Goal: Task Accomplishment & Management: Complete application form

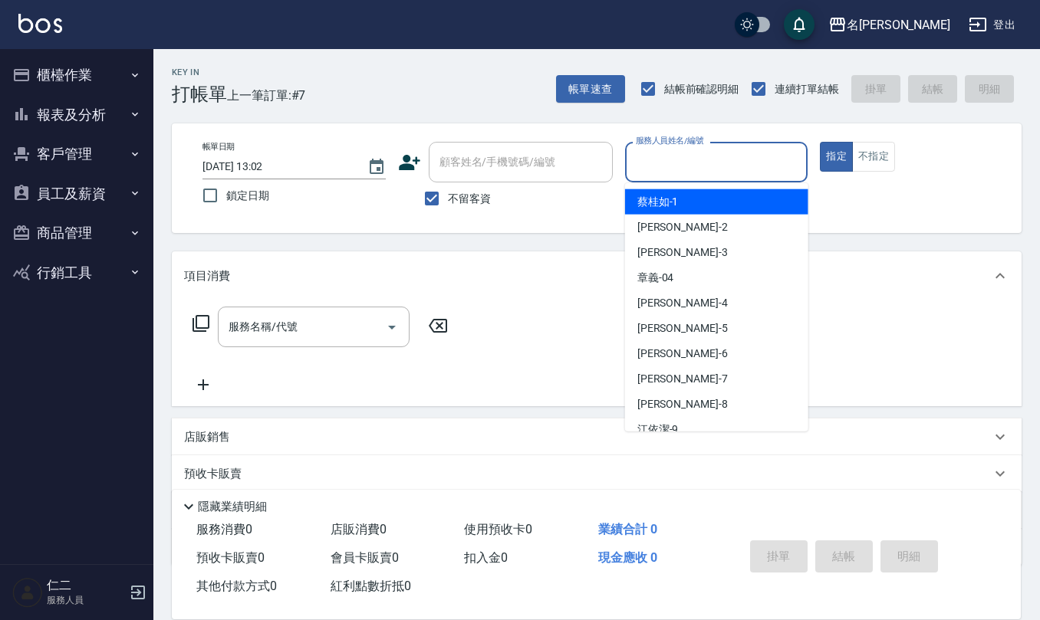
click at [676, 148] on div "服務人員姓名/編號 服務人員姓名/編號" at bounding box center [716, 162] width 183 height 41
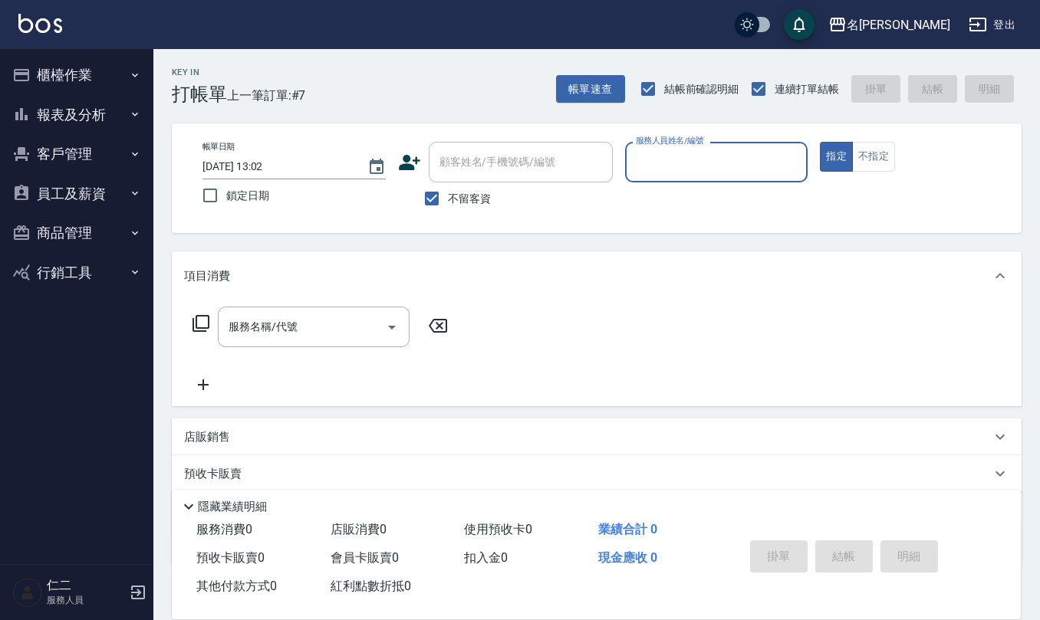
click at [676, 149] on input "服務人員姓名/編號" at bounding box center [716, 162] width 169 height 27
type input "[PERSON_NAME]-19"
type button "true"
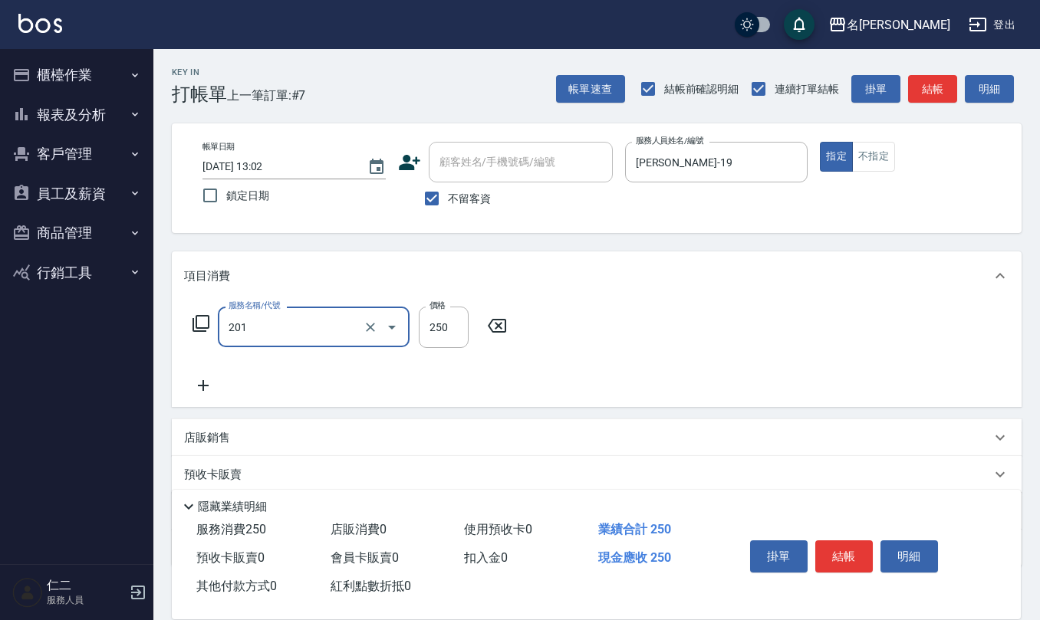
type input "洗髮(201)"
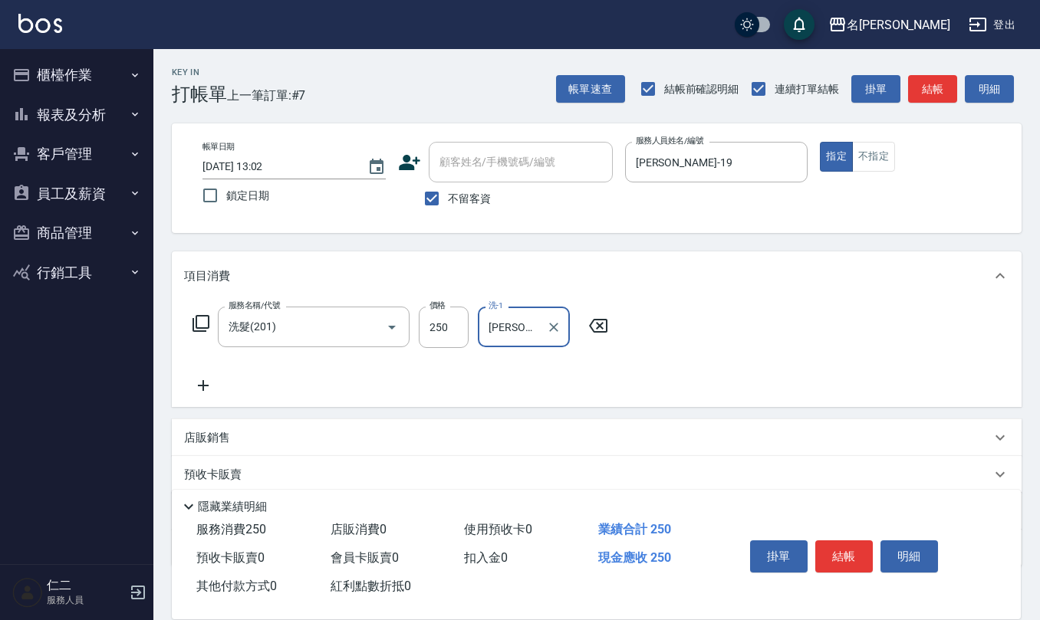
type input "[PERSON_NAME]-20"
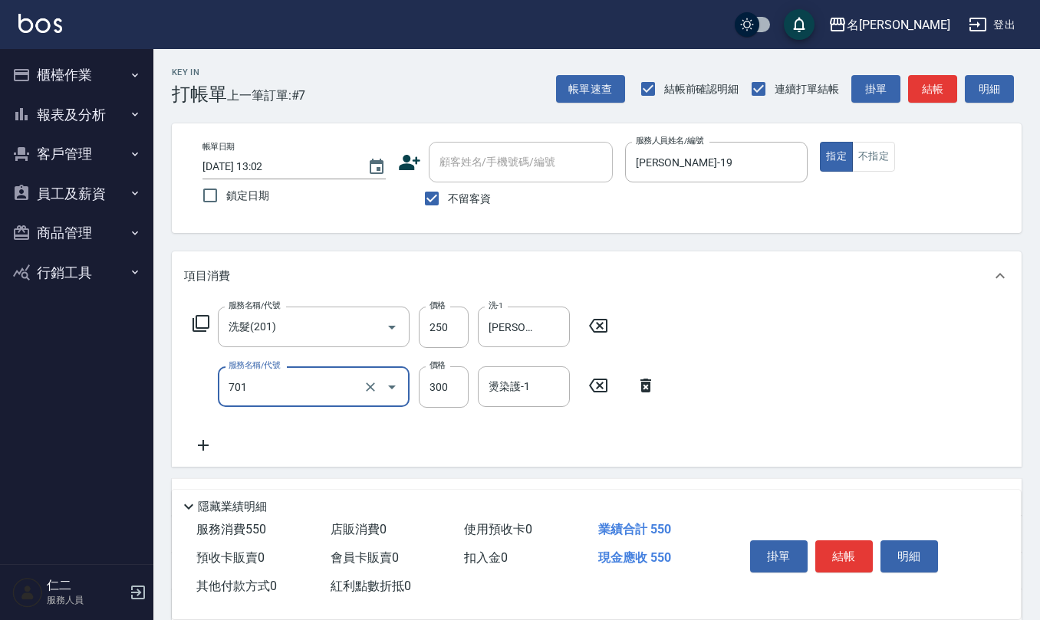
type input "自備護髮(701)"
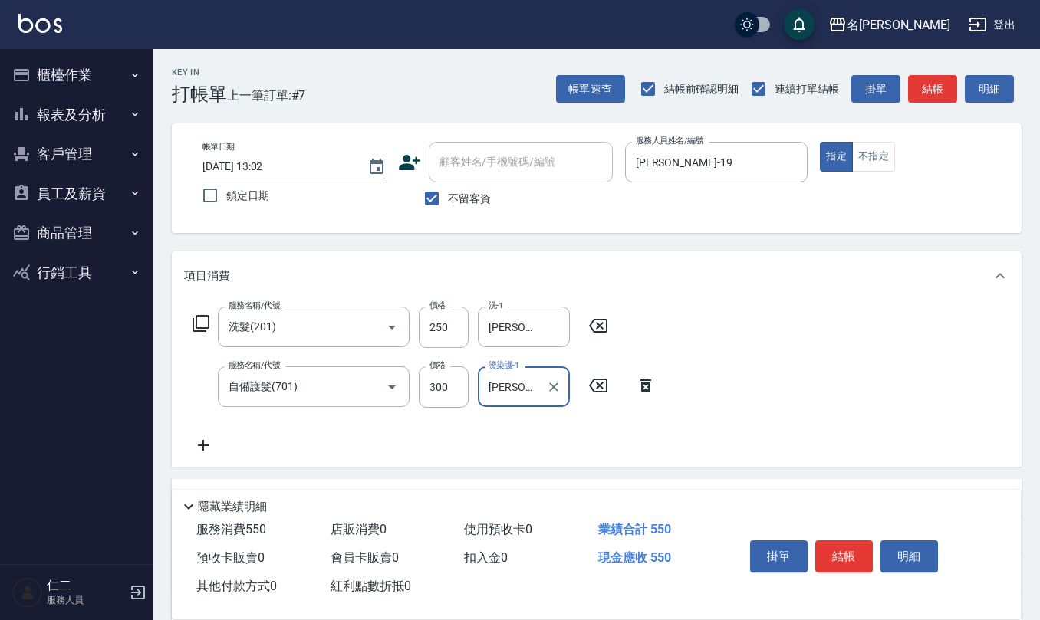
type input "[PERSON_NAME]-20"
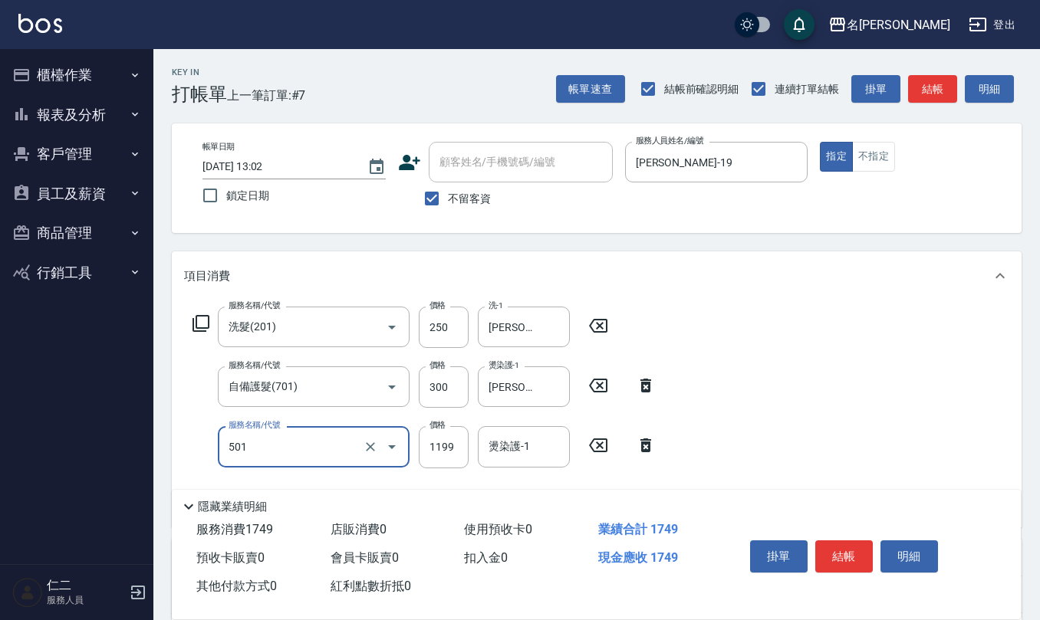
type input "染髮(501)"
type input "4200"
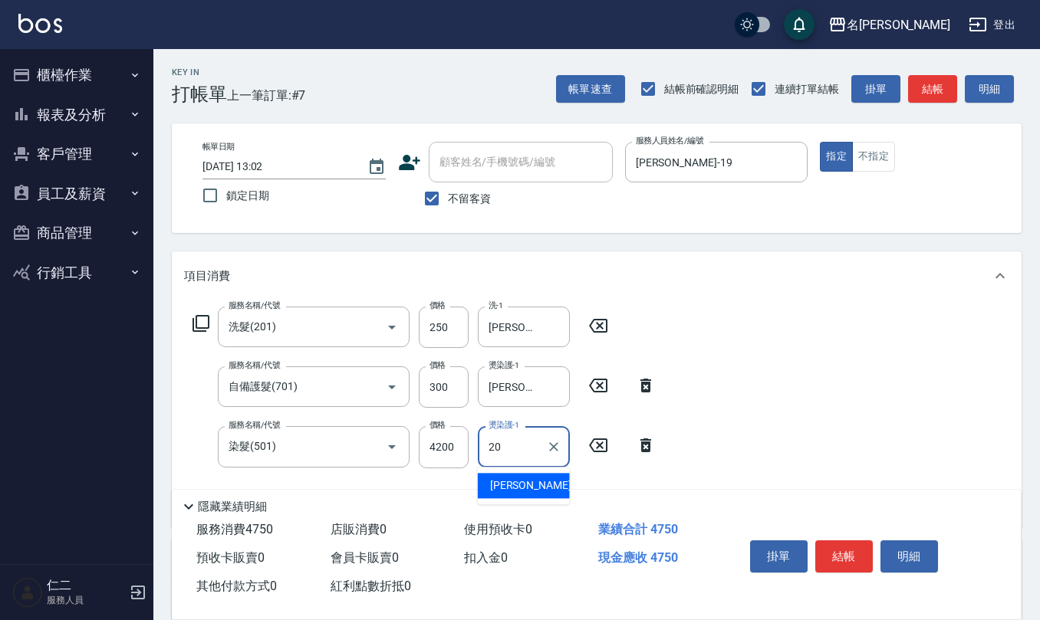
type input "[PERSON_NAME]-20"
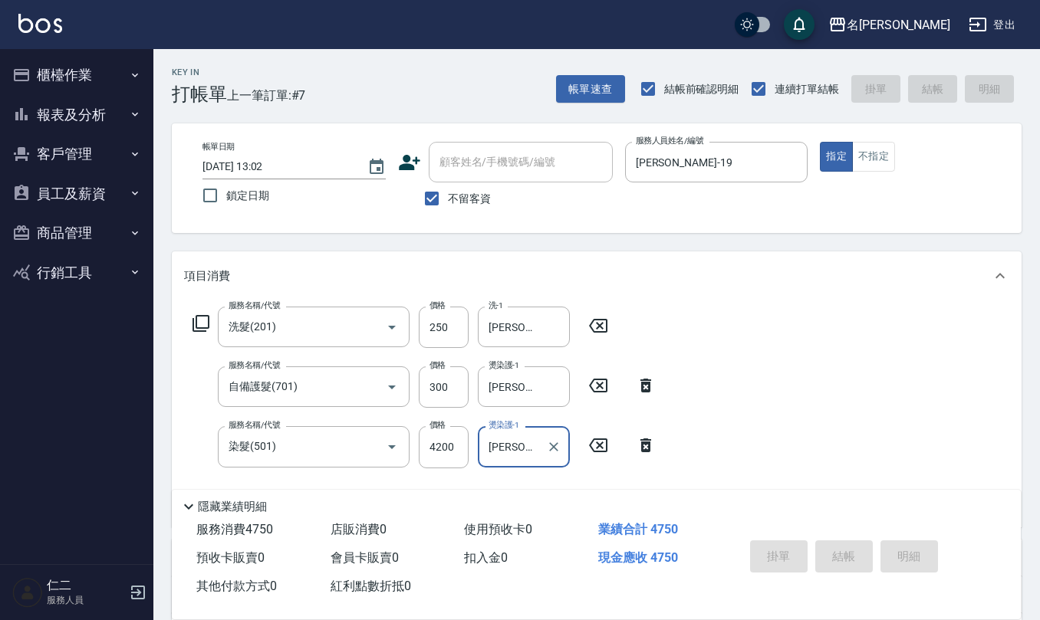
type input "[DATE] 16:58"
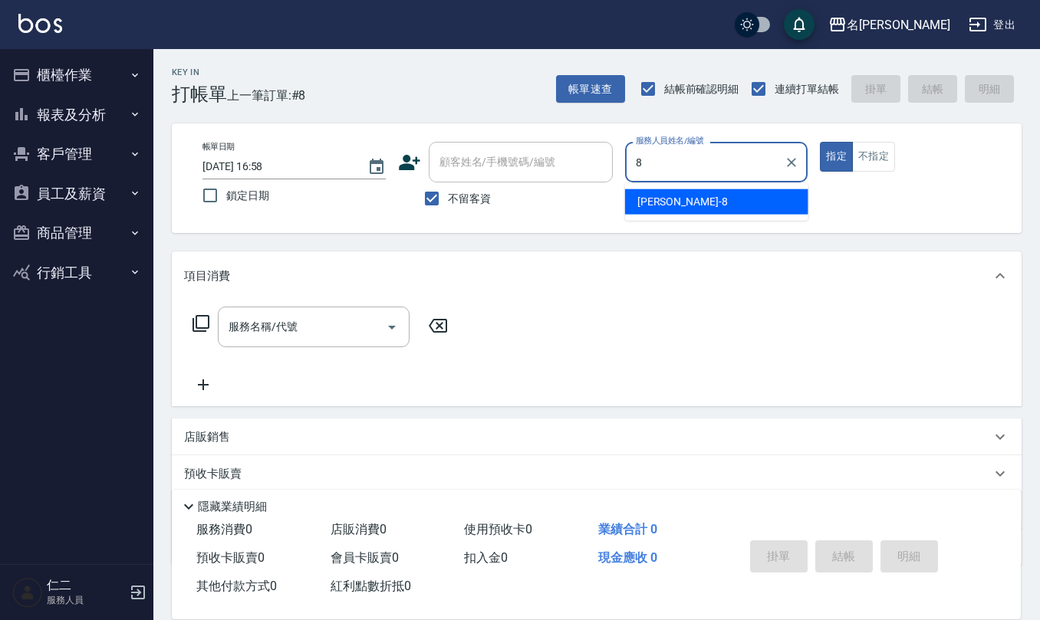
type input "8"
type input "[PERSON_NAME]-8"
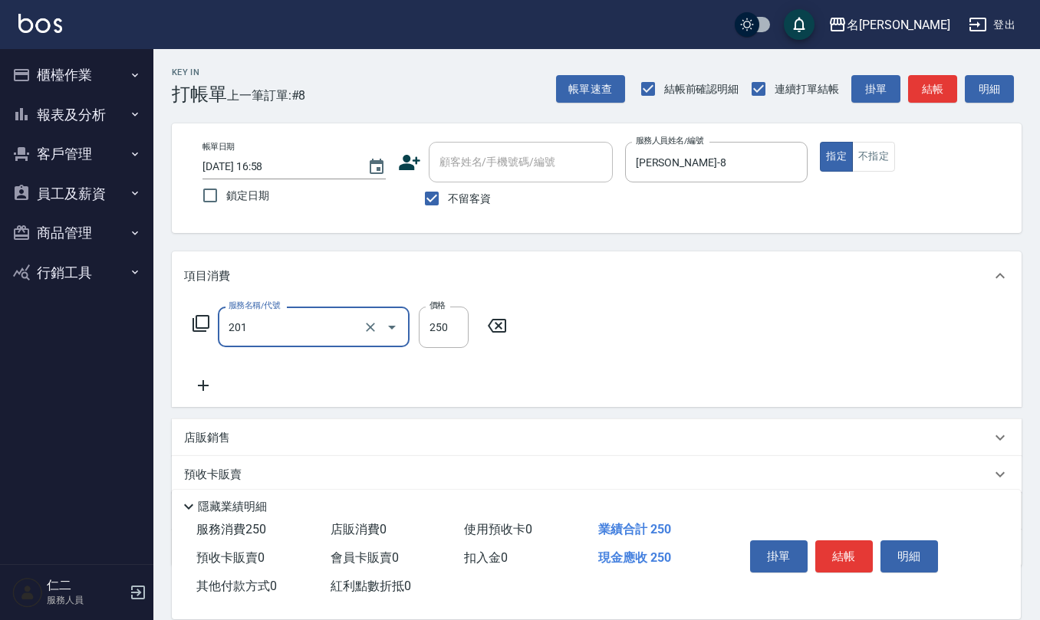
type input "洗髮(201)"
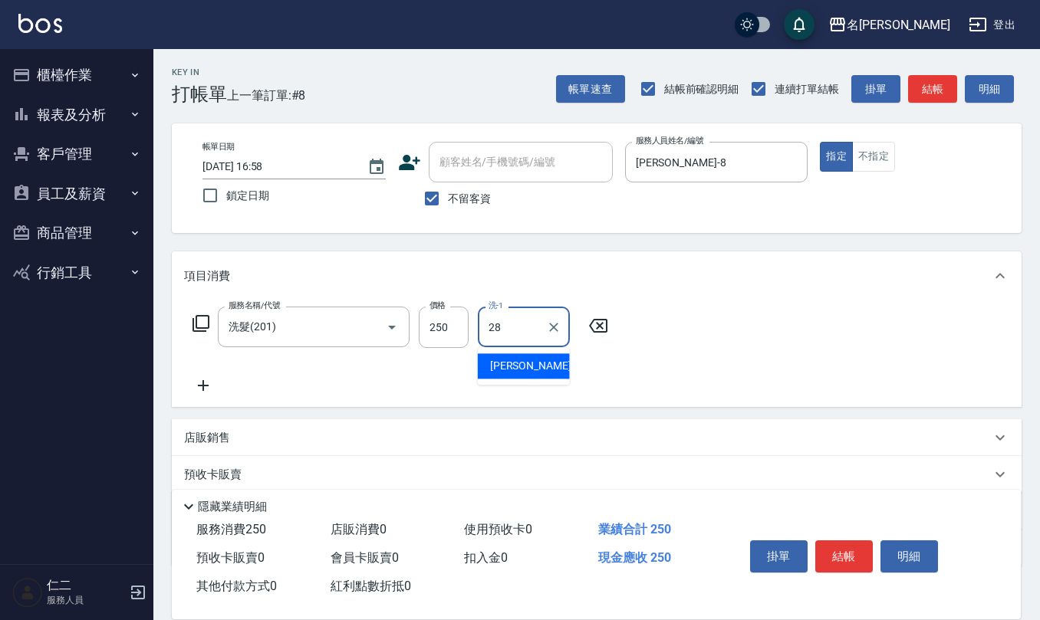
type input "[PERSON_NAME]-28"
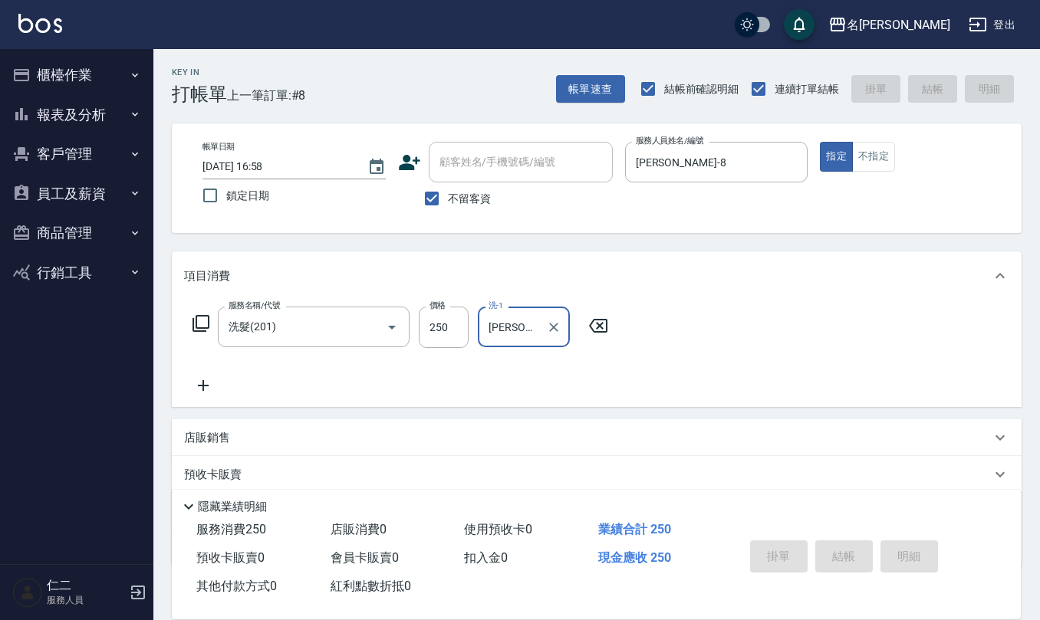
type input "[DATE] 17:03"
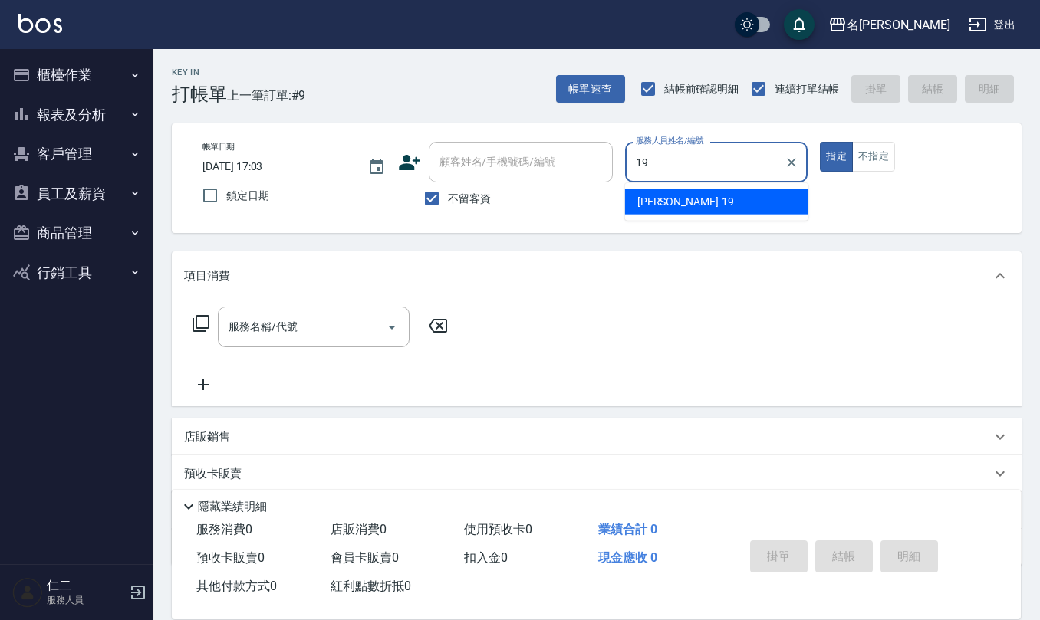
type input "[PERSON_NAME]-19"
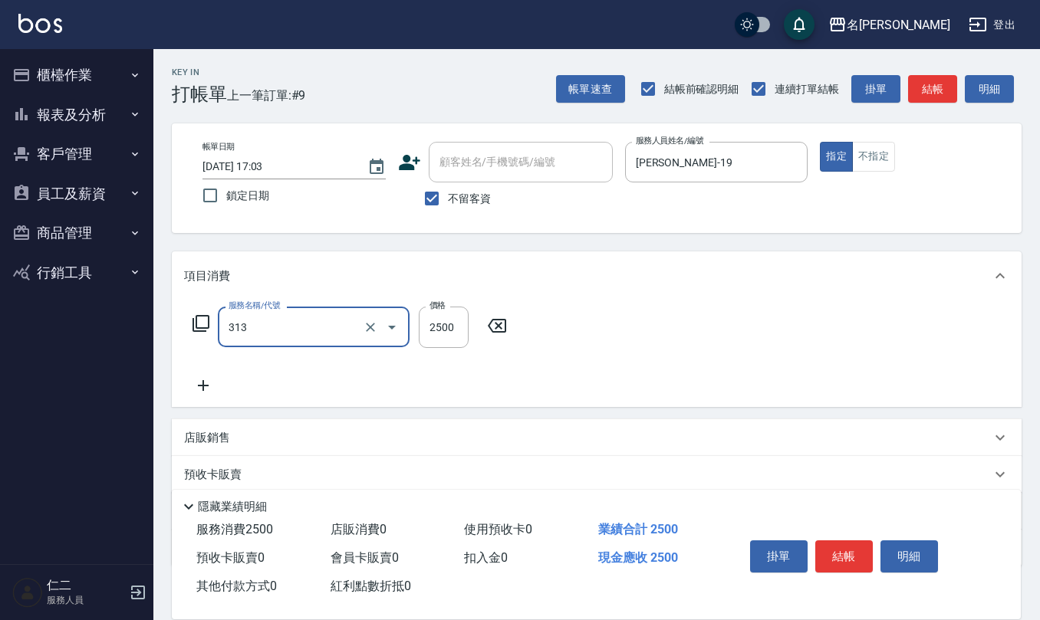
type input "生化還原2500(313)"
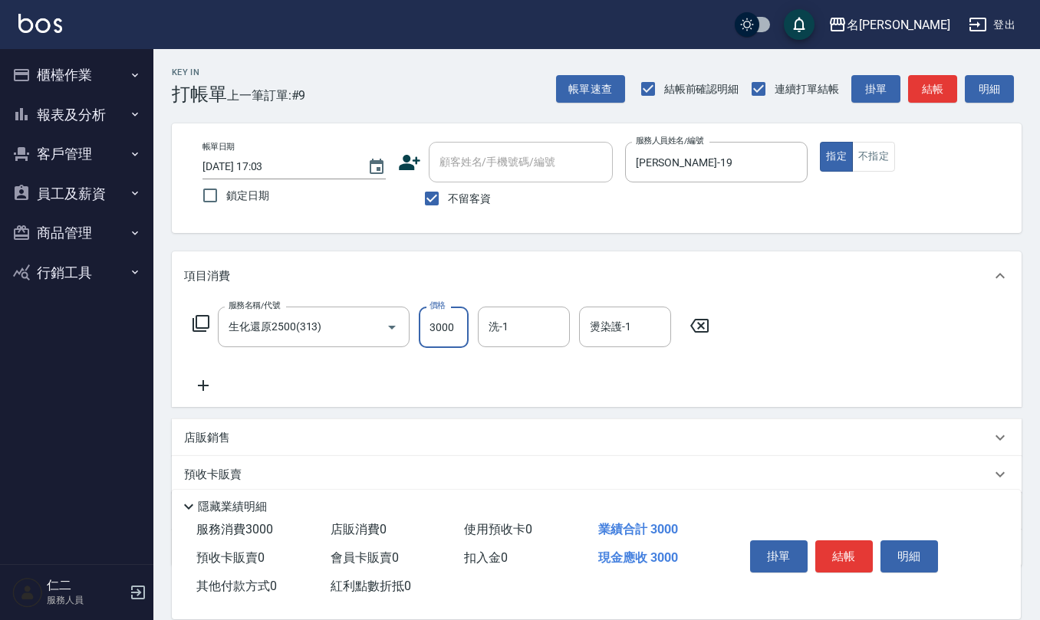
type input "3000"
type input "[PERSON_NAME]-20"
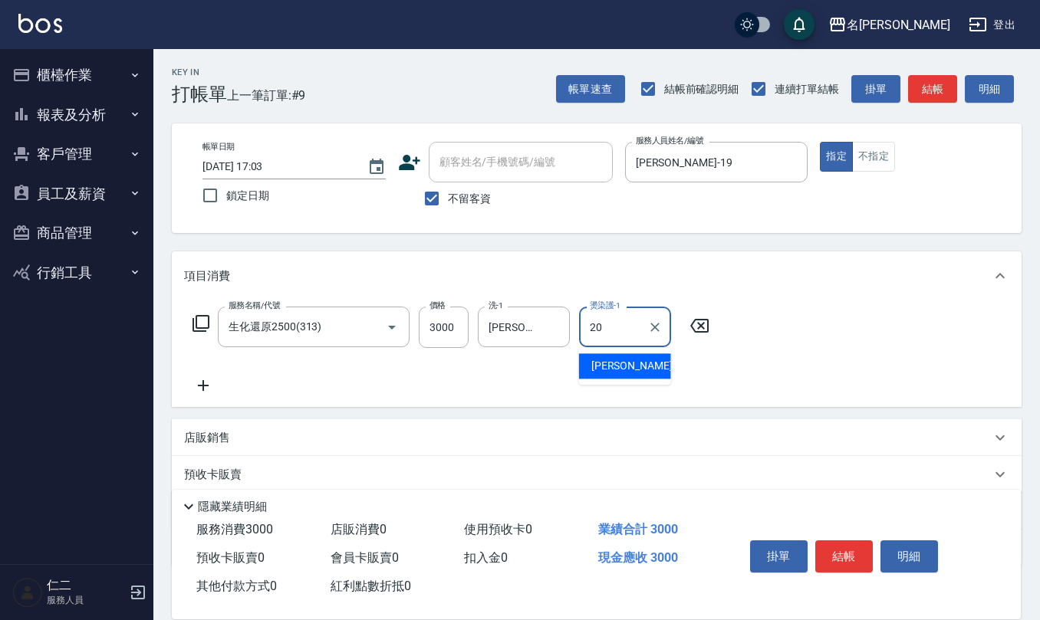
type input "[PERSON_NAME]-20"
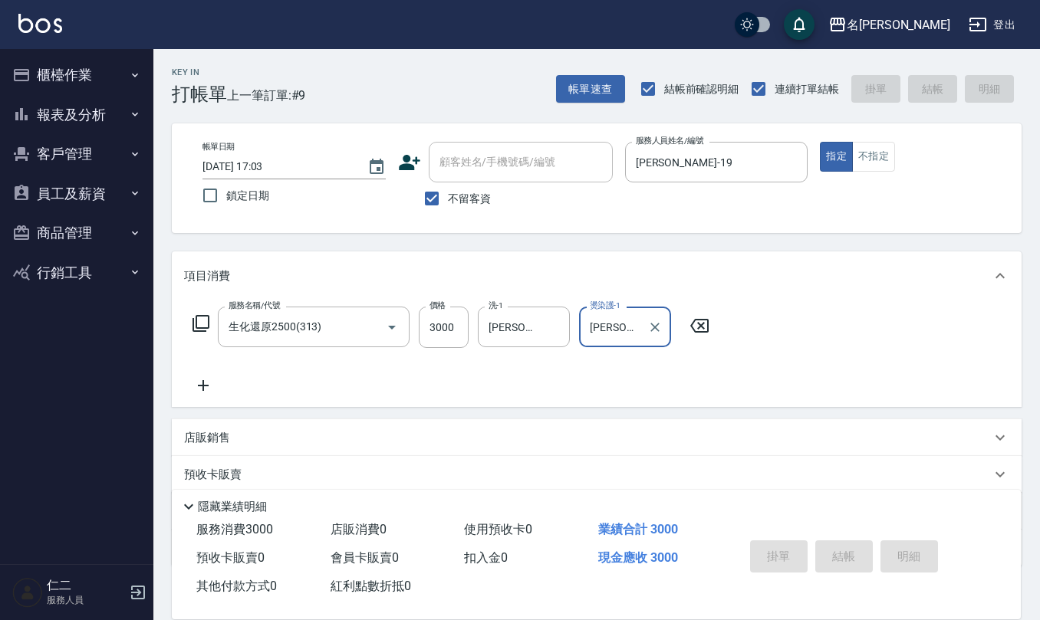
type input "[DATE] 17:04"
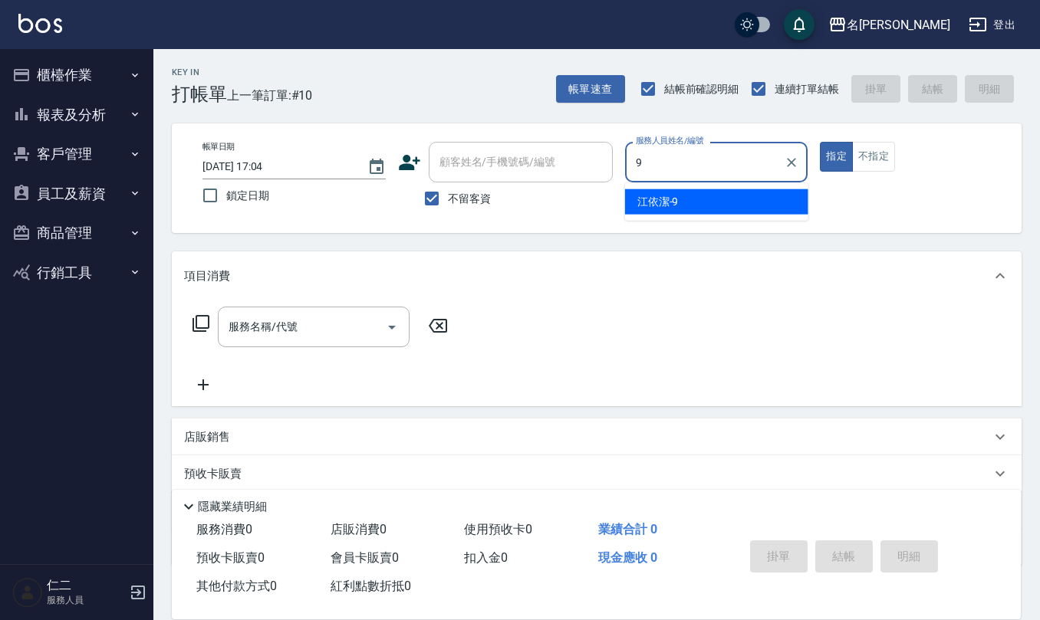
type input "[PERSON_NAME]-9"
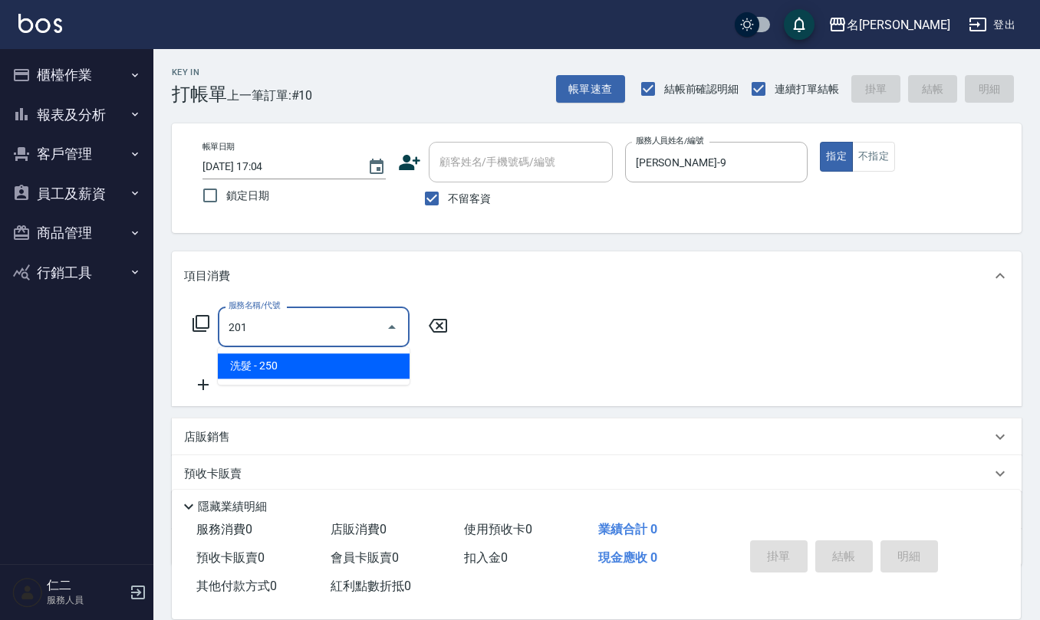
type input "洗髮(201)"
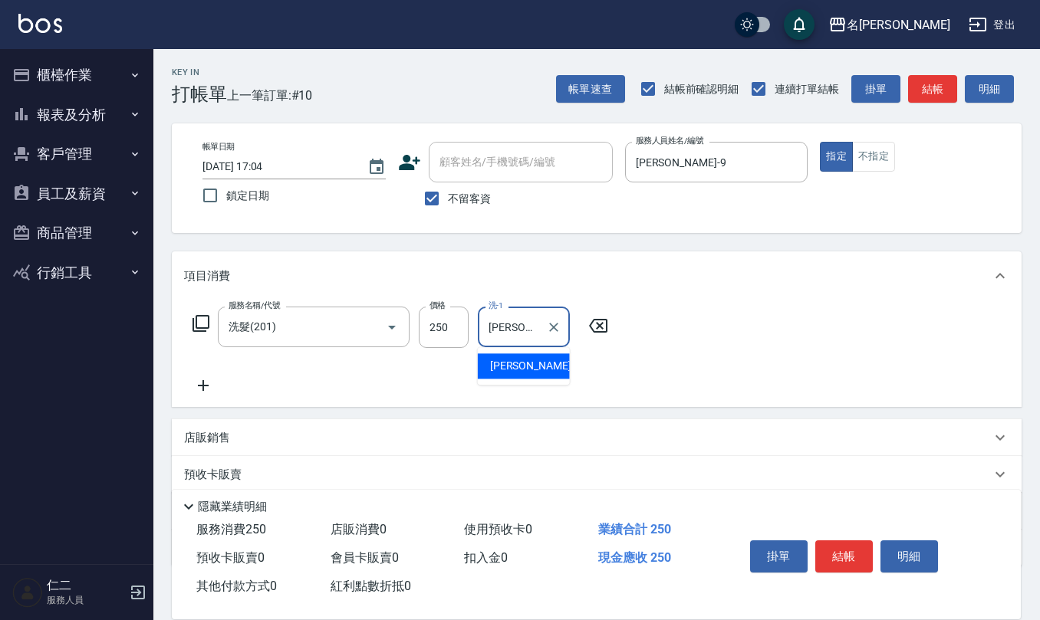
type input "[PERSON_NAME]-28"
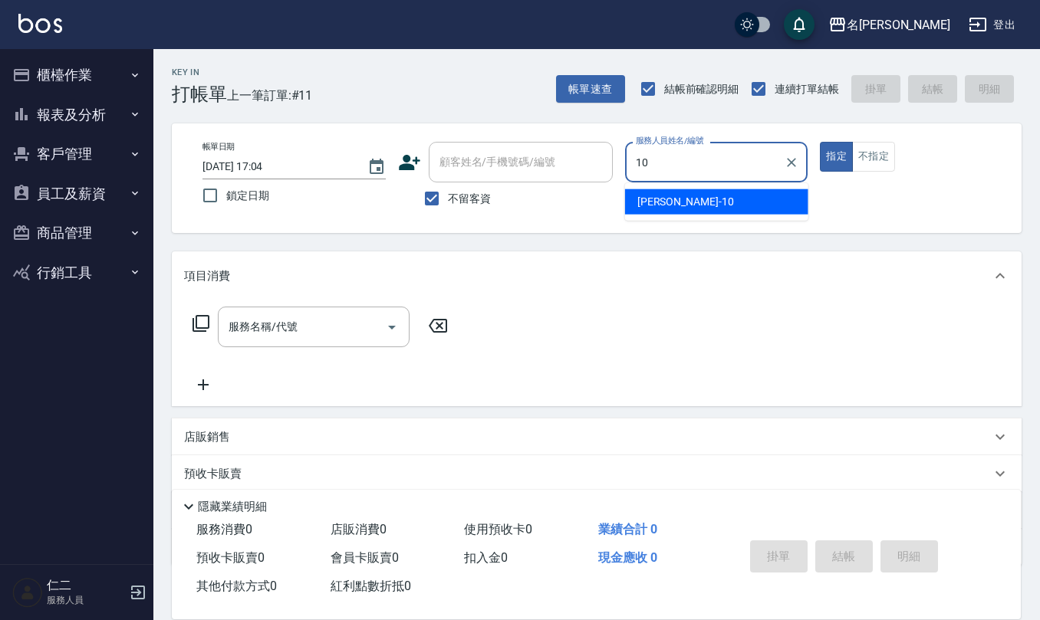
type input "[PERSON_NAME]-10"
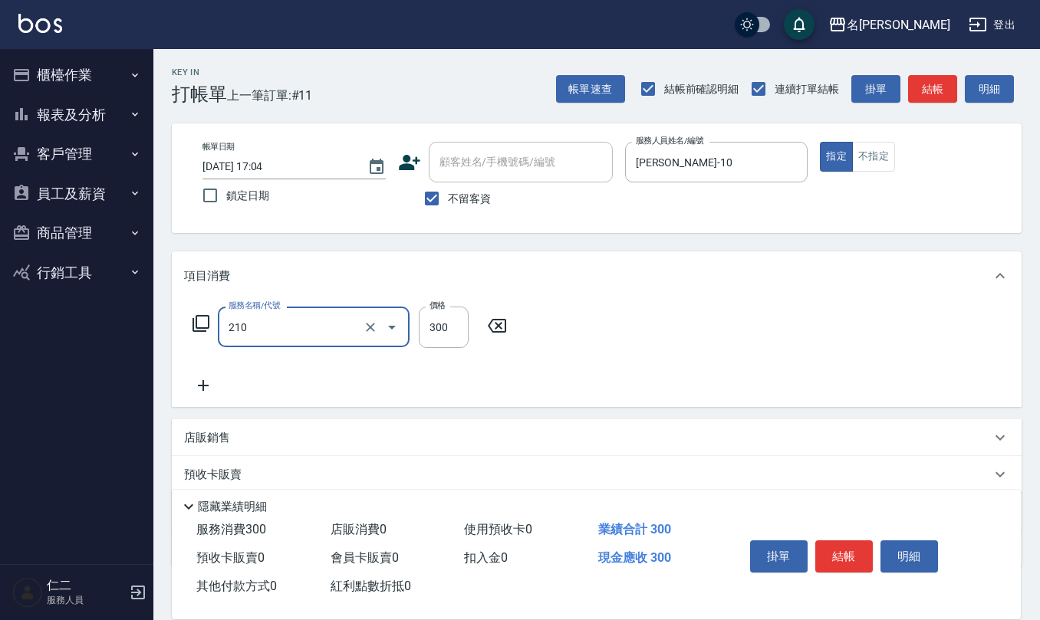
type input "歐娜洗髮精(210)"
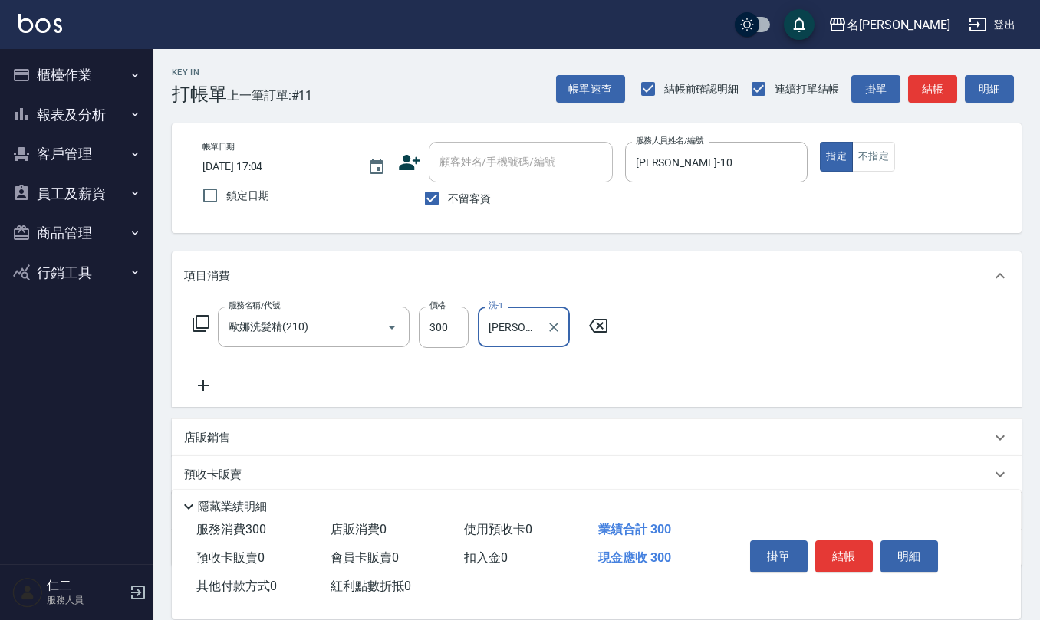
type input "[PERSON_NAME]-20"
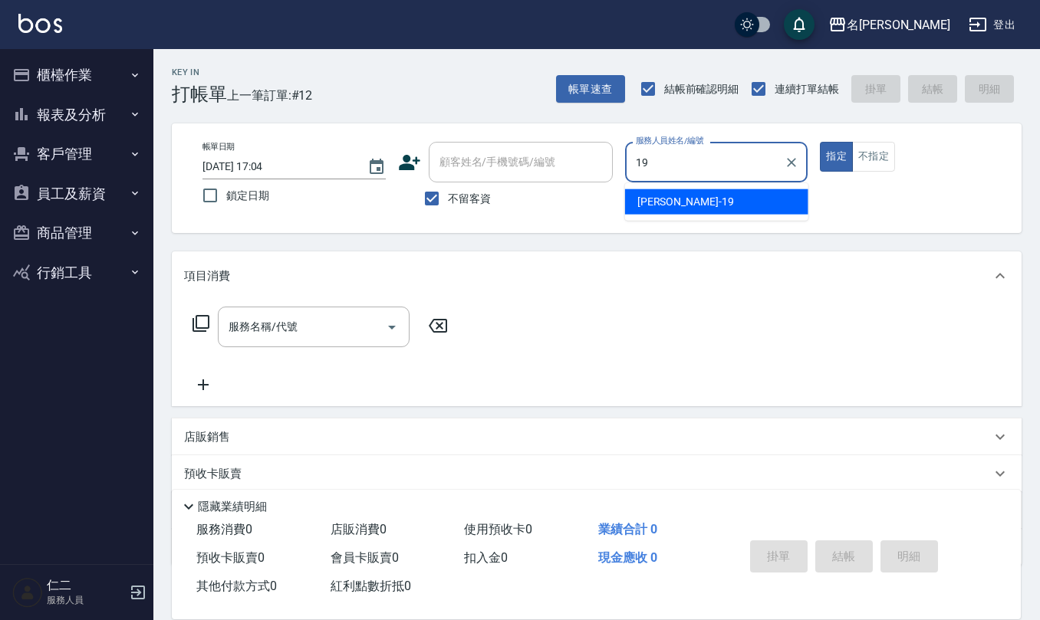
type input "[PERSON_NAME]-19"
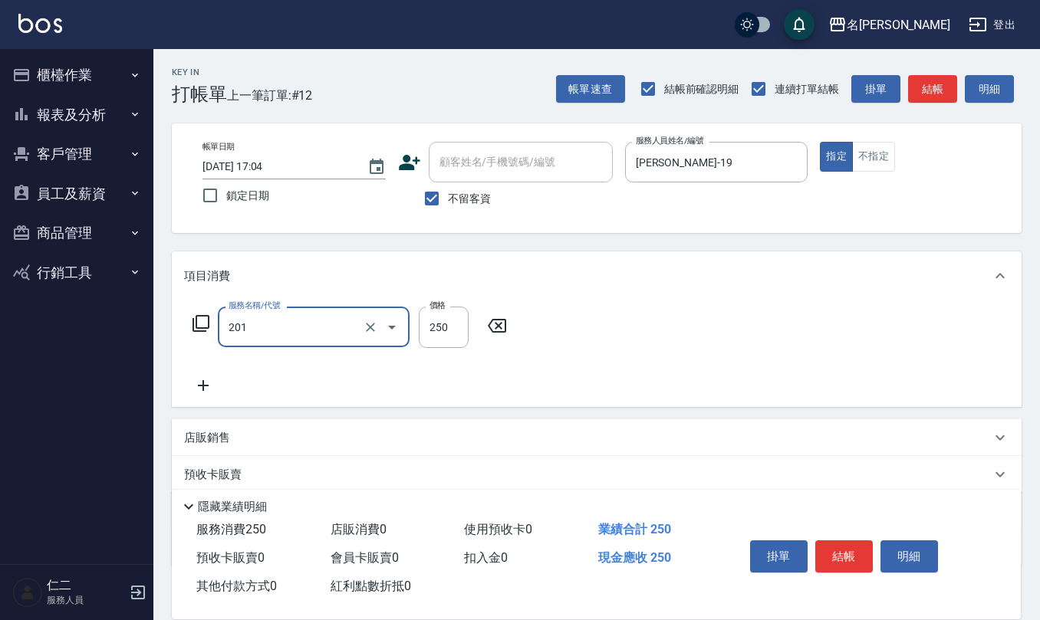
type input "洗髮(201)"
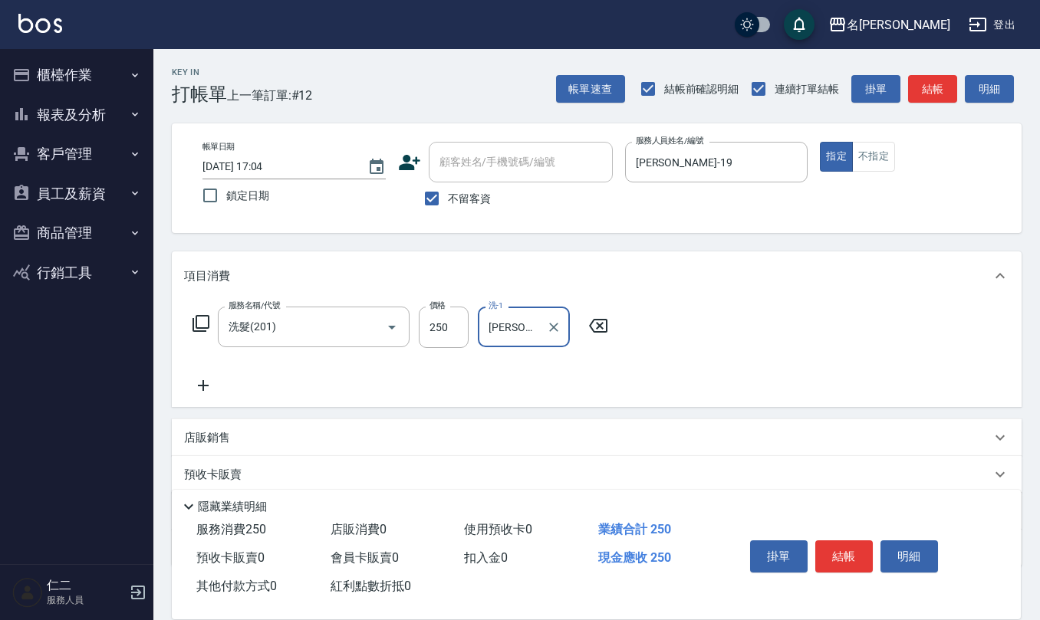
type input "[PERSON_NAME]-20"
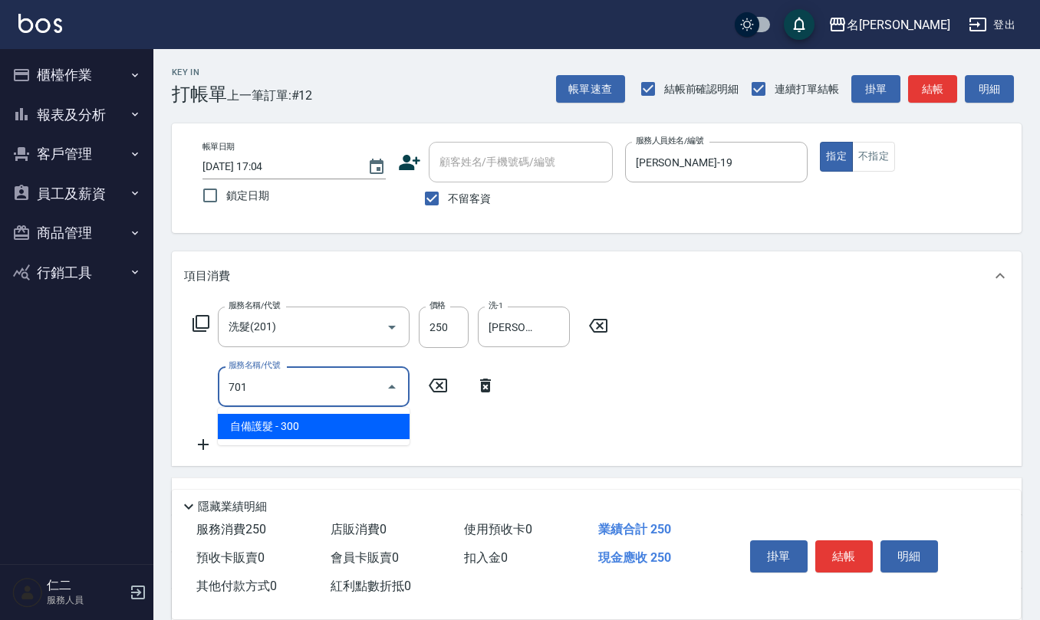
type input "自備護髮(701)"
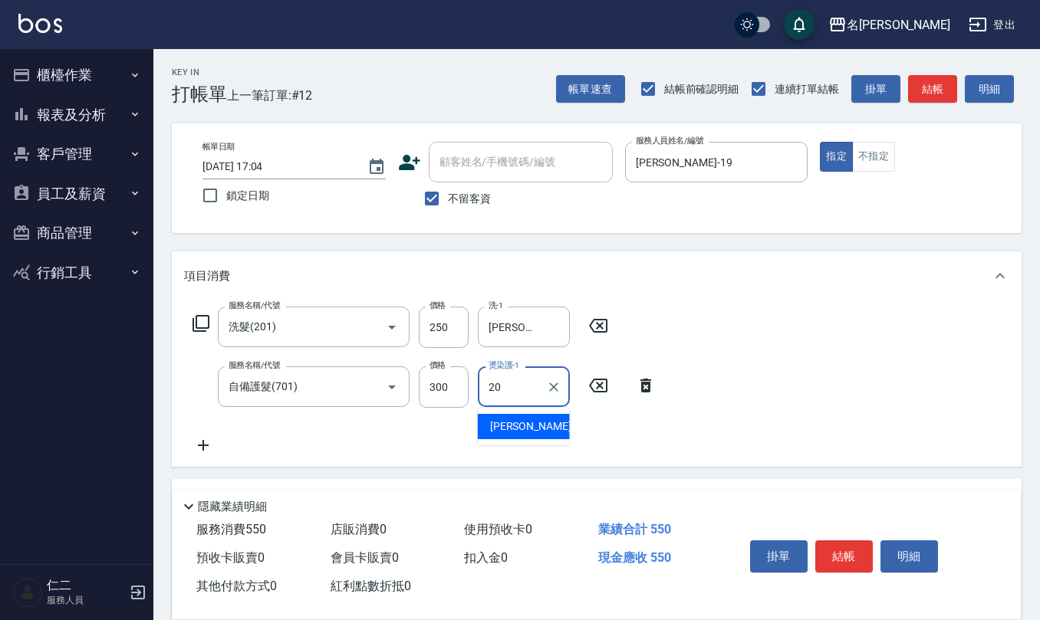
type input "[PERSON_NAME]-20"
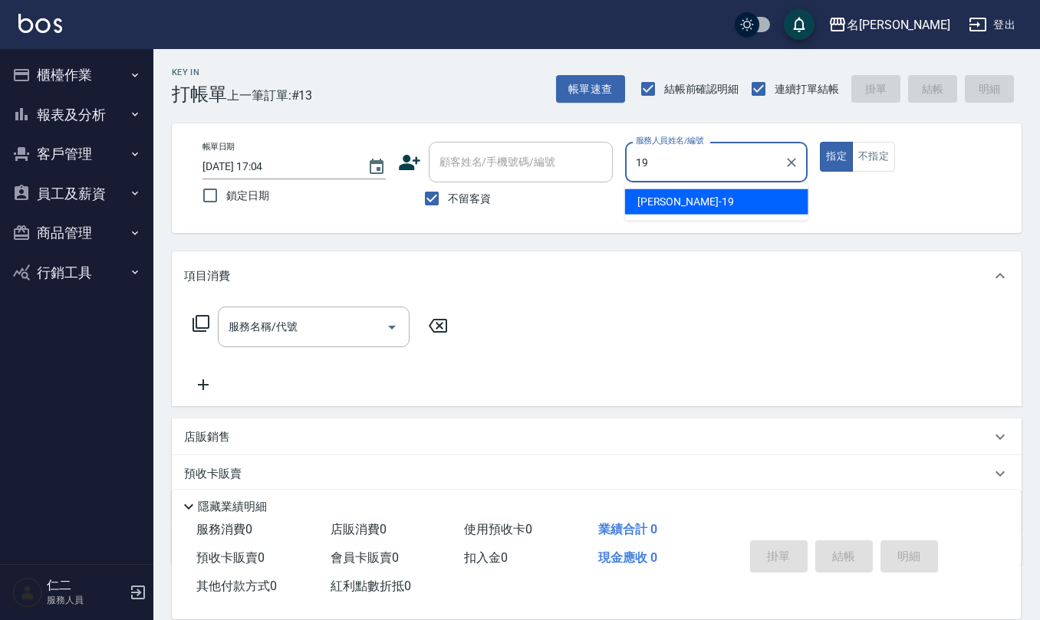
type input "[PERSON_NAME]-19"
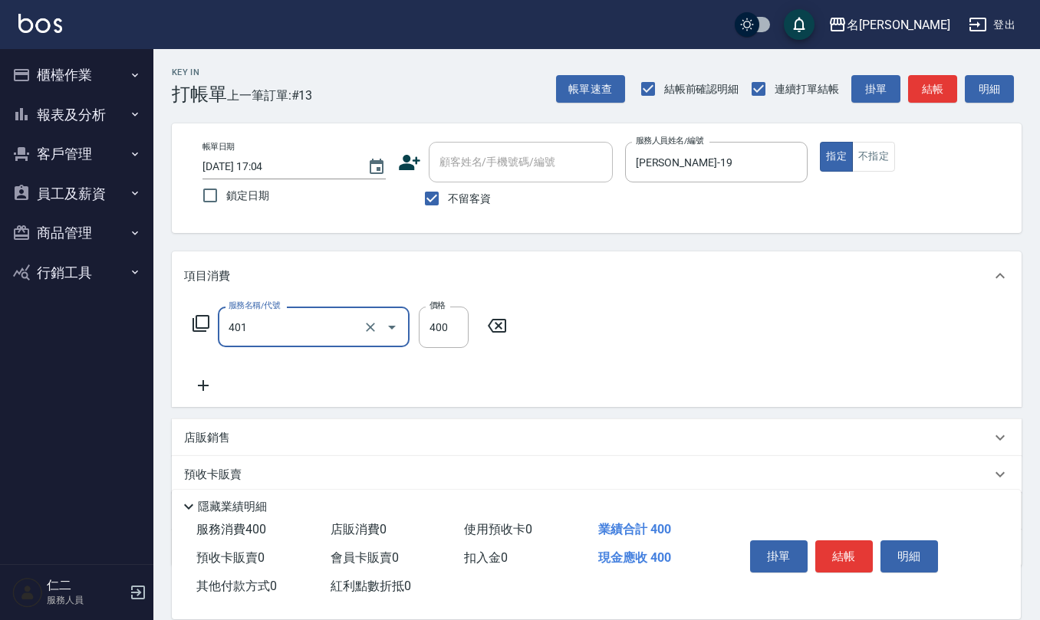
type input "剪髮(401)"
type input "500"
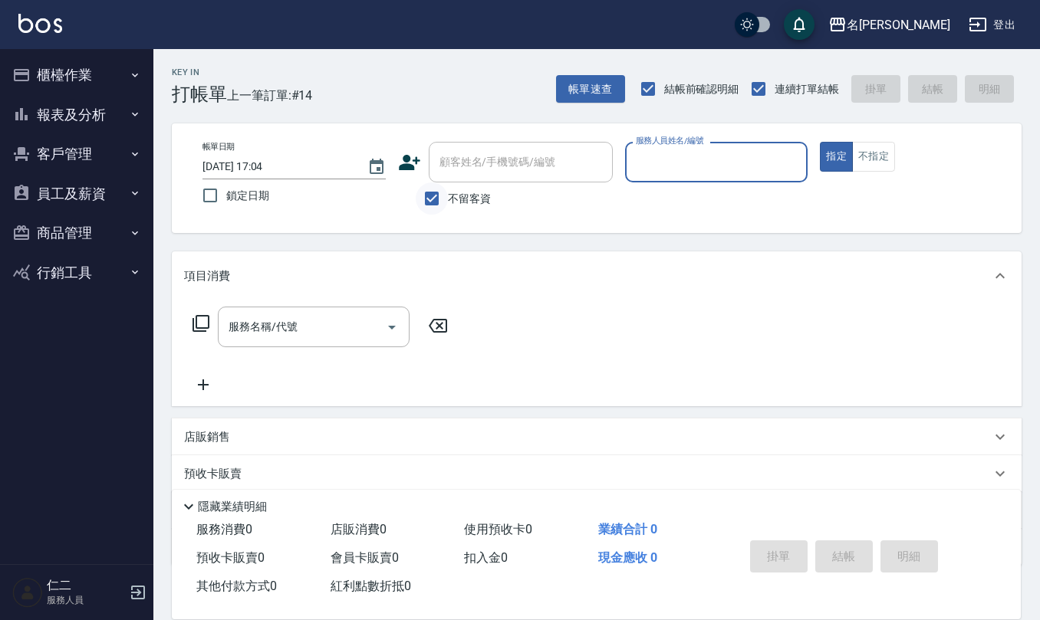
click at [427, 199] on input "不留客資" at bounding box center [432, 198] width 32 height 32
checkbox input "false"
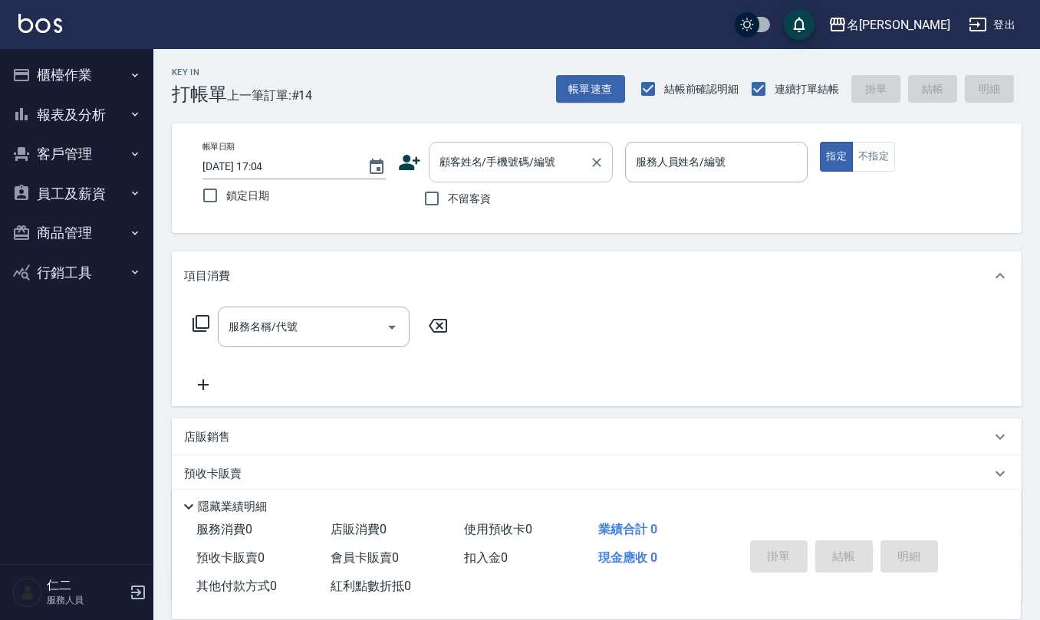
click at [455, 164] on input "顧客姓名/手機號碼/編號" at bounding box center [508, 162] width 147 height 27
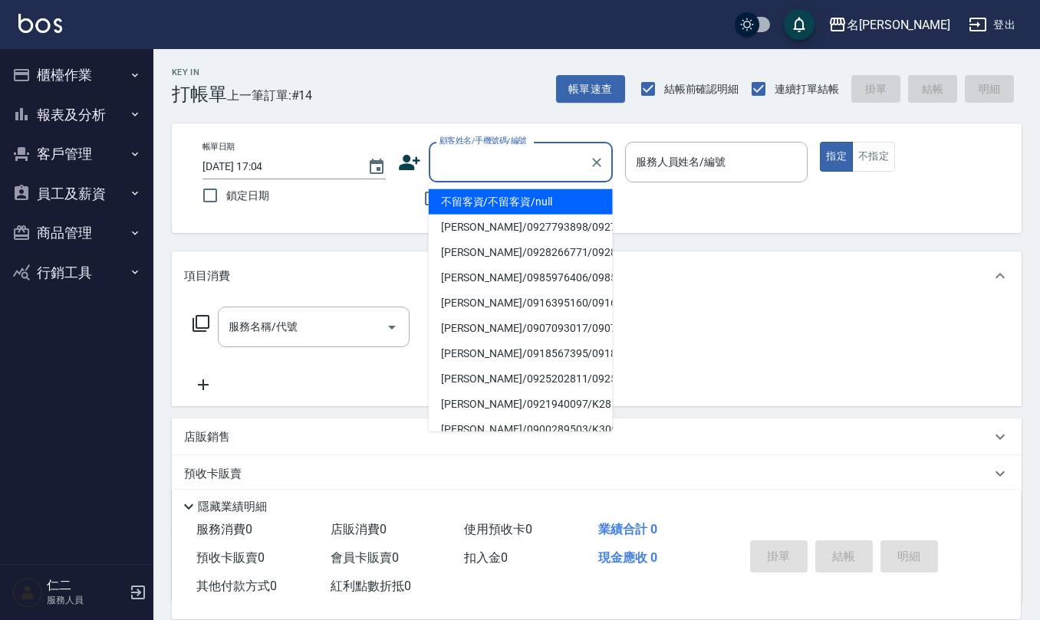
click at [495, 166] on input "顧客姓名/手機號碼/編號" at bounding box center [508, 162] width 147 height 27
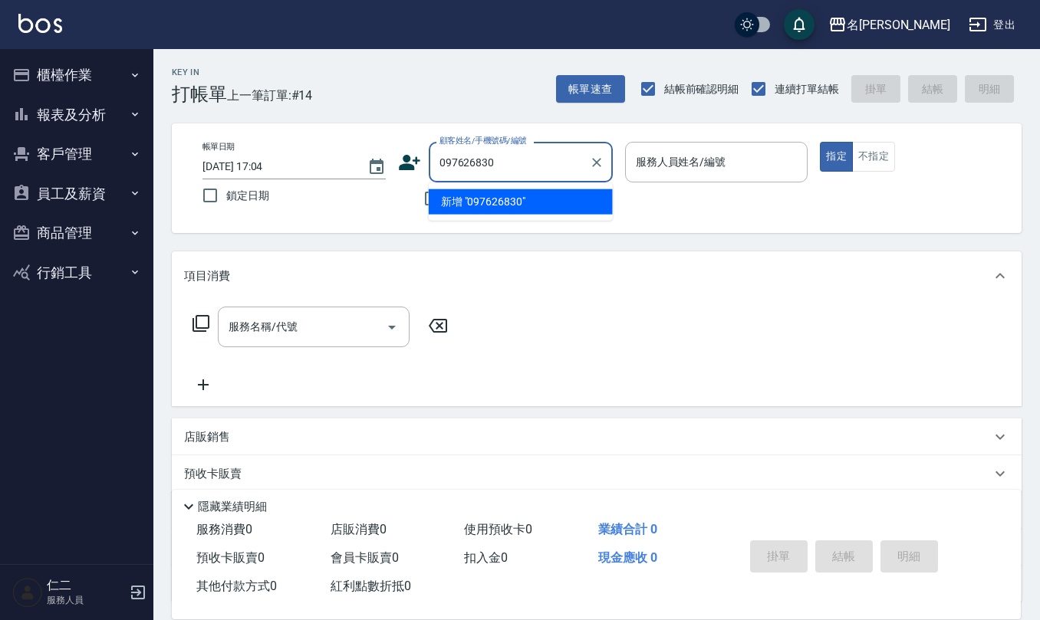
type input "0976268303"
drag, startPoint x: 507, startPoint y: 155, endPoint x: 434, endPoint y: 169, distance: 74.1
click at [435, 169] on input "0976268303" at bounding box center [508, 162] width 147 height 27
click at [414, 161] on icon at bounding box center [409, 162] width 23 height 23
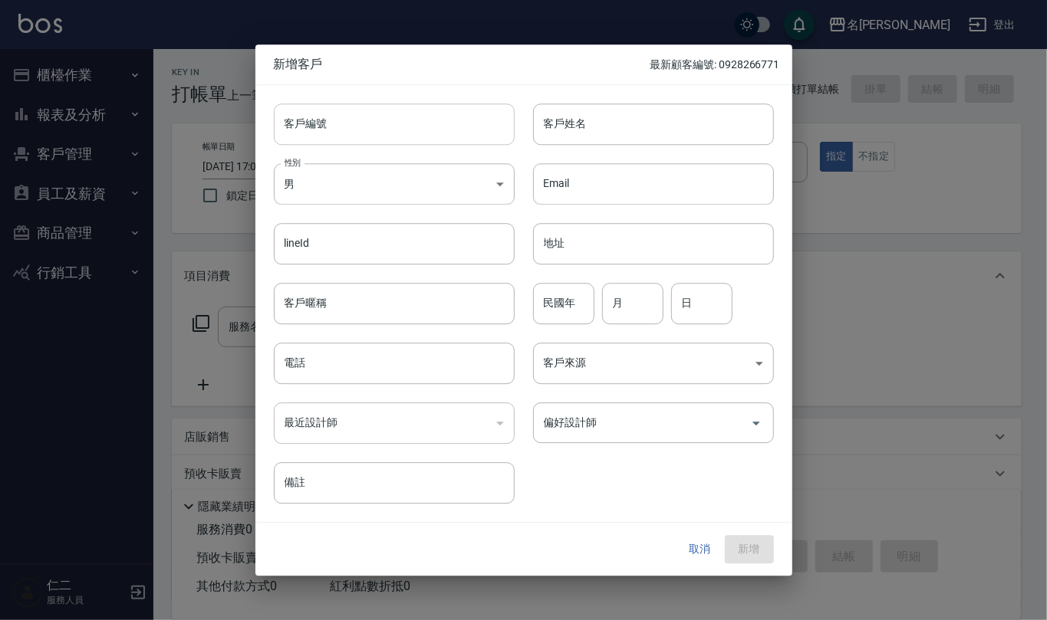
click at [414, 132] on input "客戶編號" at bounding box center [394, 124] width 241 height 41
paste input "0976268303"
type input "0976268303"
click at [436, 360] on input "電話" at bounding box center [394, 363] width 241 height 41
paste input "0976268303"
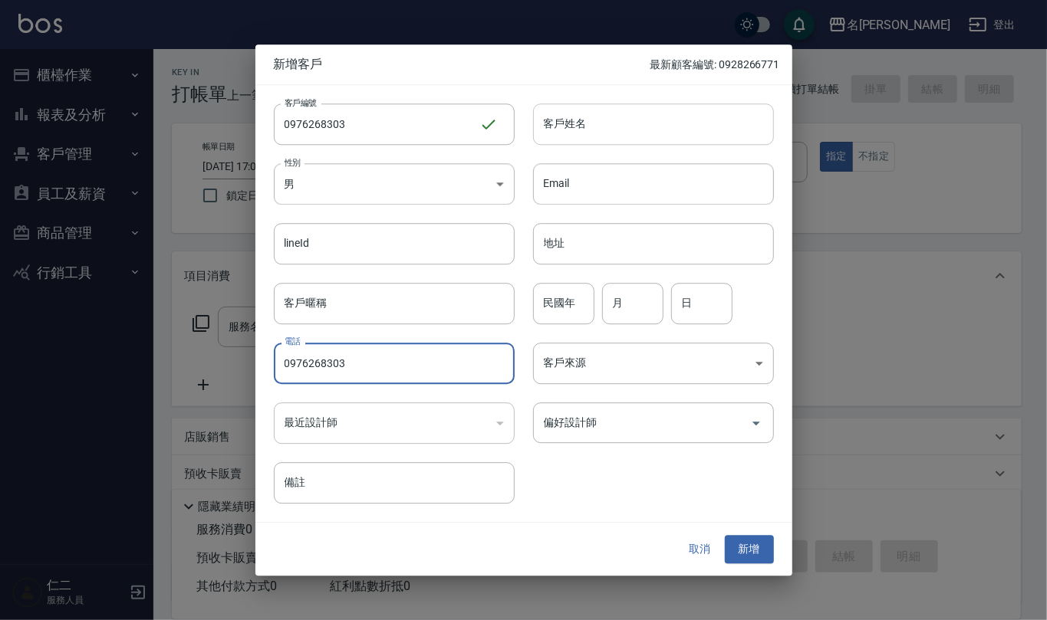
type input "0976268303"
click at [566, 127] on input "客戶姓名" at bounding box center [653, 124] width 241 height 41
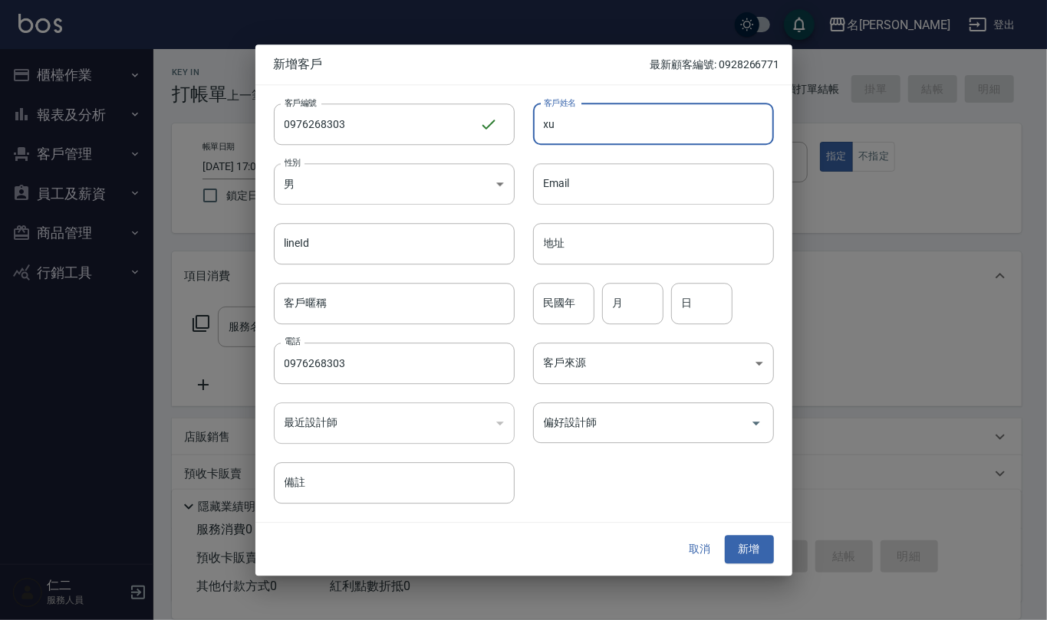
type input "x"
type input "[PERSON_NAME]"
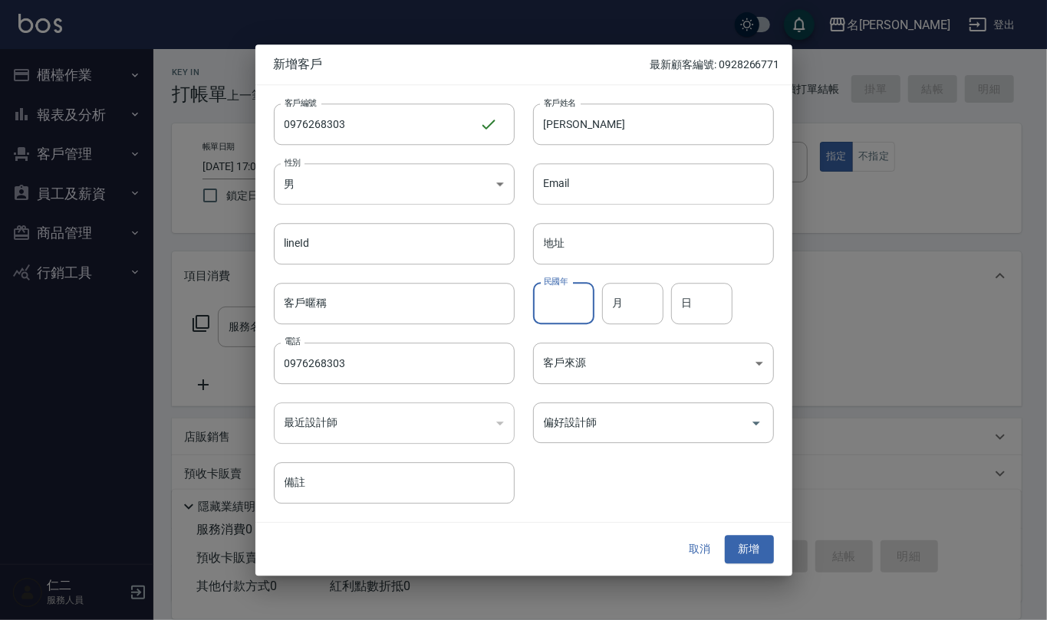
click at [550, 319] on input "民國年" at bounding box center [563, 303] width 61 height 41
type input "75"
type input "09"
type input "26"
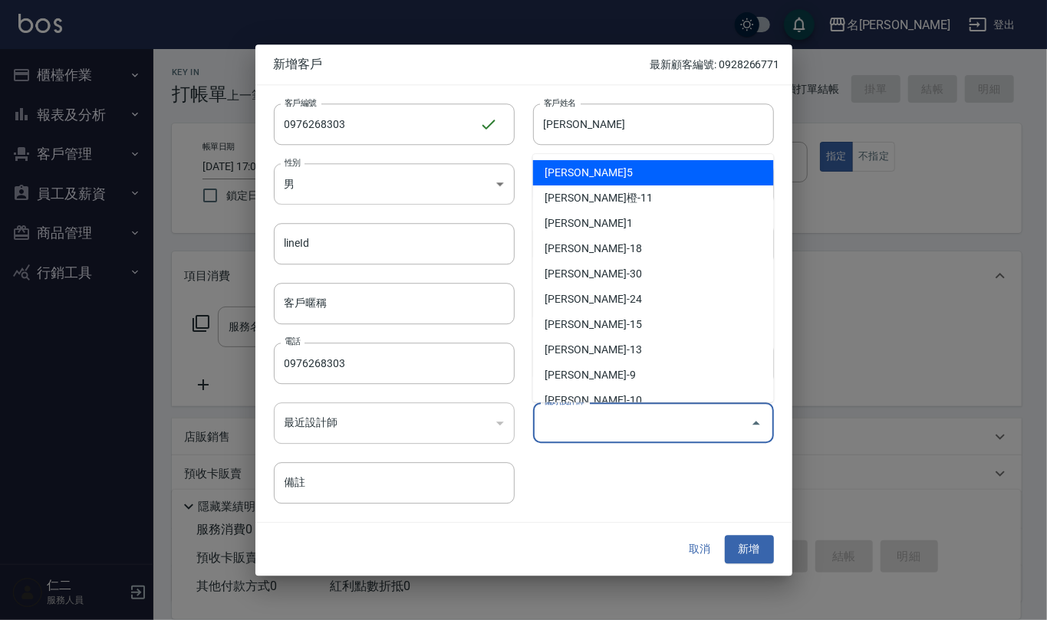
click at [682, 419] on input "偏好設計師" at bounding box center [642, 422] width 204 height 27
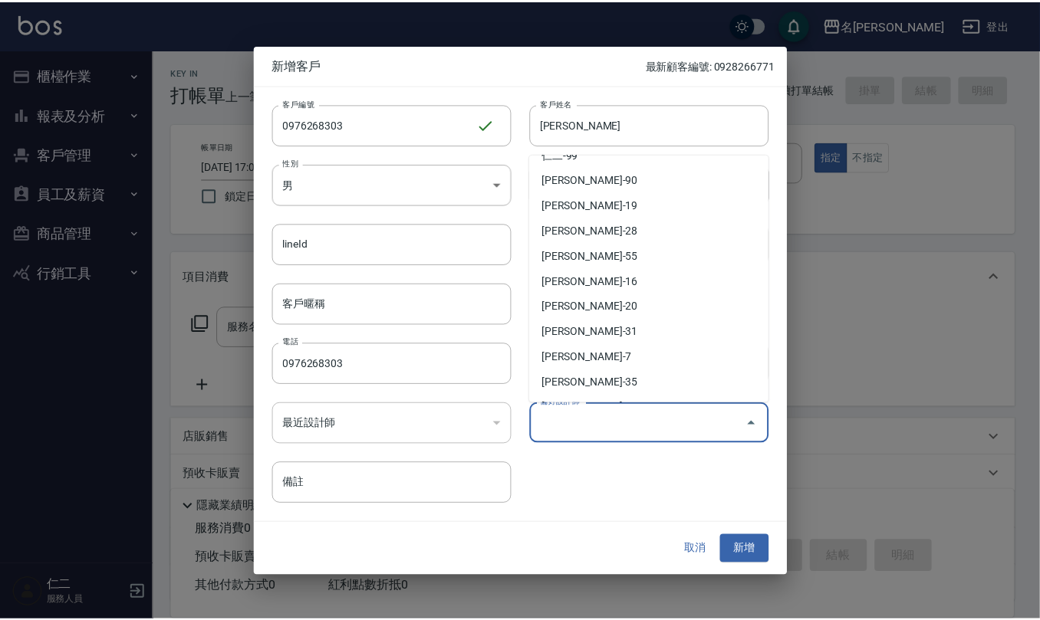
scroll to position [409, 0]
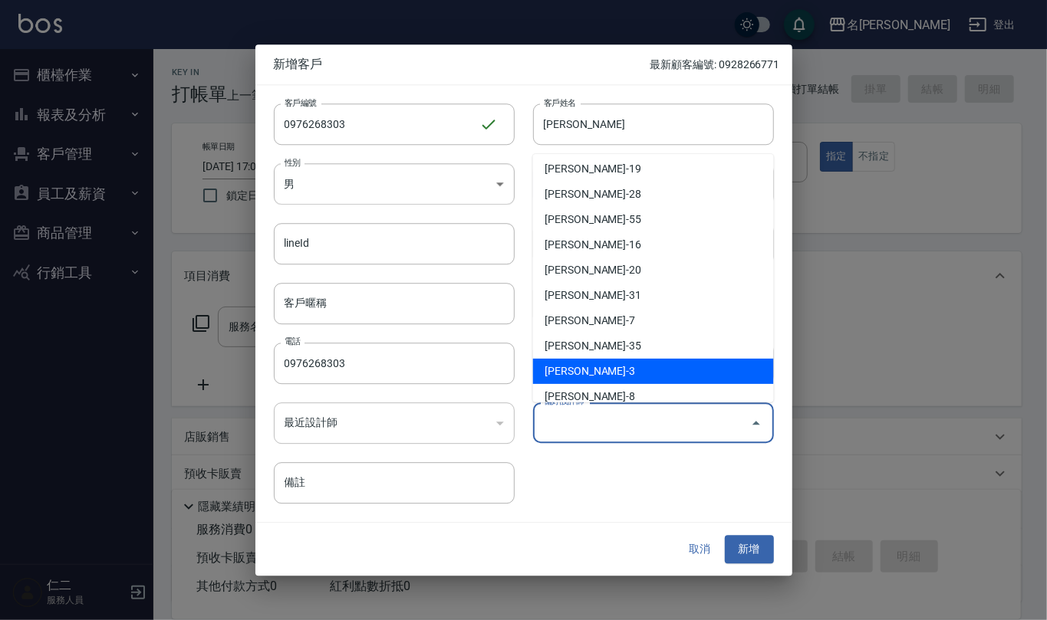
click at [669, 366] on li "[PERSON_NAME]-3" at bounding box center [653, 371] width 241 height 25
type input "[PERSON_NAME]"
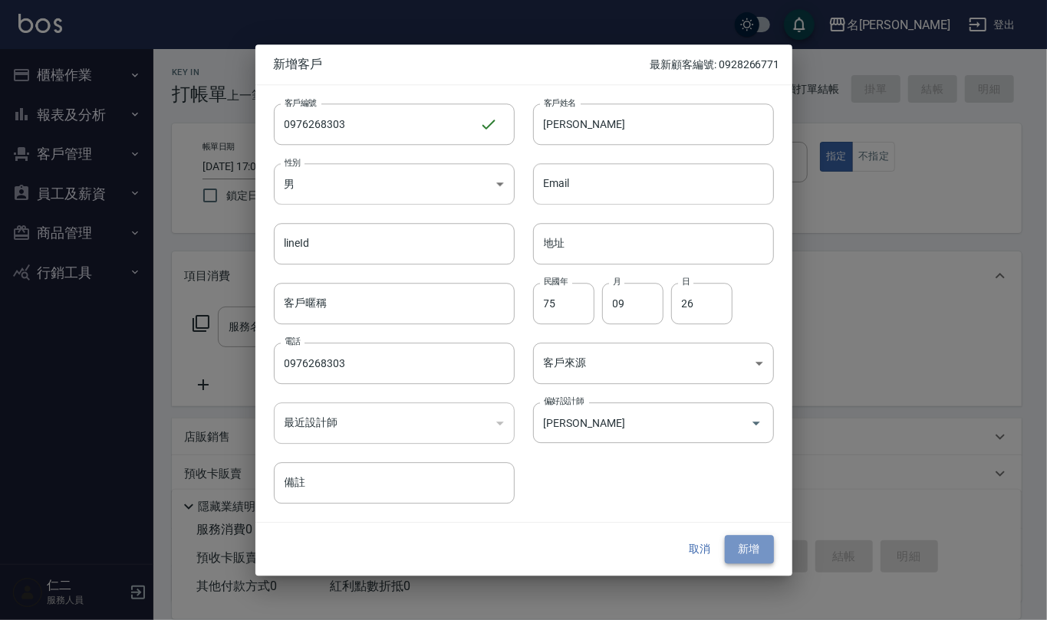
click at [741, 550] on button "新增" at bounding box center [749, 550] width 49 height 28
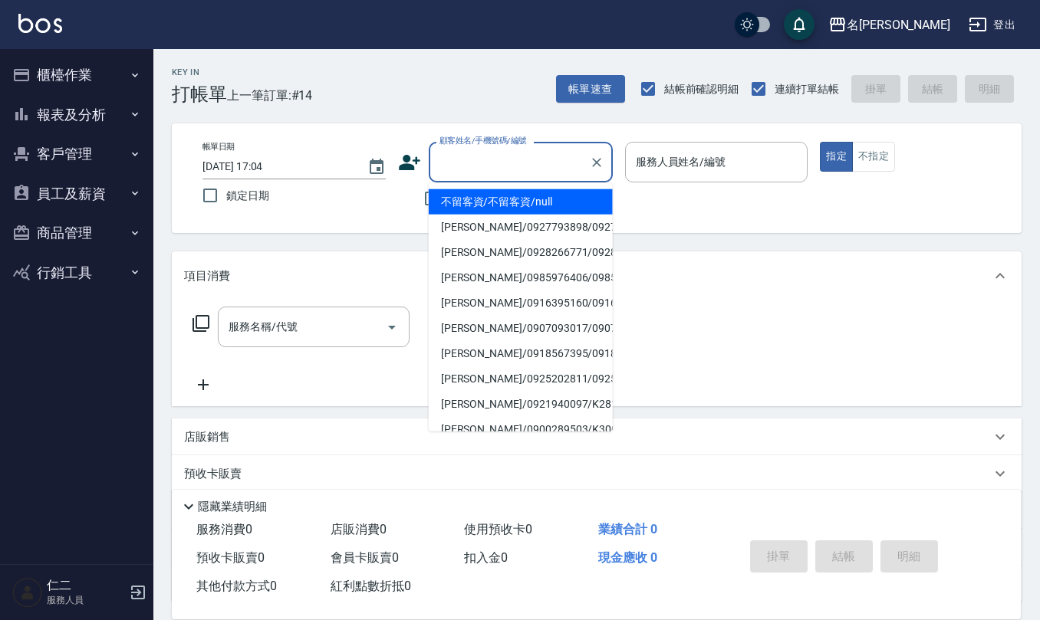
paste input "0976268303"
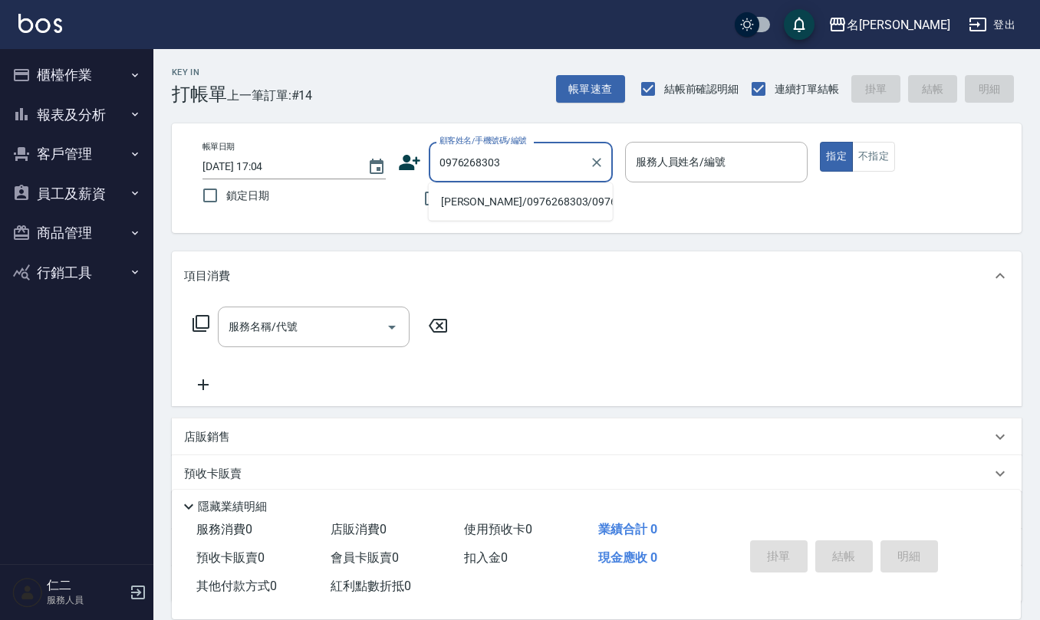
type input "[PERSON_NAME]/0976268303/0976268303"
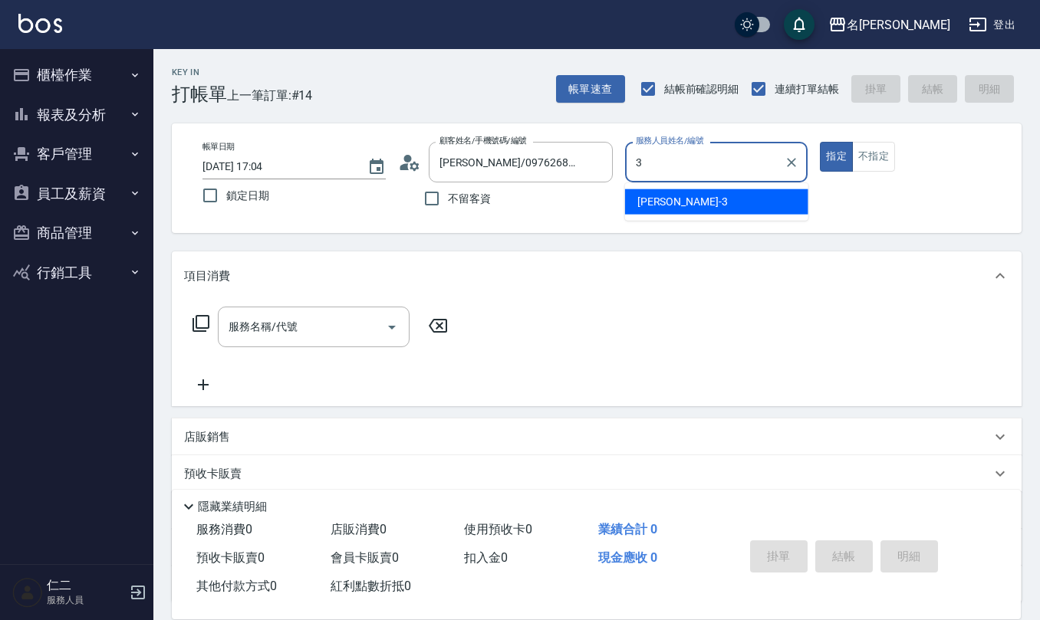
type input "[PERSON_NAME]-3"
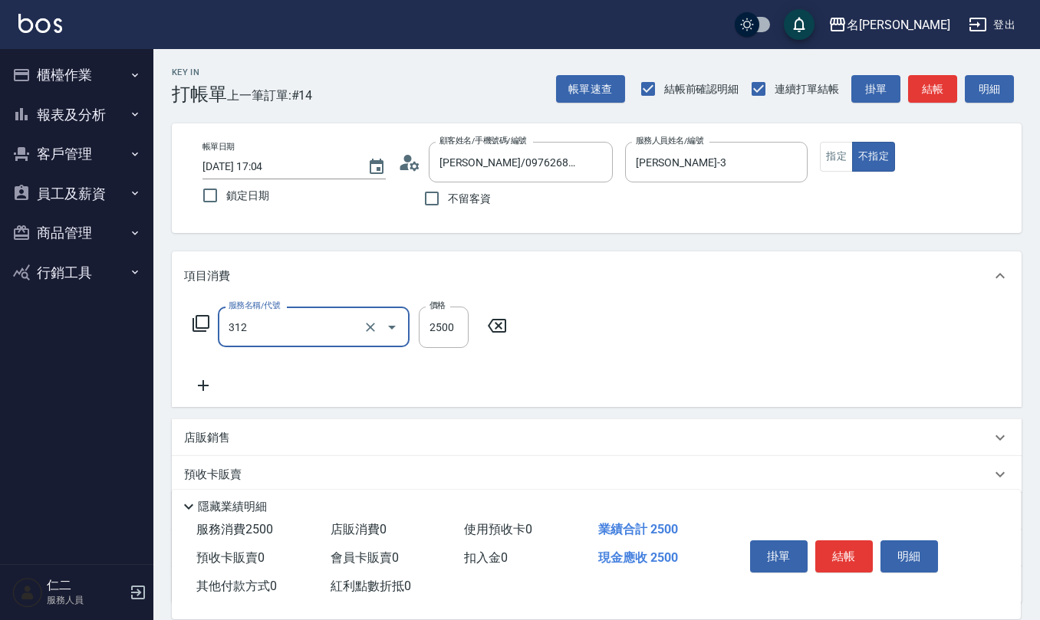
type input "有氧水離子燙2500(312)"
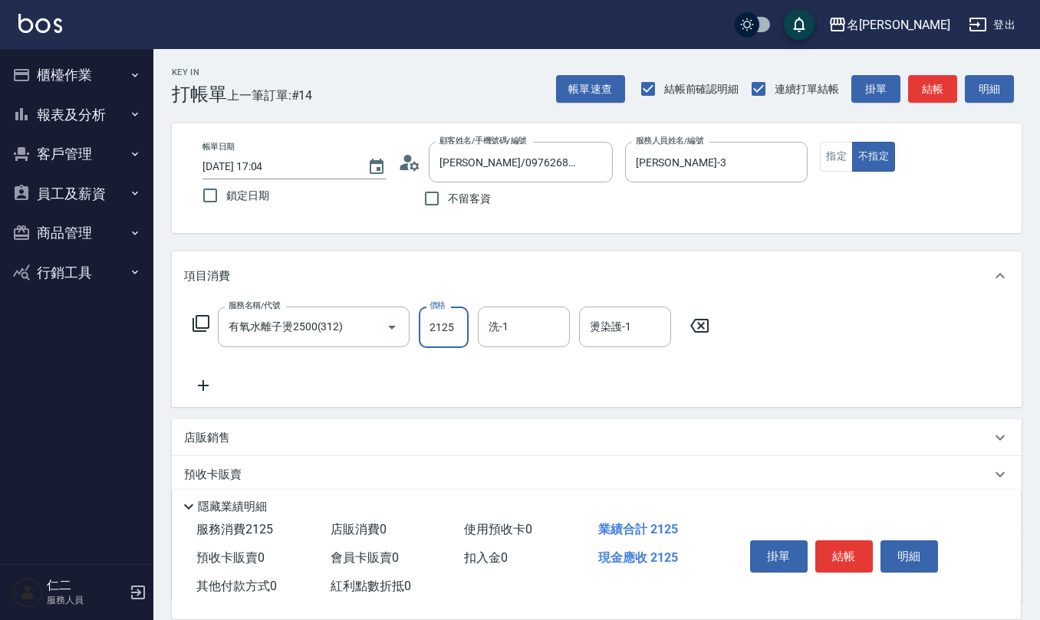
type input "2125"
type input "[PERSON_NAME]-28"
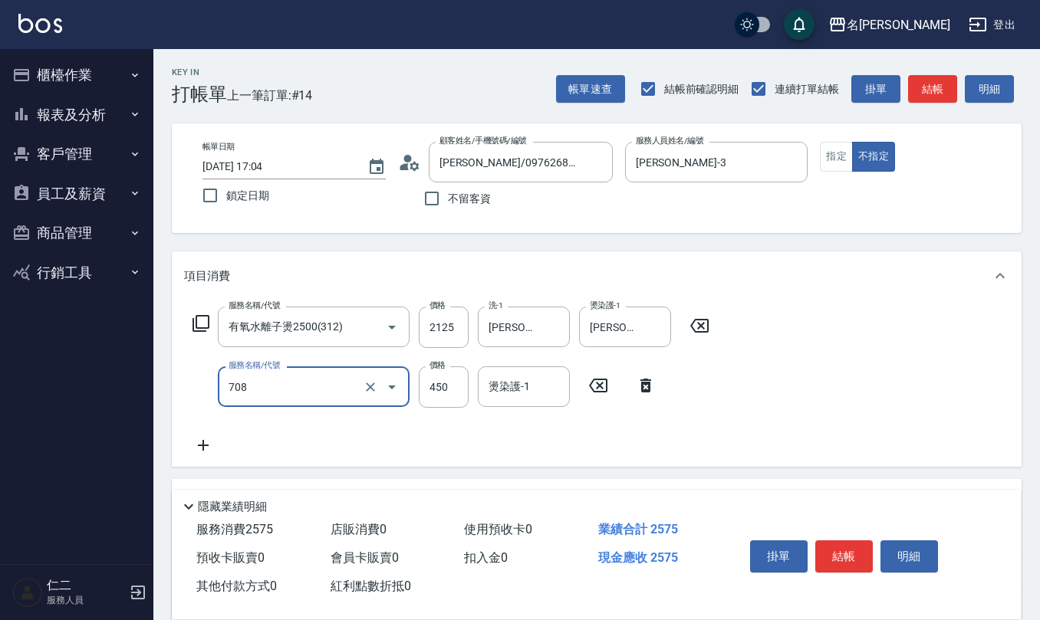
type input "松島舞鶴450(708)"
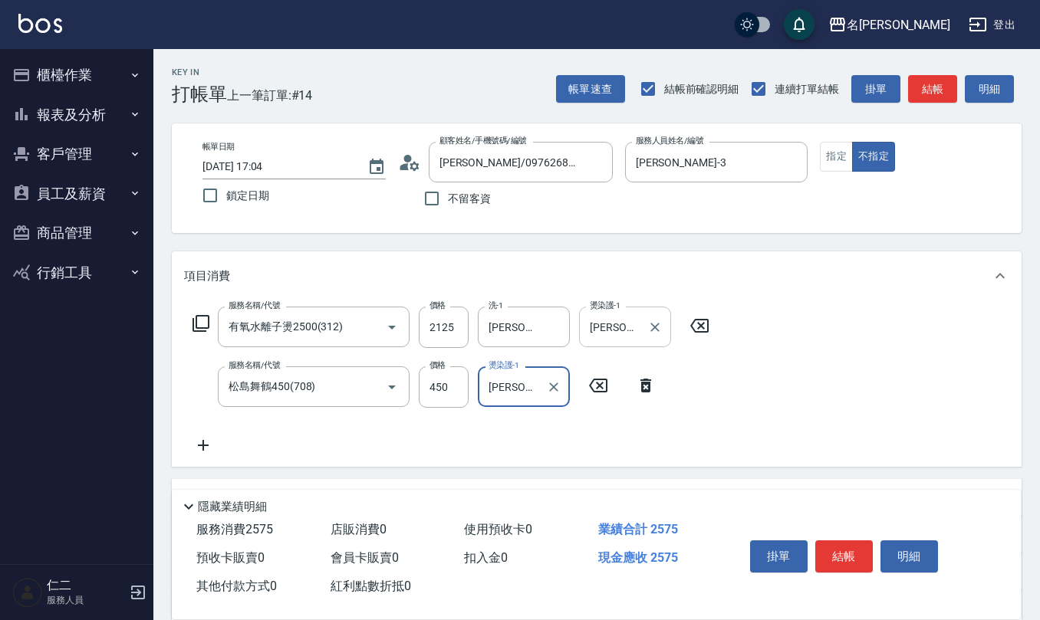
scroll to position [102, 0]
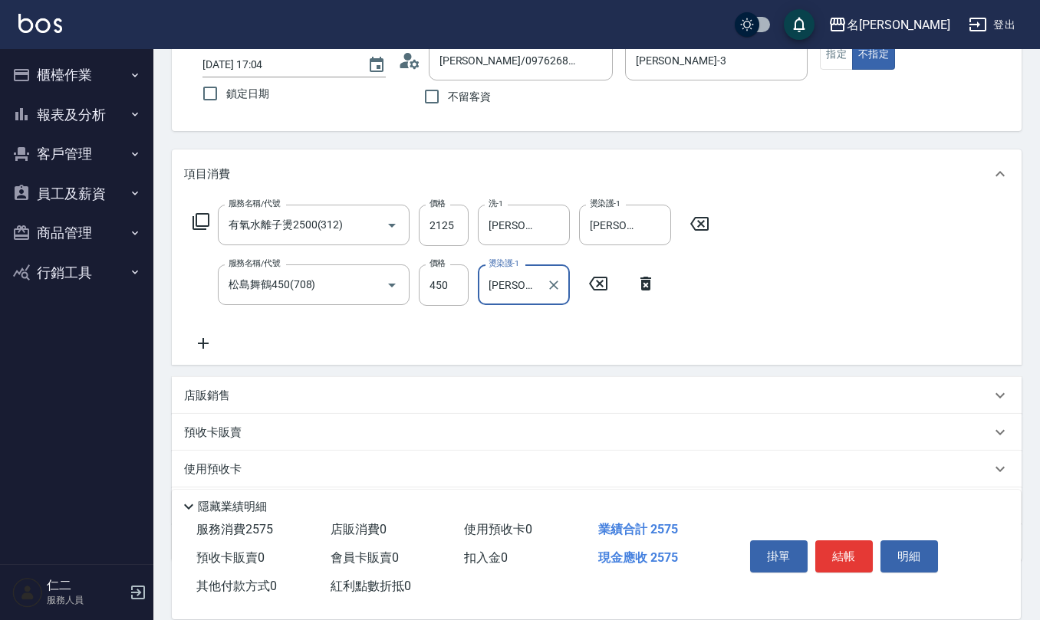
type input "[PERSON_NAME]-28"
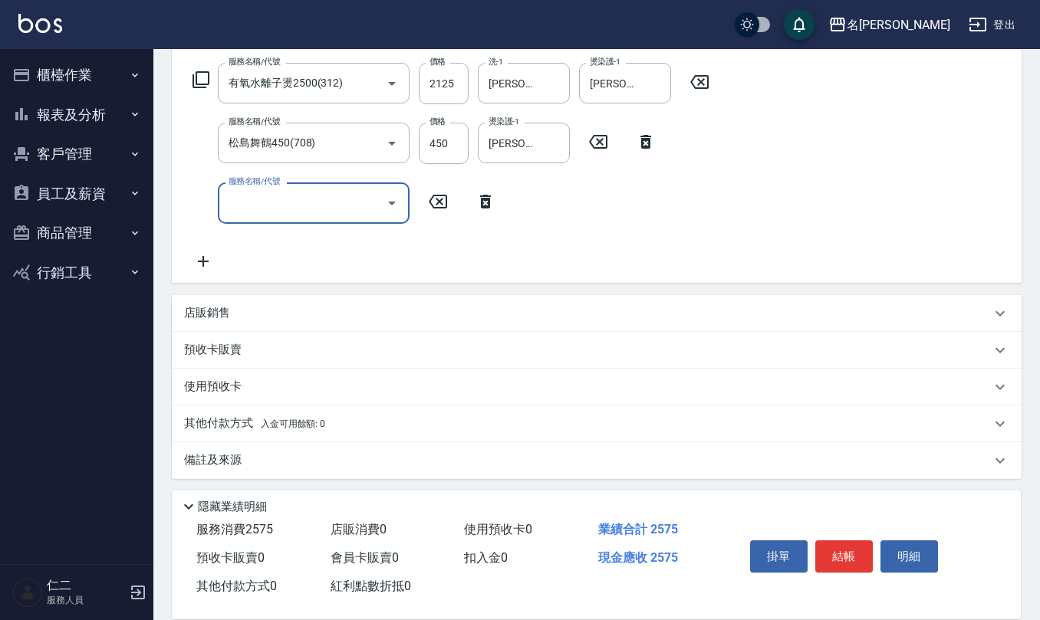
scroll to position [246, 0]
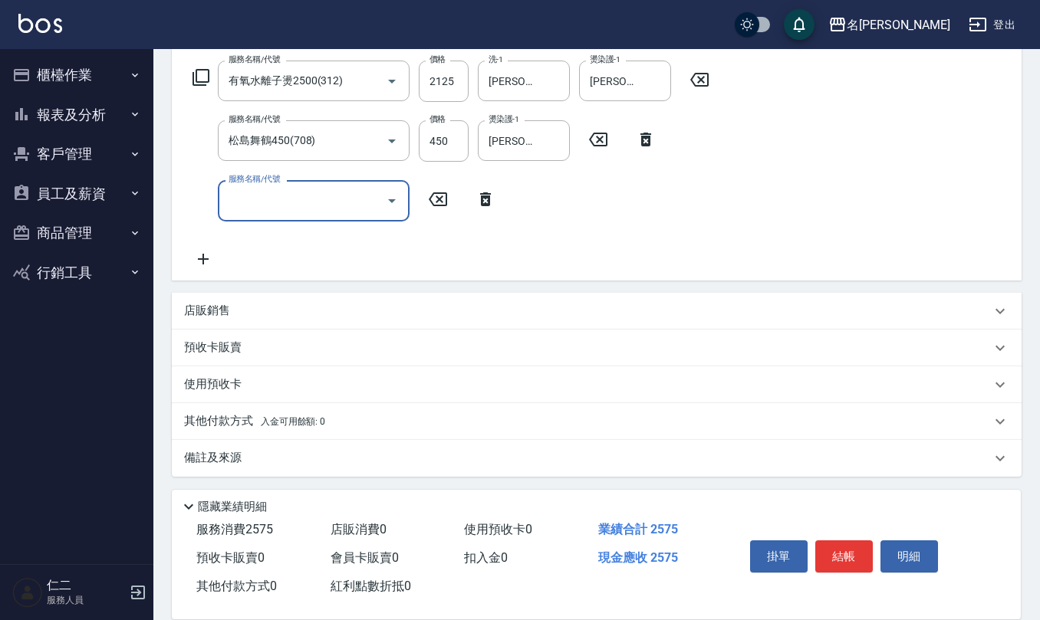
click at [439, 313] on div "店販銷售" at bounding box center [587, 311] width 807 height 16
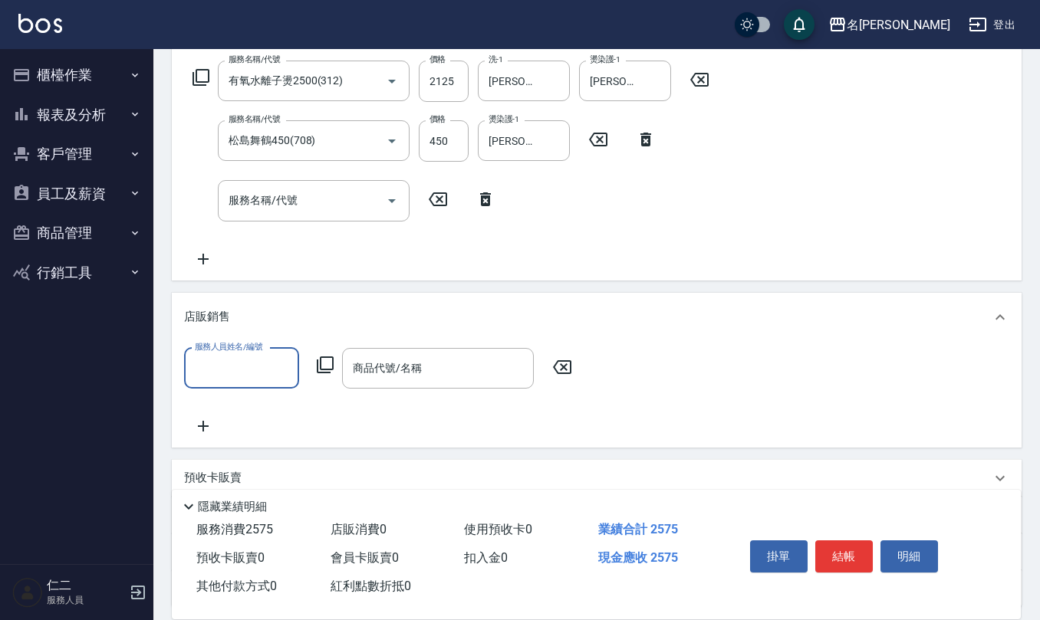
scroll to position [0, 0]
type input "[PERSON_NAME]-3"
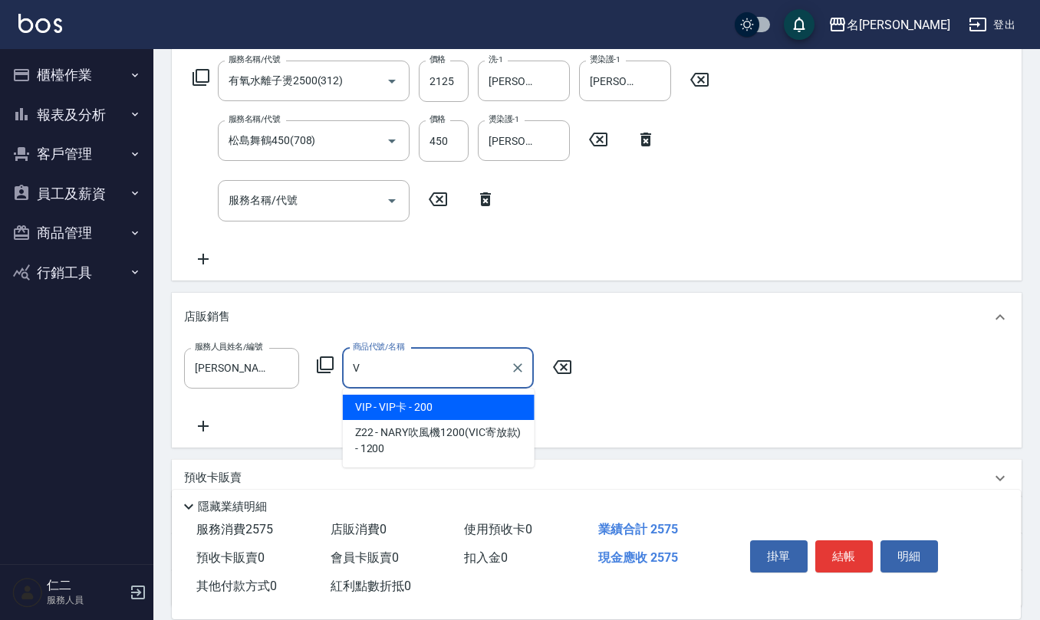
type input "VIP卡"
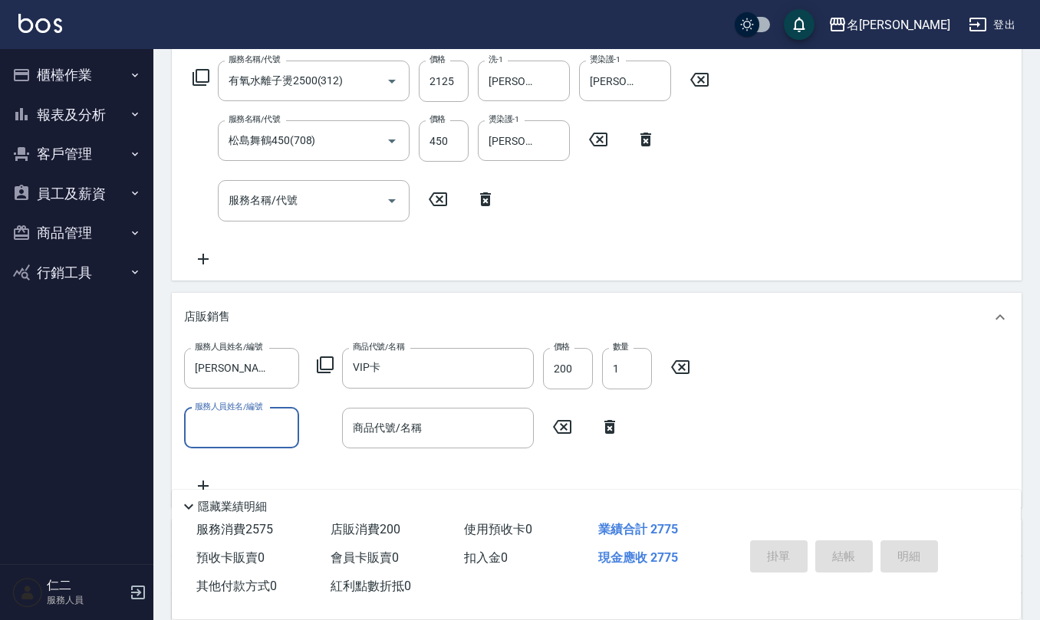
type input "[DATE] 17:10"
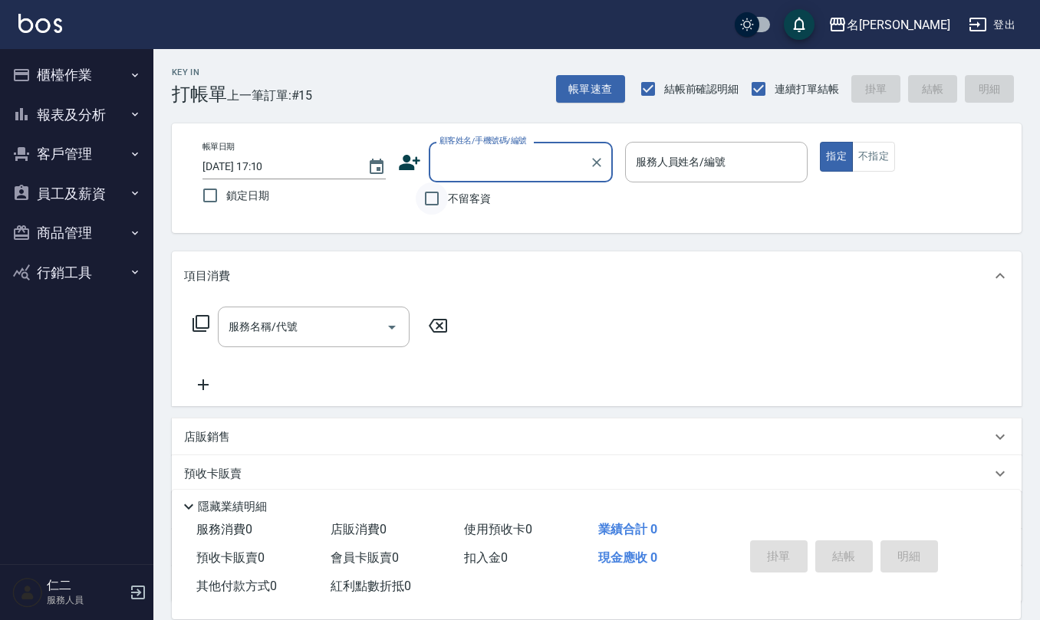
click at [429, 202] on input "不留客資" at bounding box center [432, 198] width 32 height 32
checkbox input "true"
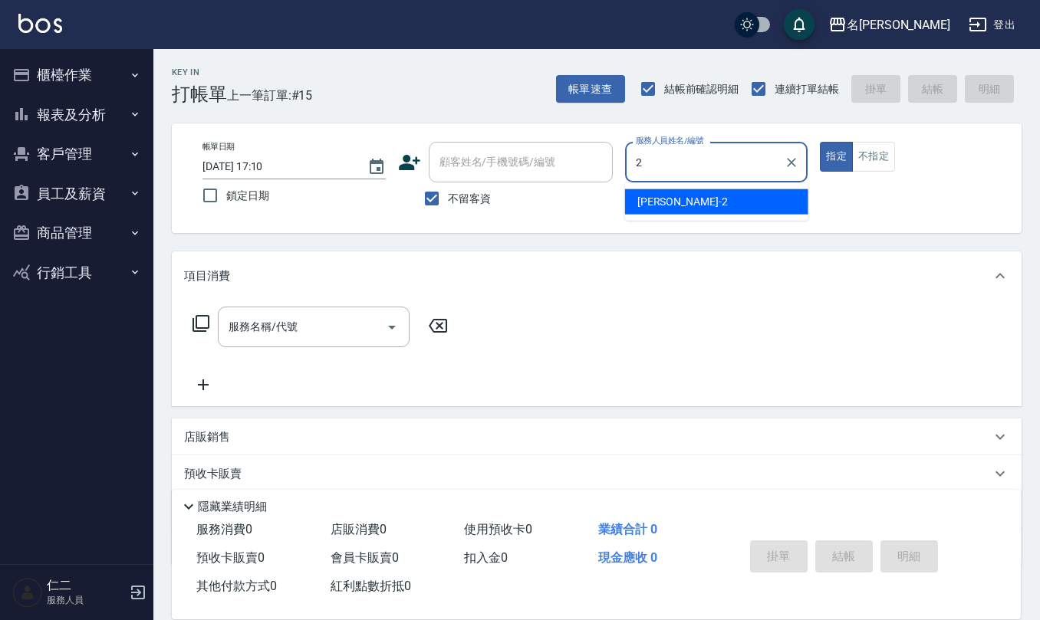
type input "[PERSON_NAME]-2"
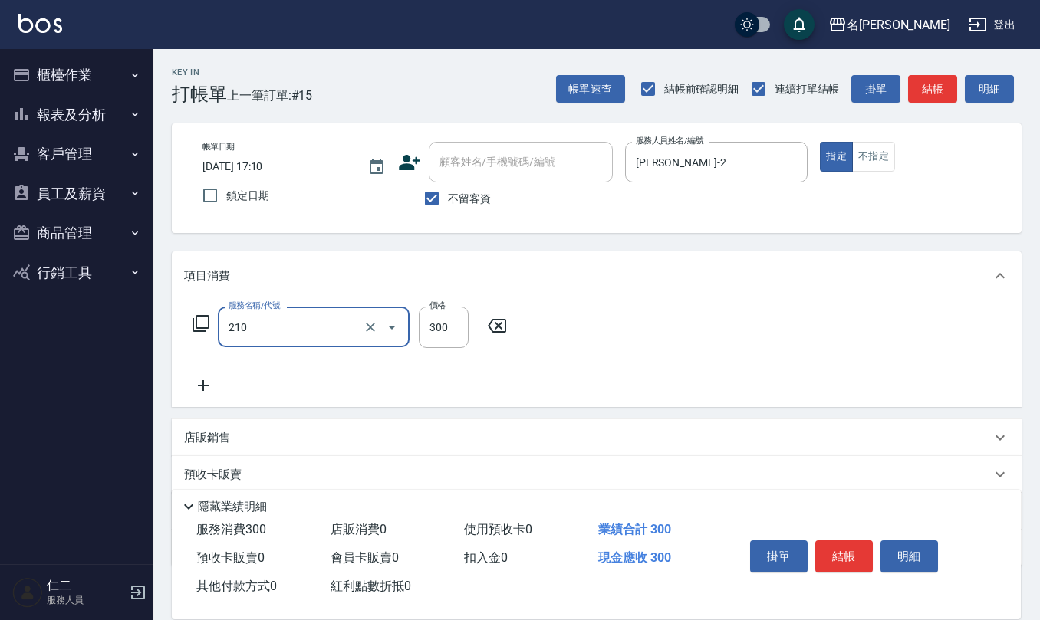
type input "歐娜洗髮精(210)"
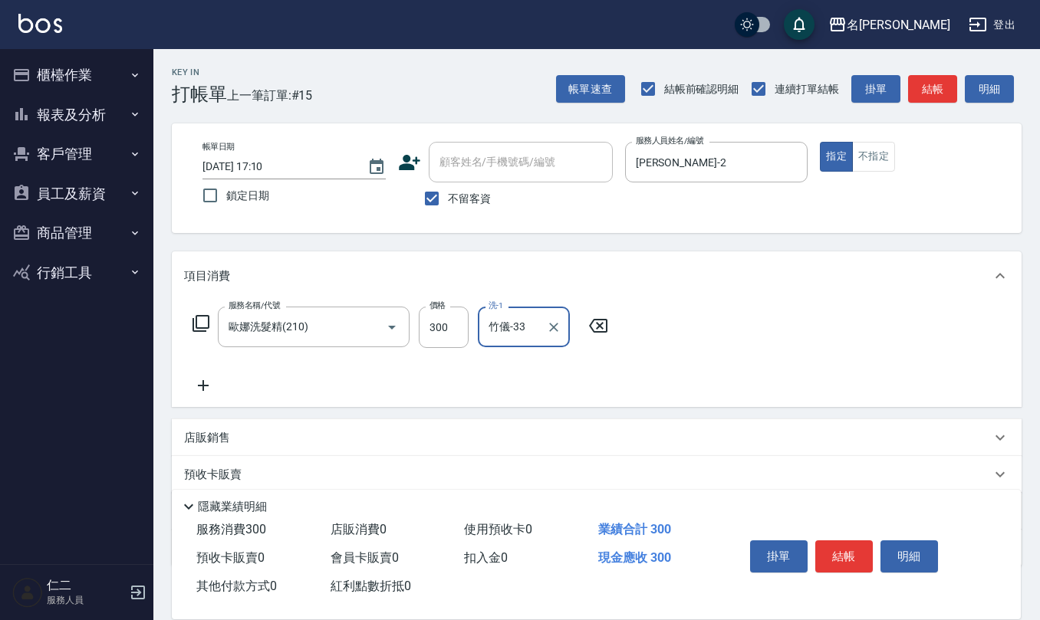
type input "竹儀-33"
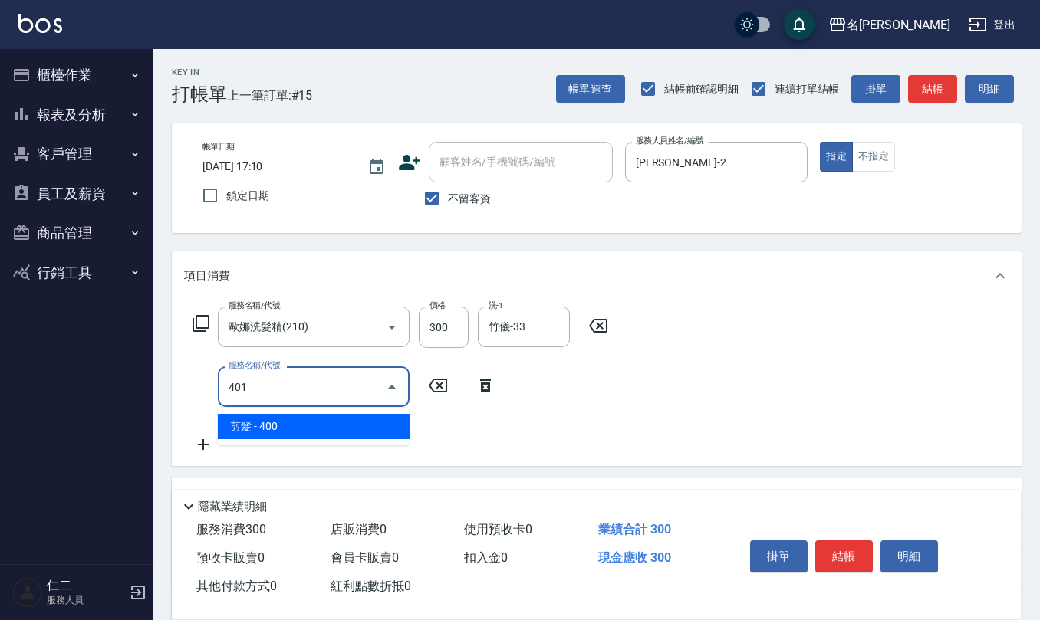
type input "剪髮(401)"
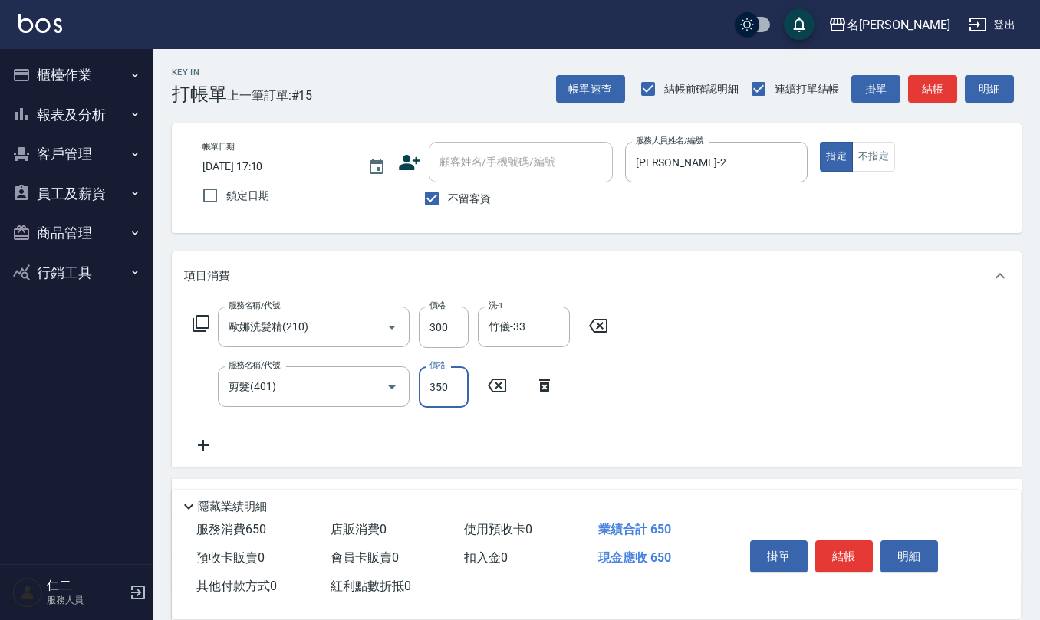
type input "350"
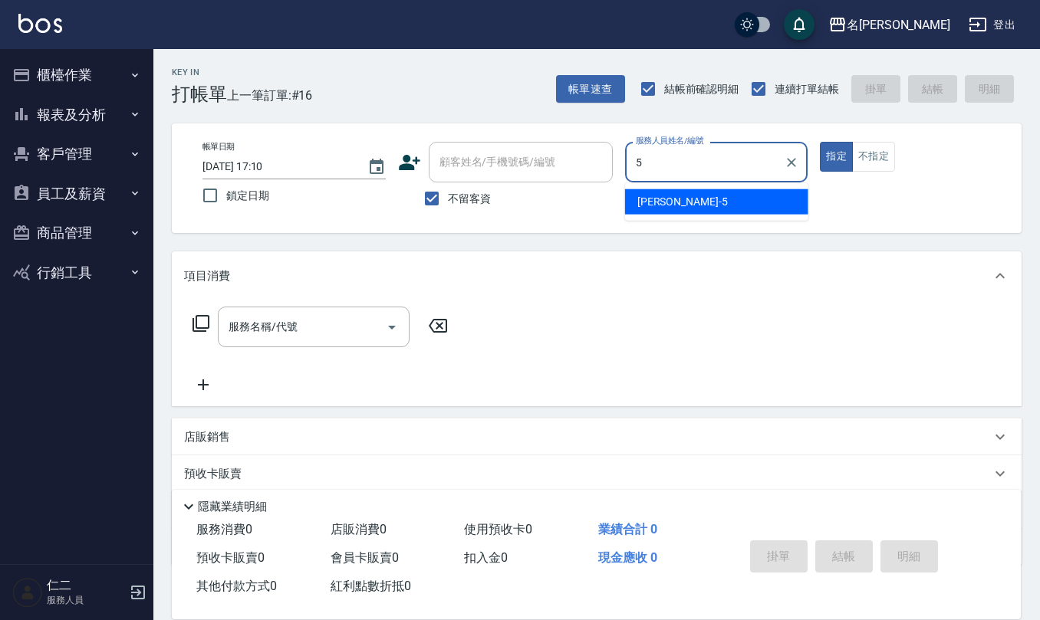
type input "[PERSON_NAME]5"
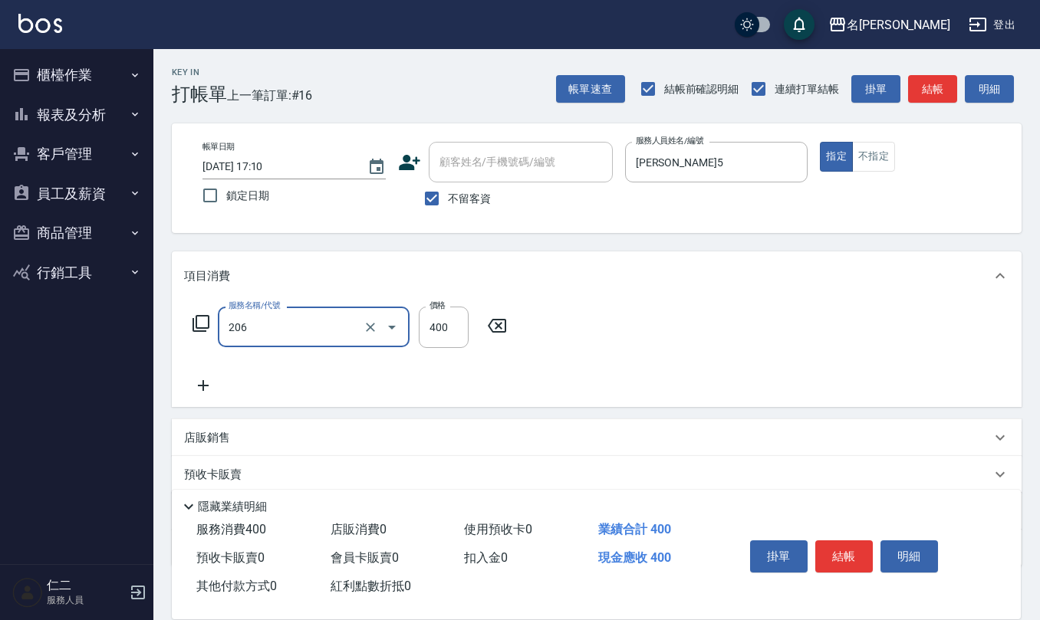
type input "健康洗(206)"
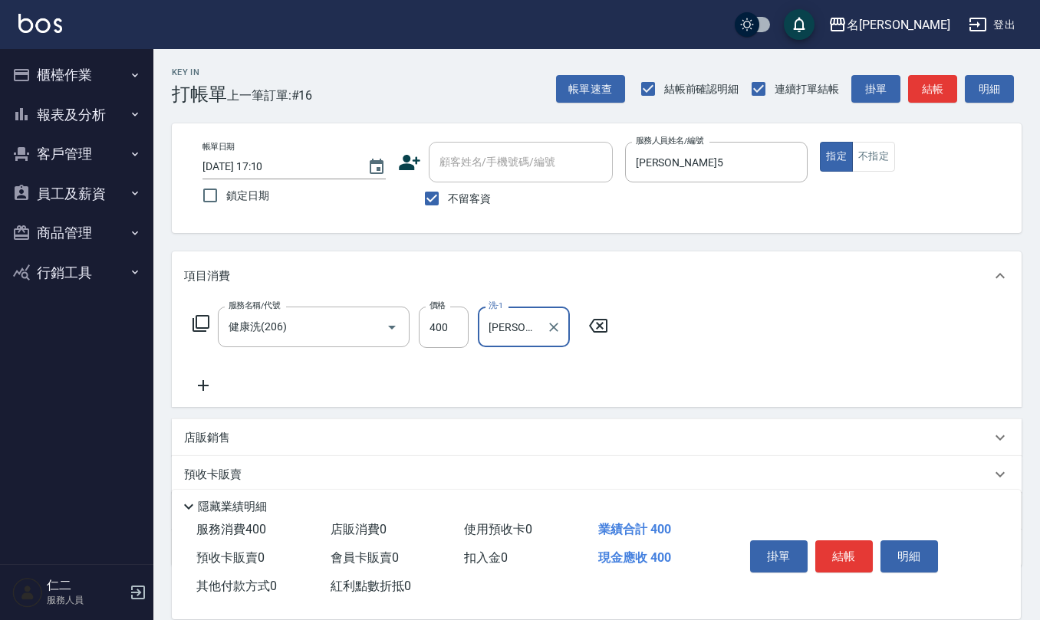
type input "[PERSON_NAME]5"
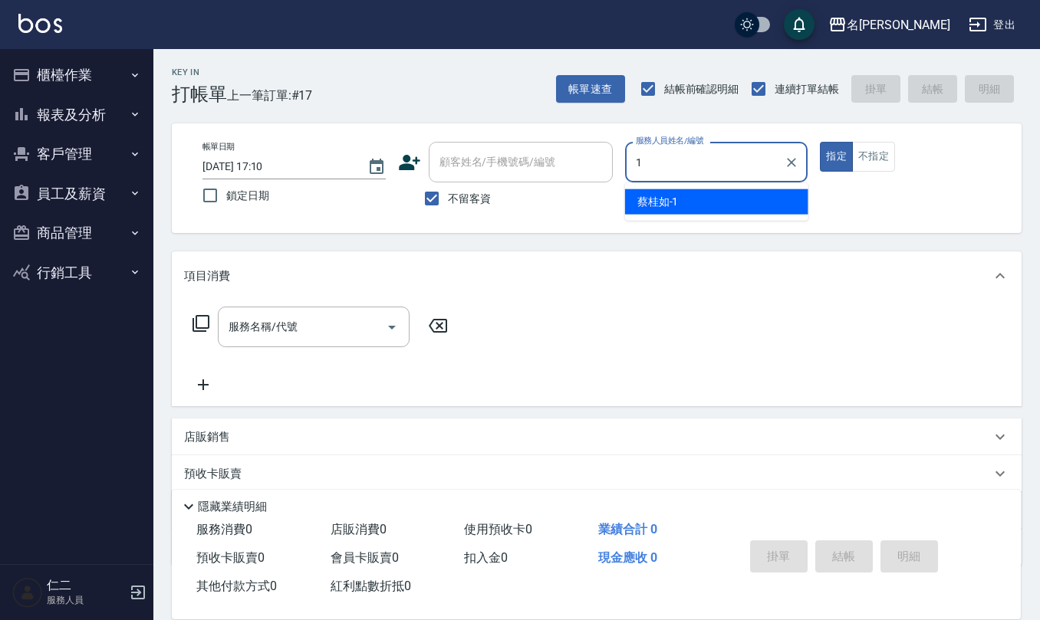
type input "[PERSON_NAME]1"
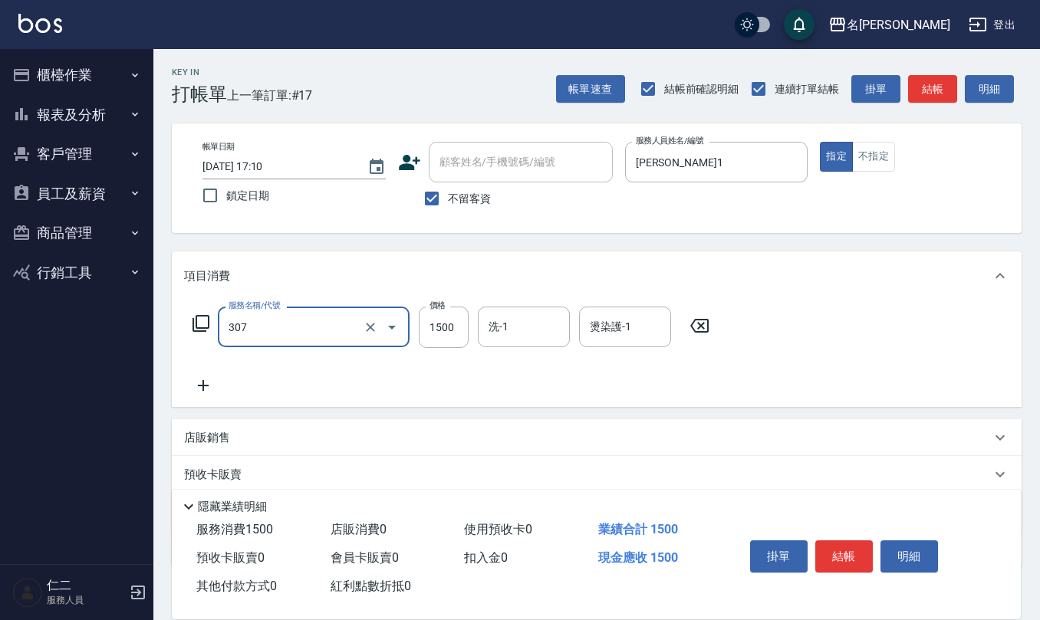
type input "EF麥拉寧燙髮1500(307)"
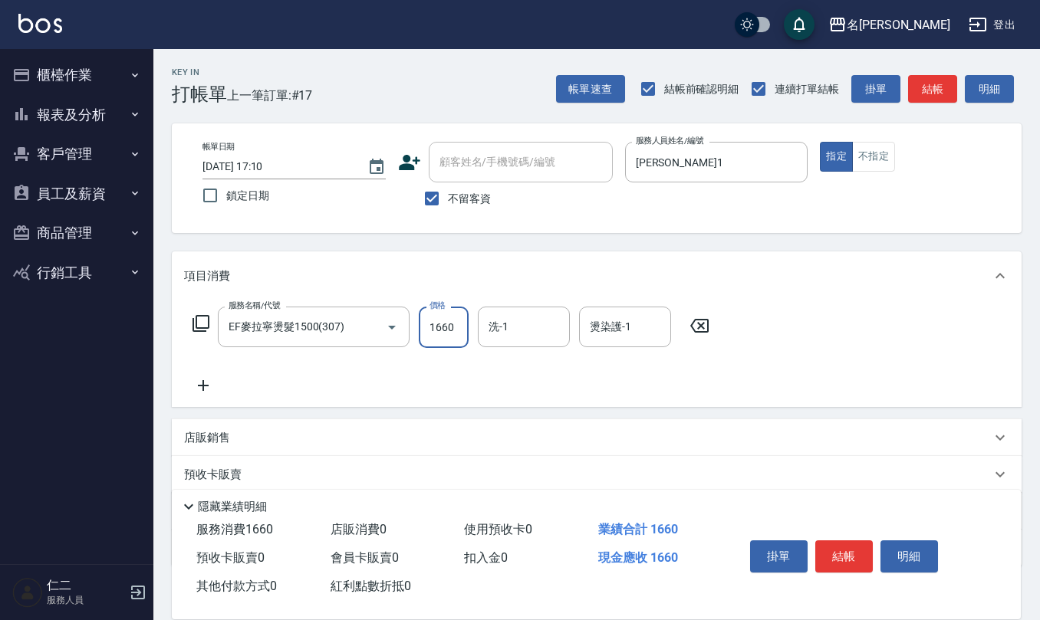
type input "1660"
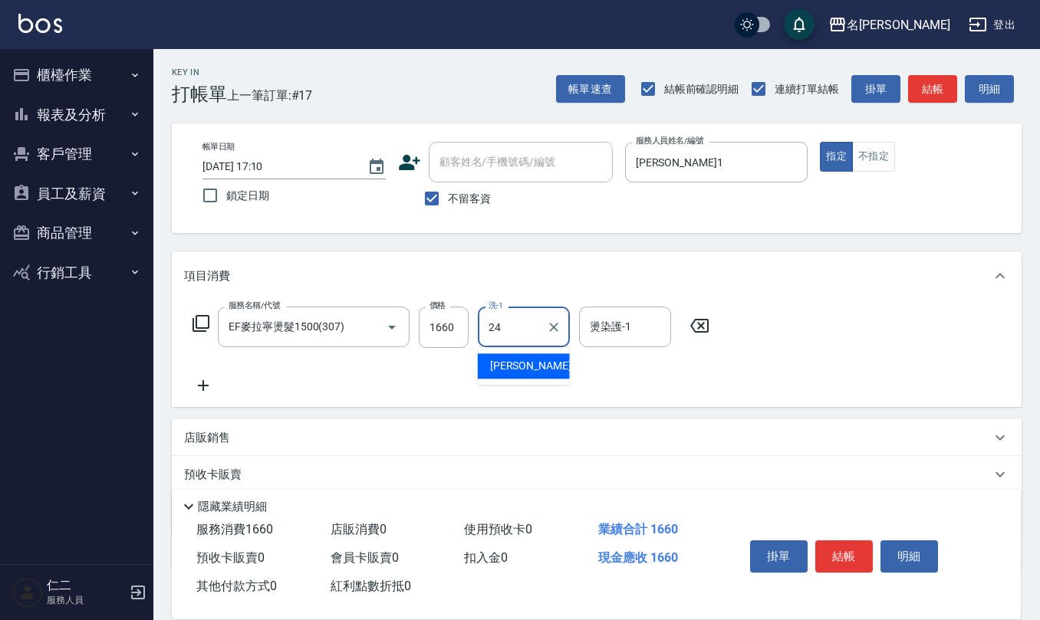
type input "[PERSON_NAME]-24"
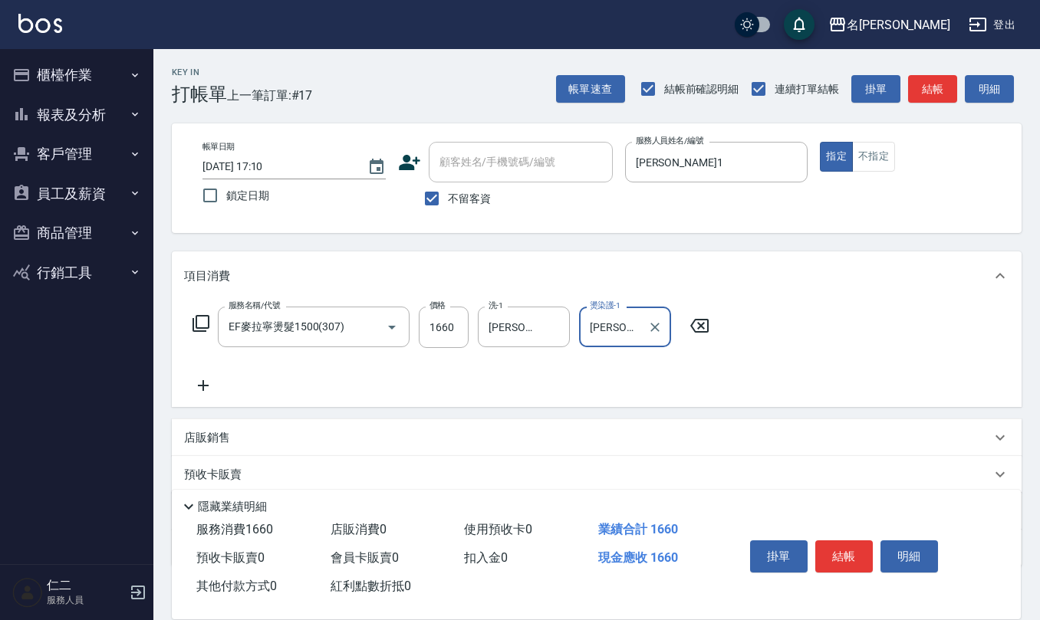
type input "[PERSON_NAME]-24"
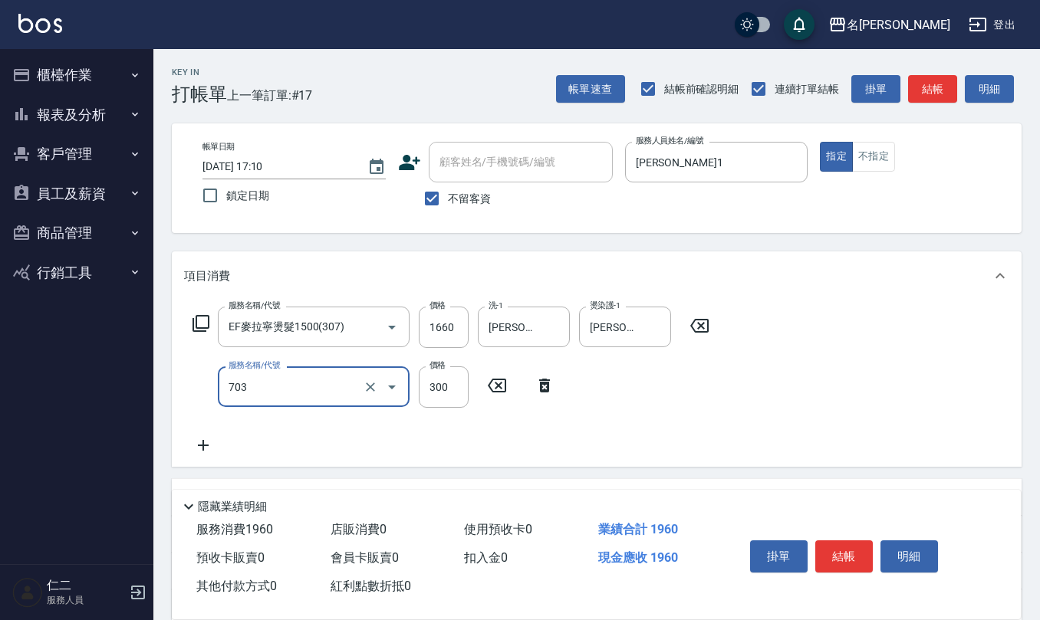
type input "(1236)設計師(703)"
type input "500"
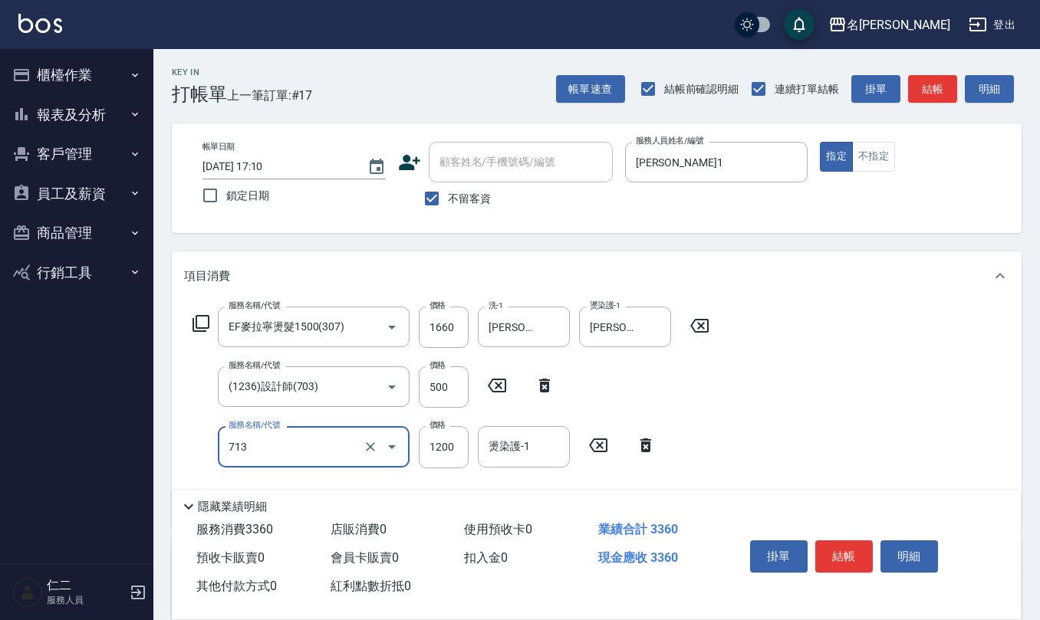
type input "水樣結構式1200(713)"
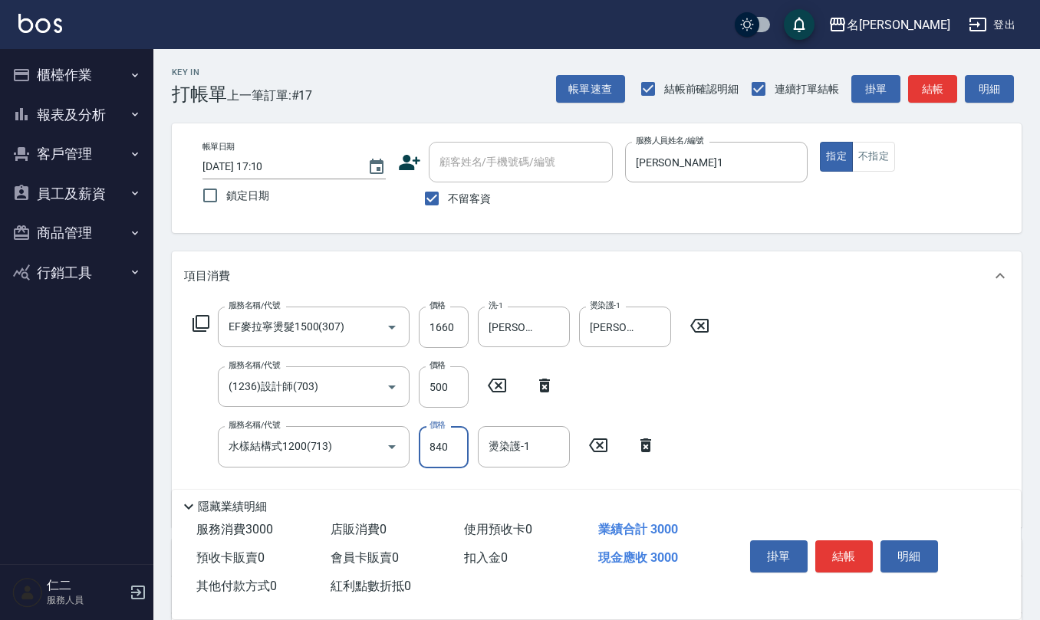
type input "840"
type input "[PERSON_NAME]-24"
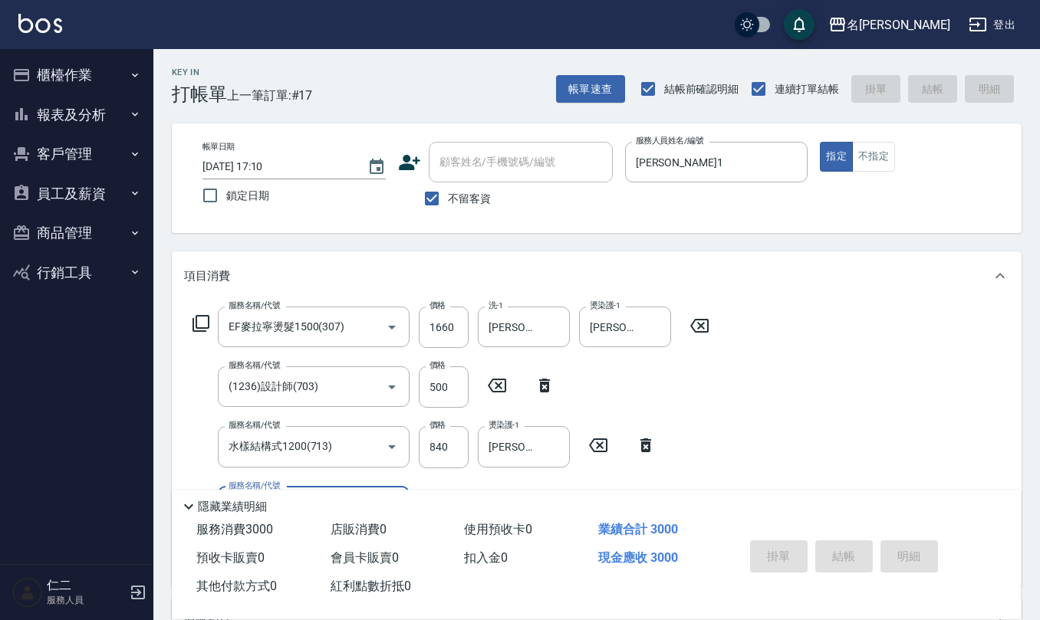
type input "[DATE] 17:11"
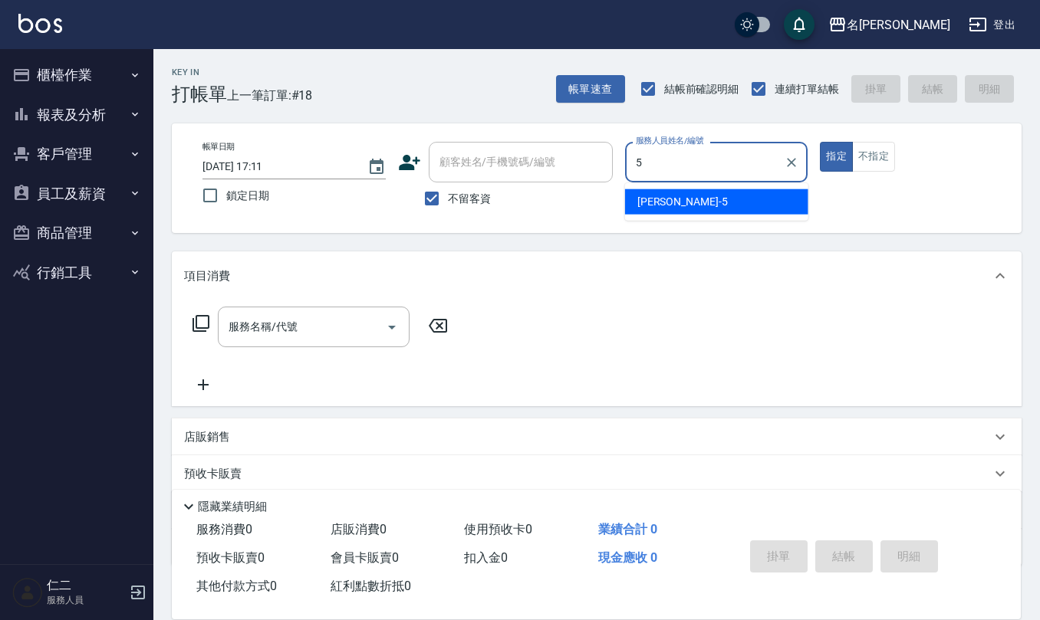
type input "[PERSON_NAME]5"
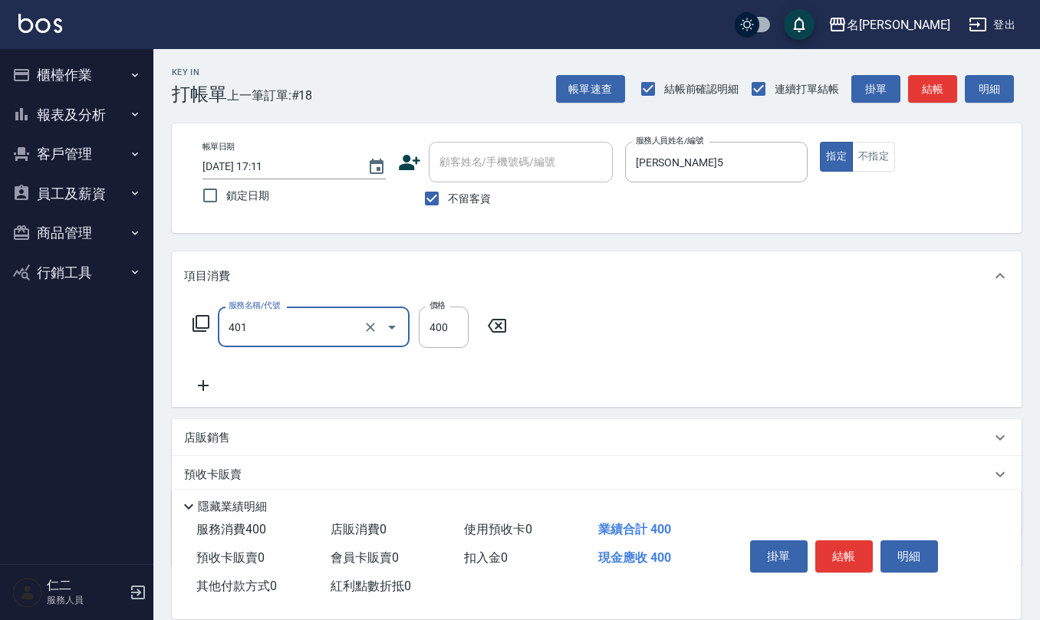
type input "剪髮(401)"
type input "250"
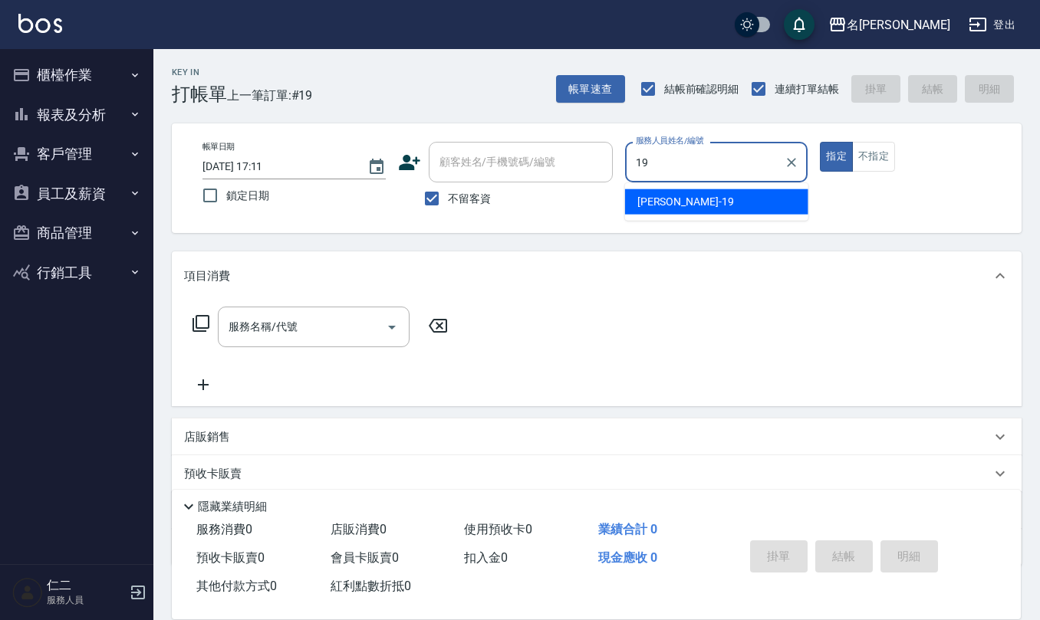
type input "[PERSON_NAME]-19"
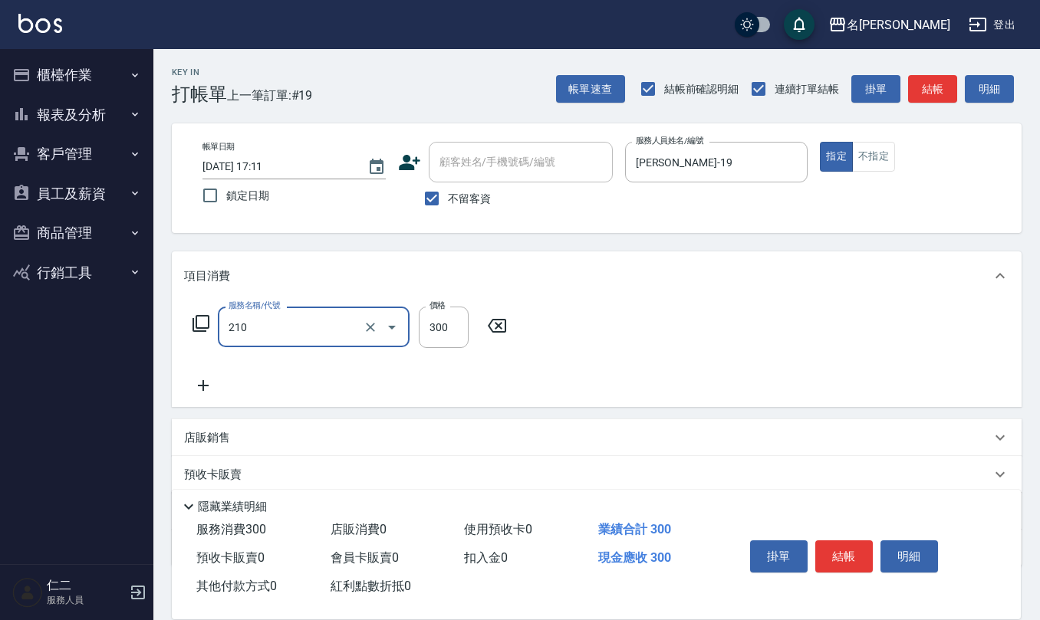
type input "歐娜洗髮精(210)"
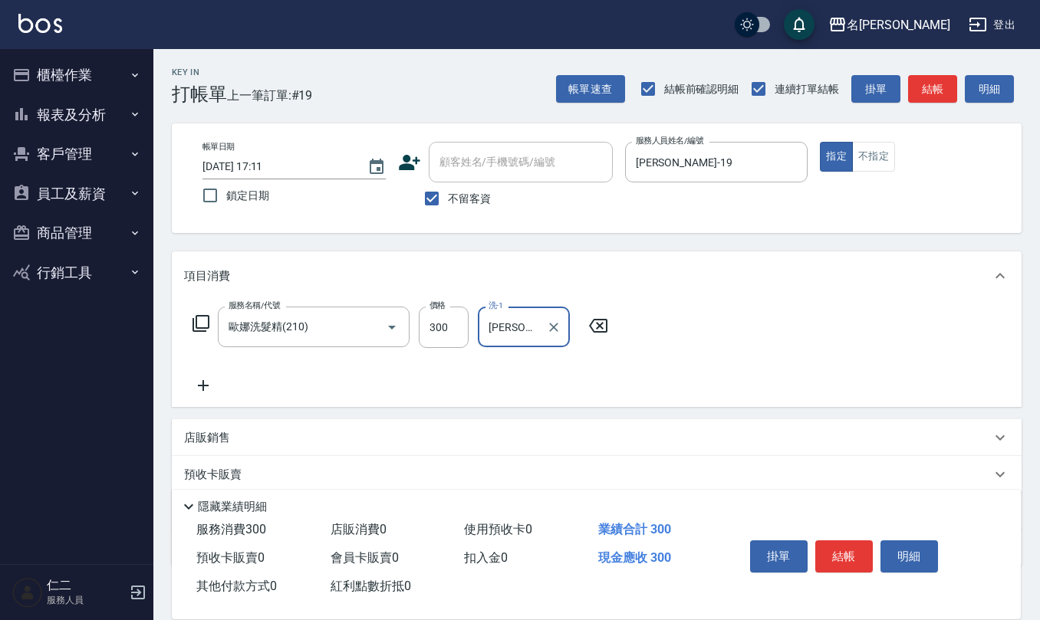
type input "[PERSON_NAME]-32"
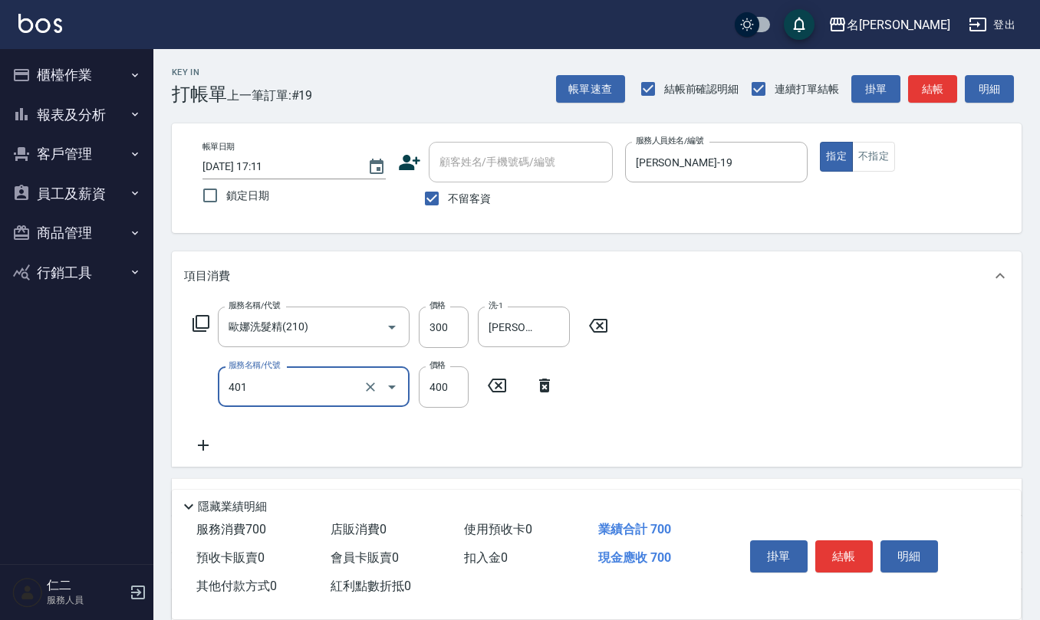
type input "剪髮(401)"
type input "500"
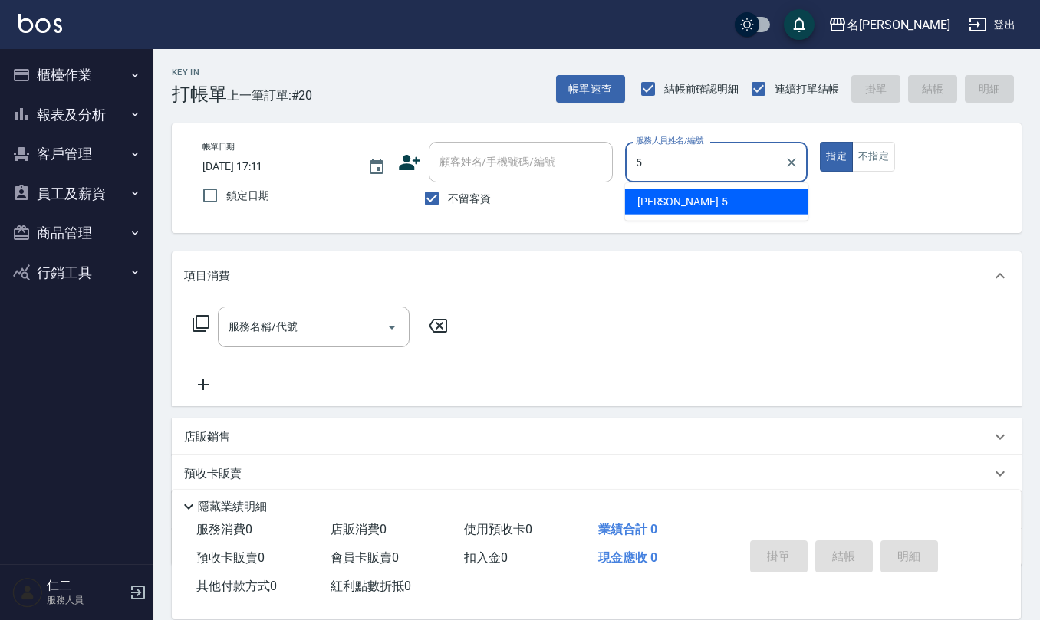
type input "[PERSON_NAME]5"
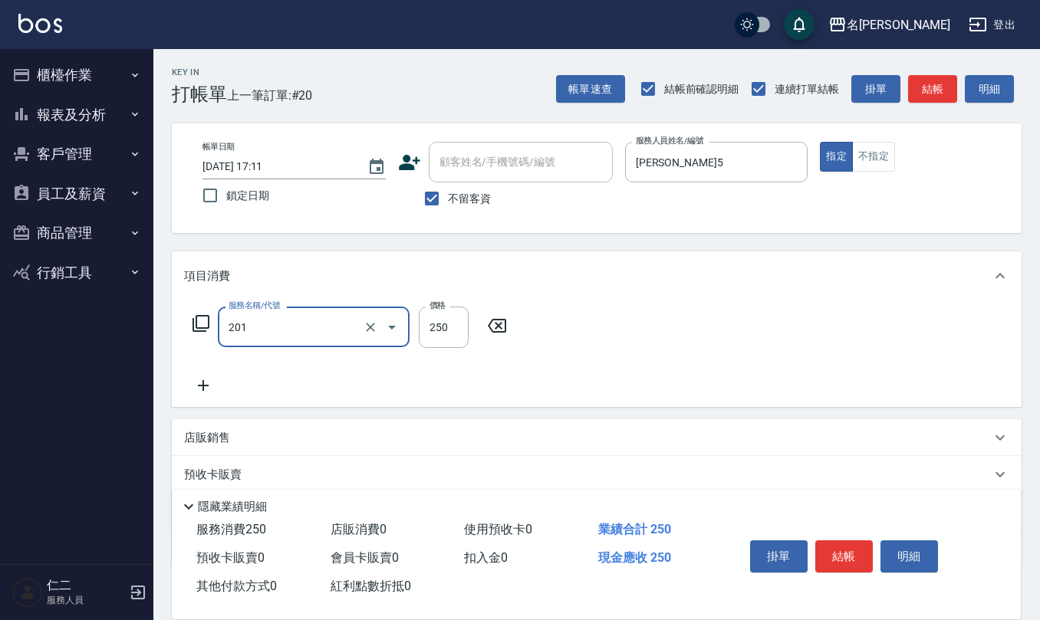
type input "洗髮(201)"
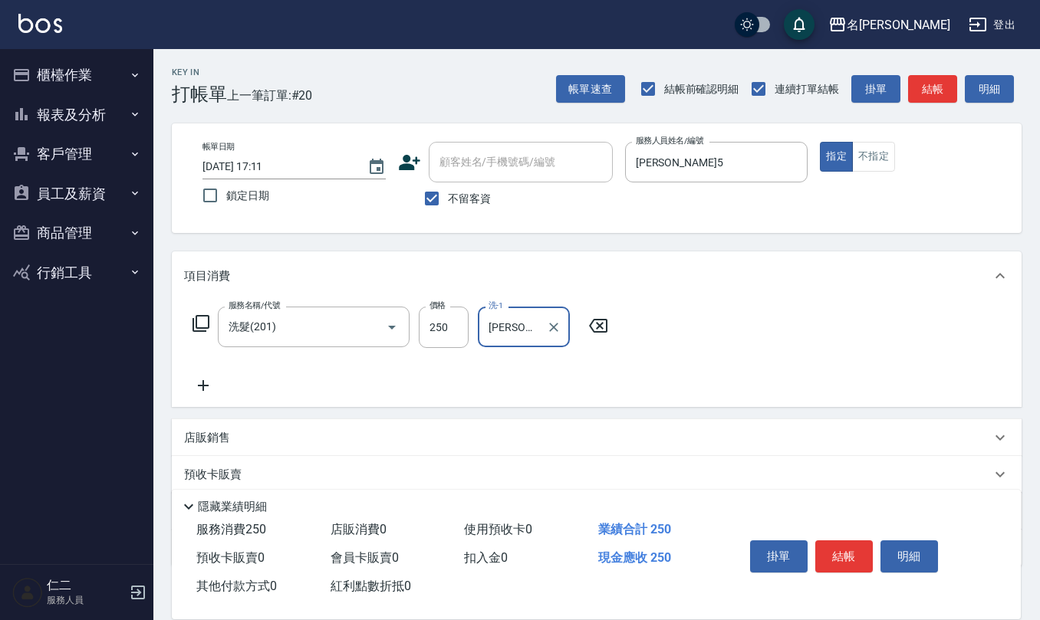
type input "[PERSON_NAME]5"
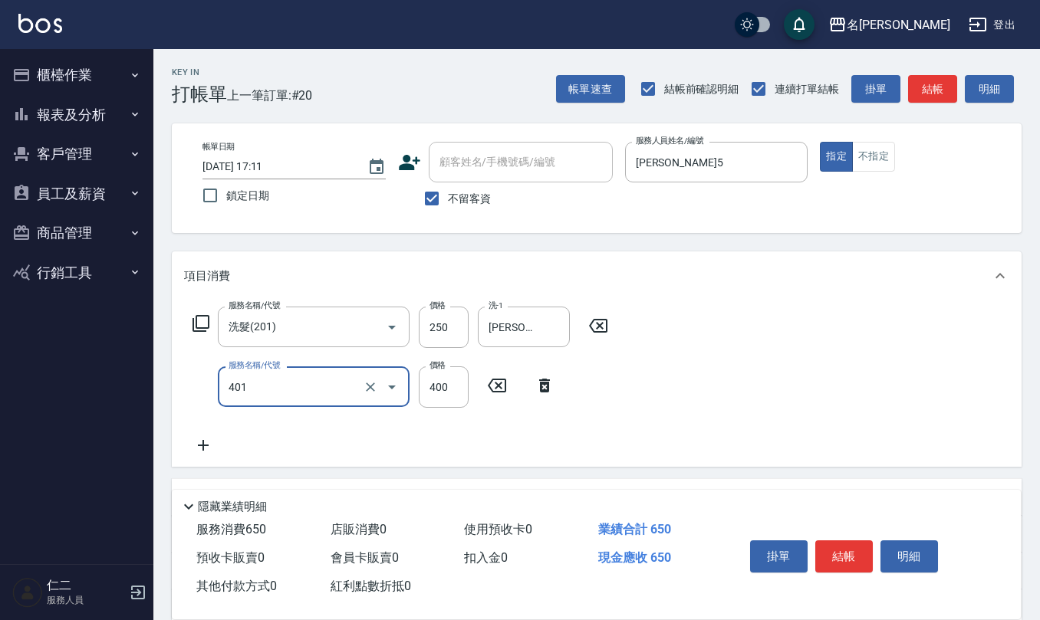
type input "剪髮(401)"
type input "250"
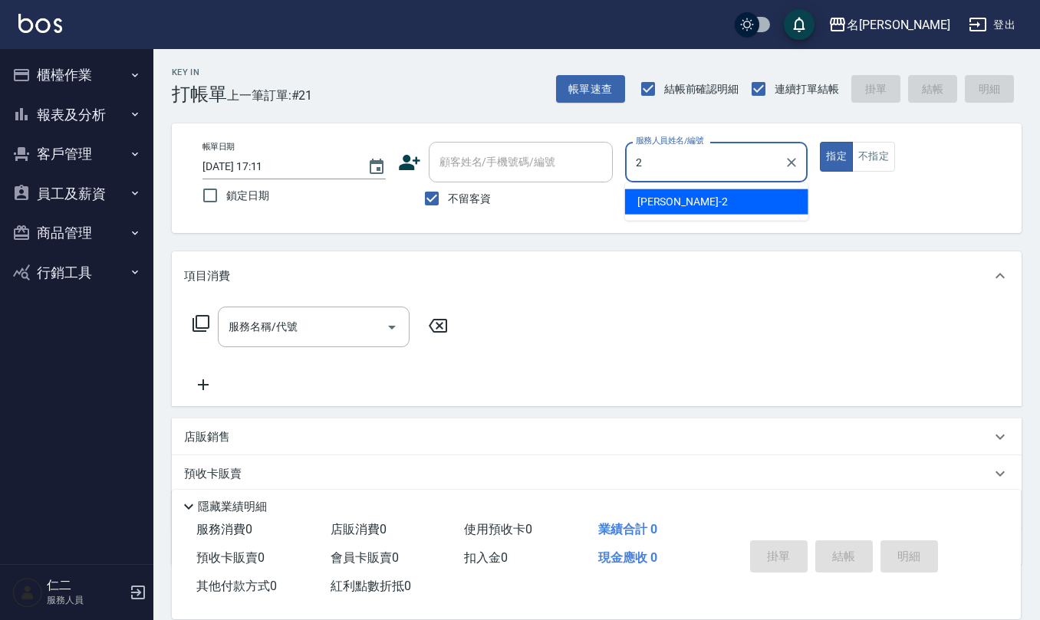
type input "[PERSON_NAME]-2"
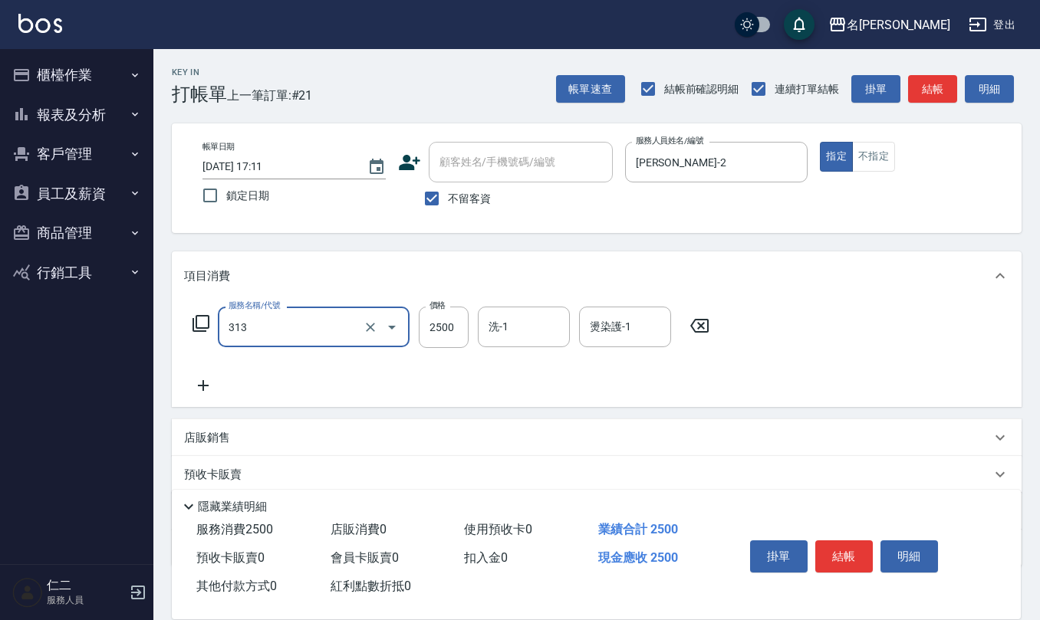
type input "生化還原2500(313)"
type input "2050"
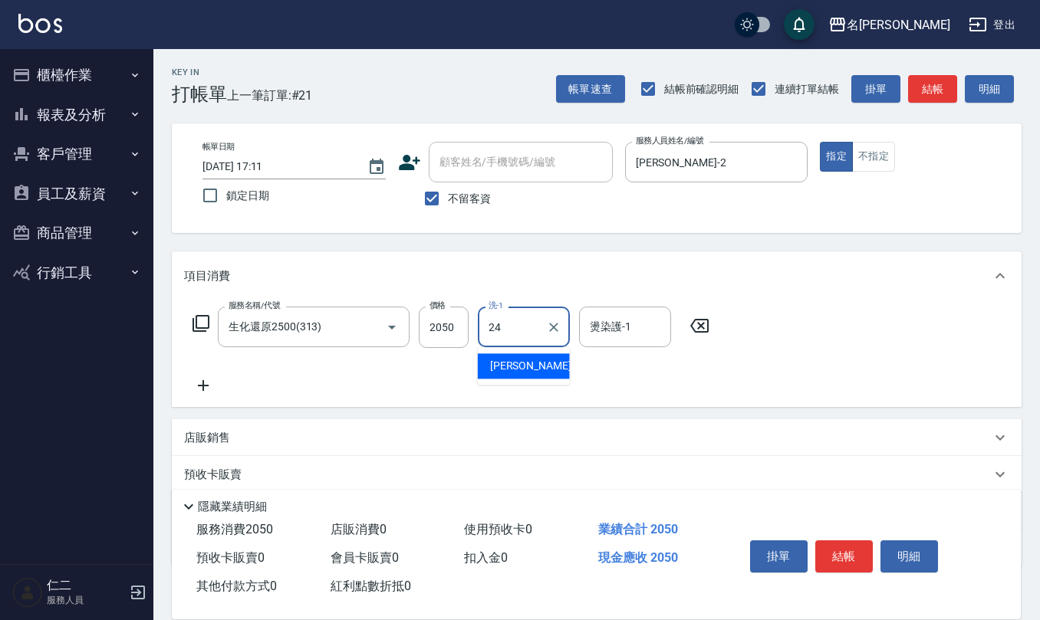
type input "[PERSON_NAME]-24"
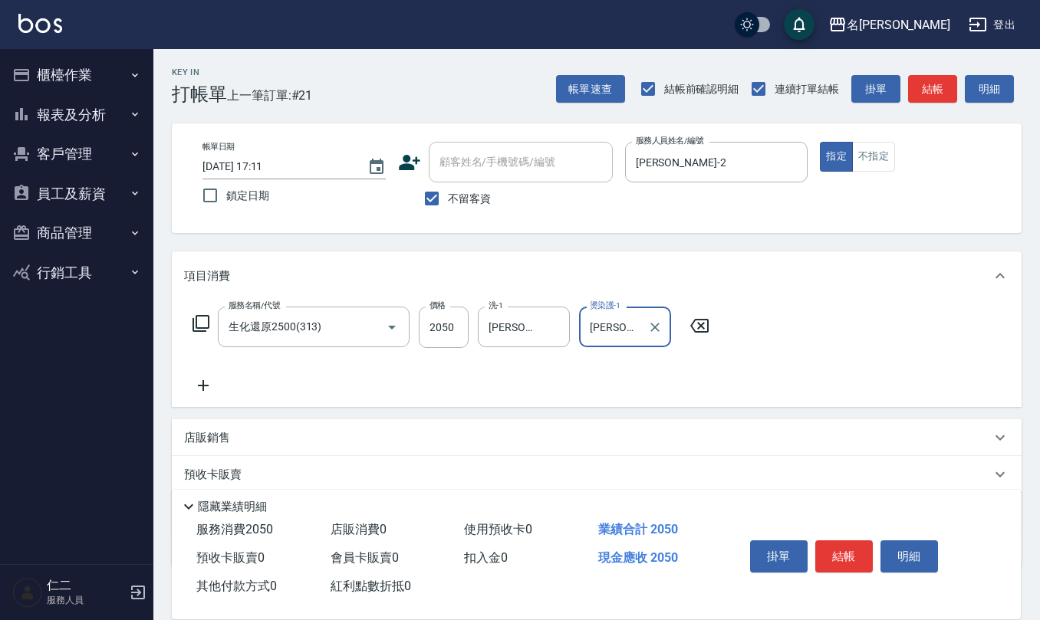
type input "[PERSON_NAME]-24"
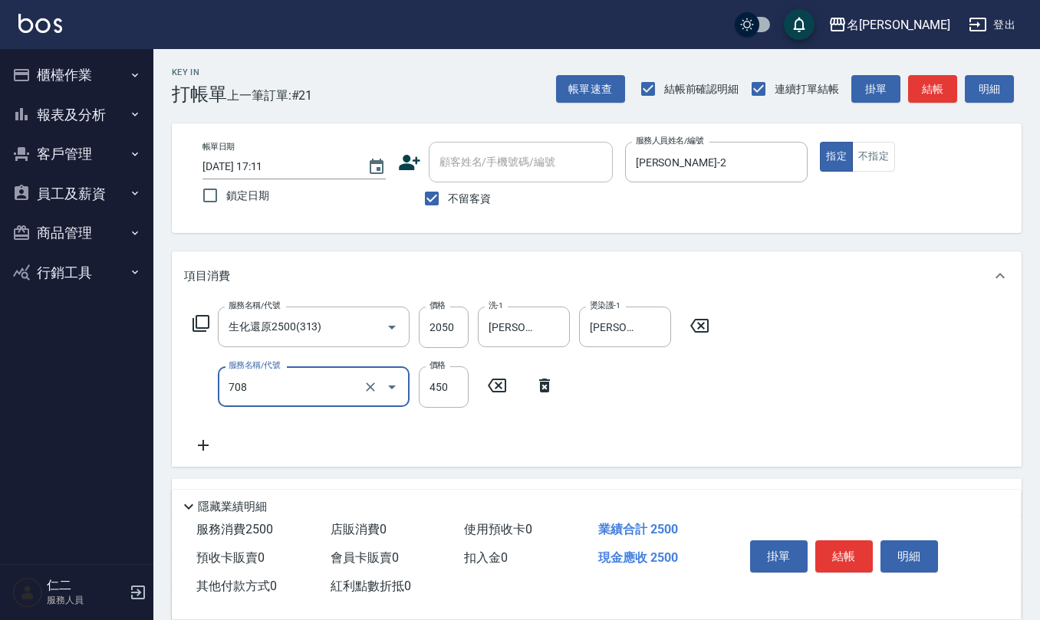
type input "松島舞鶴450(708)"
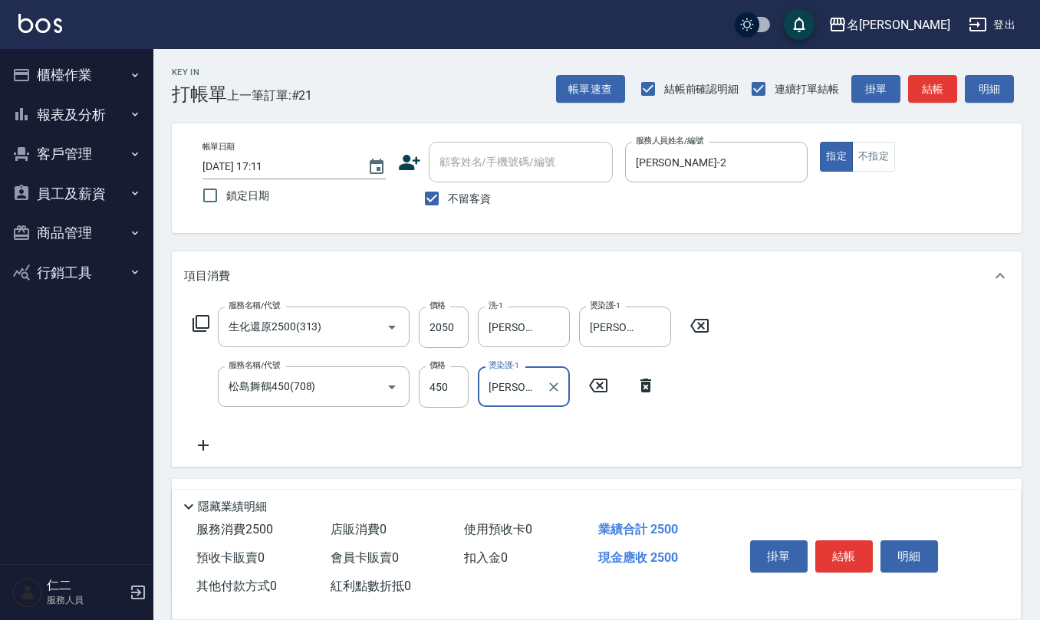
type input "[PERSON_NAME]-24"
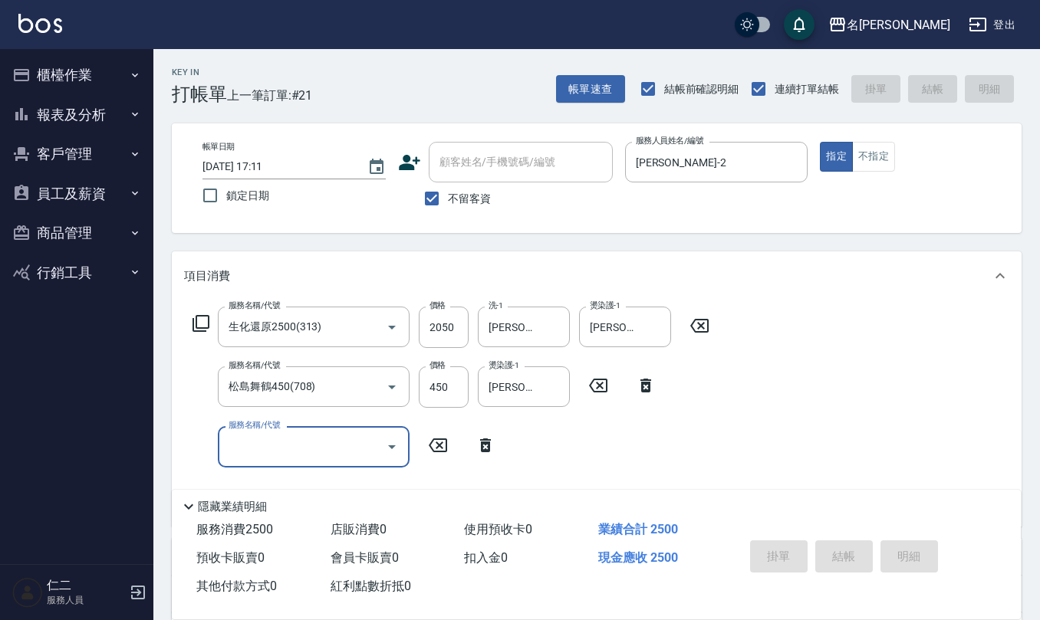
type input "[DATE] 17:12"
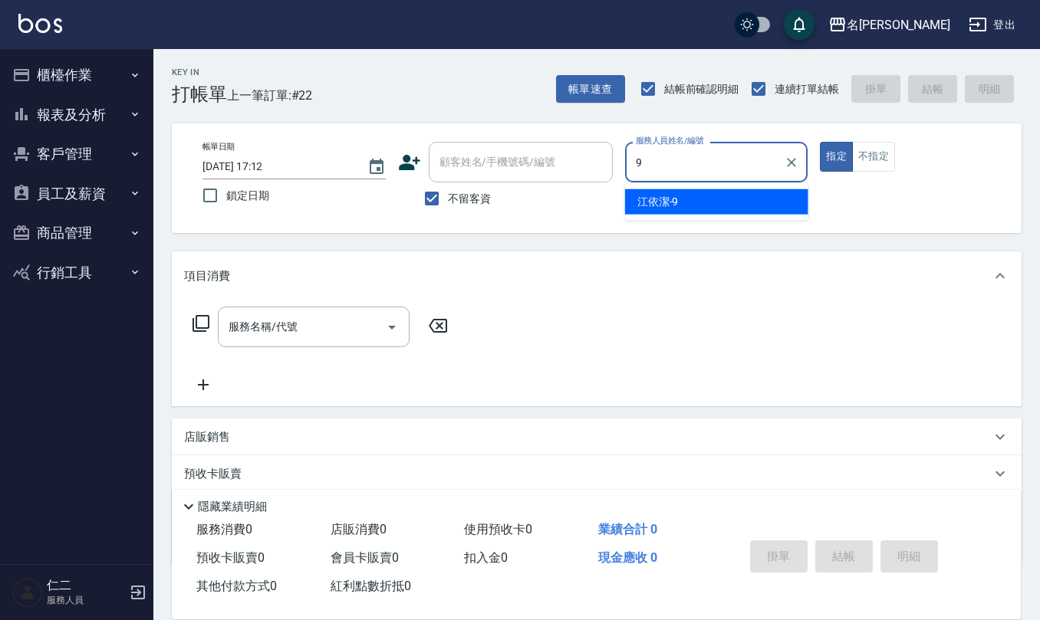
type input "[PERSON_NAME]-9"
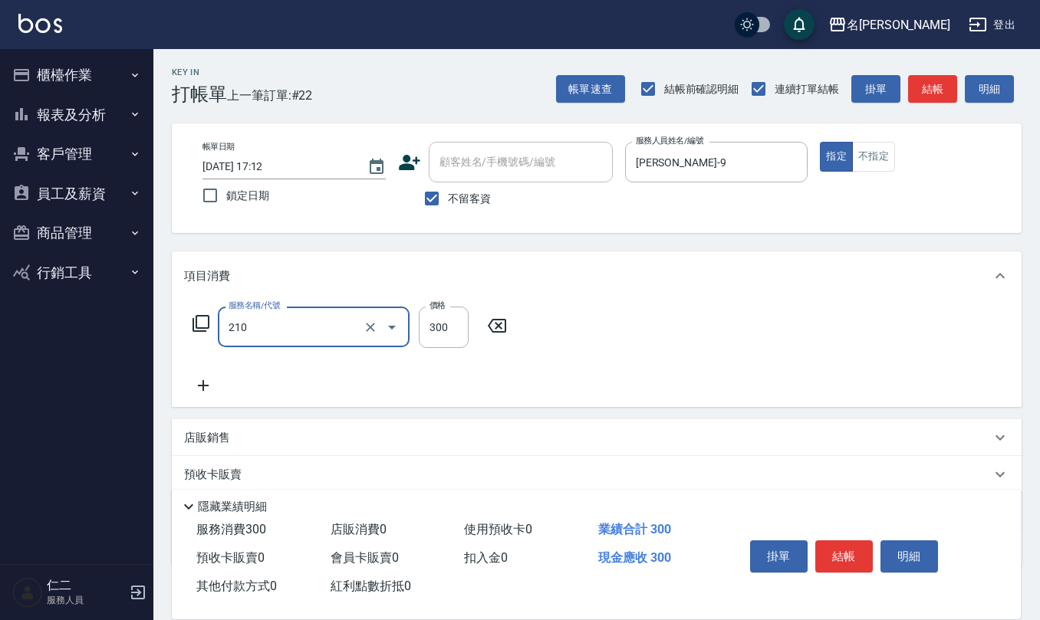
type input "歐娜洗髮精(210)"
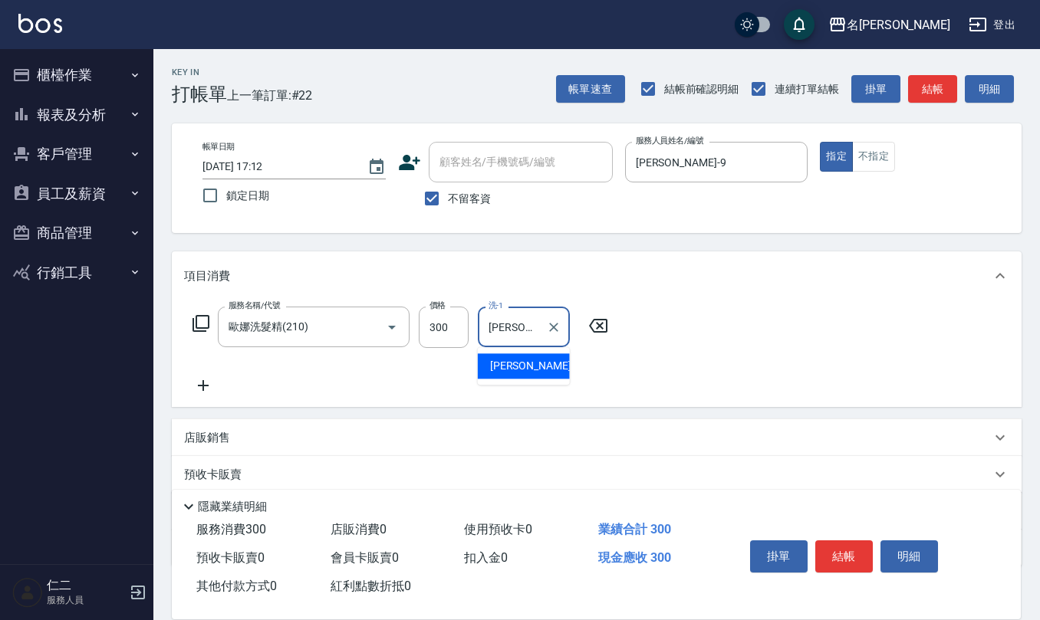
type input "[PERSON_NAME]-20"
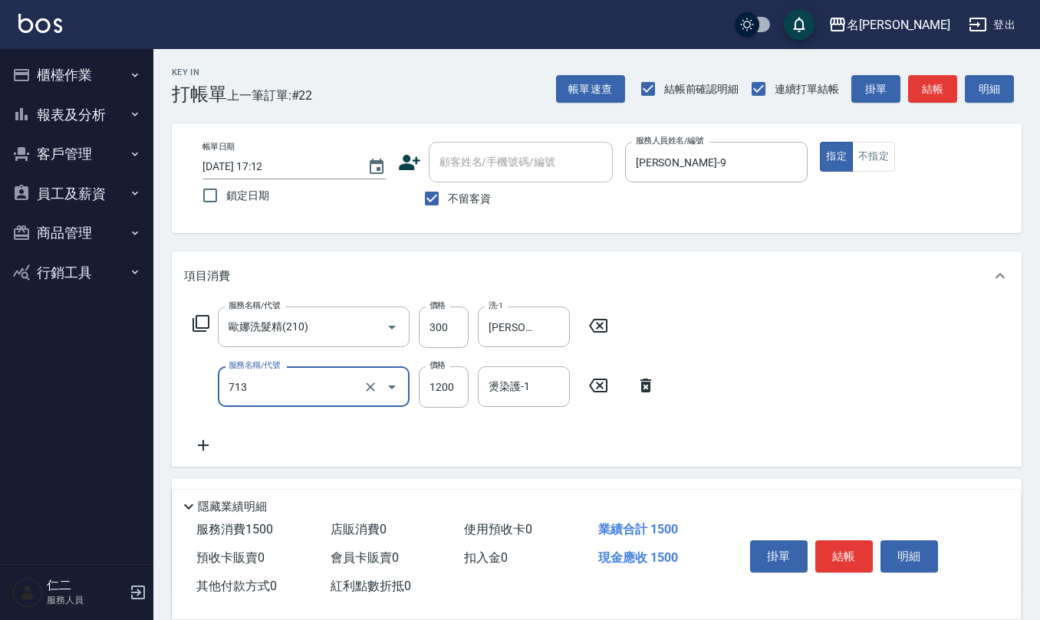
type input "水樣結構式1200(713)"
type input "840"
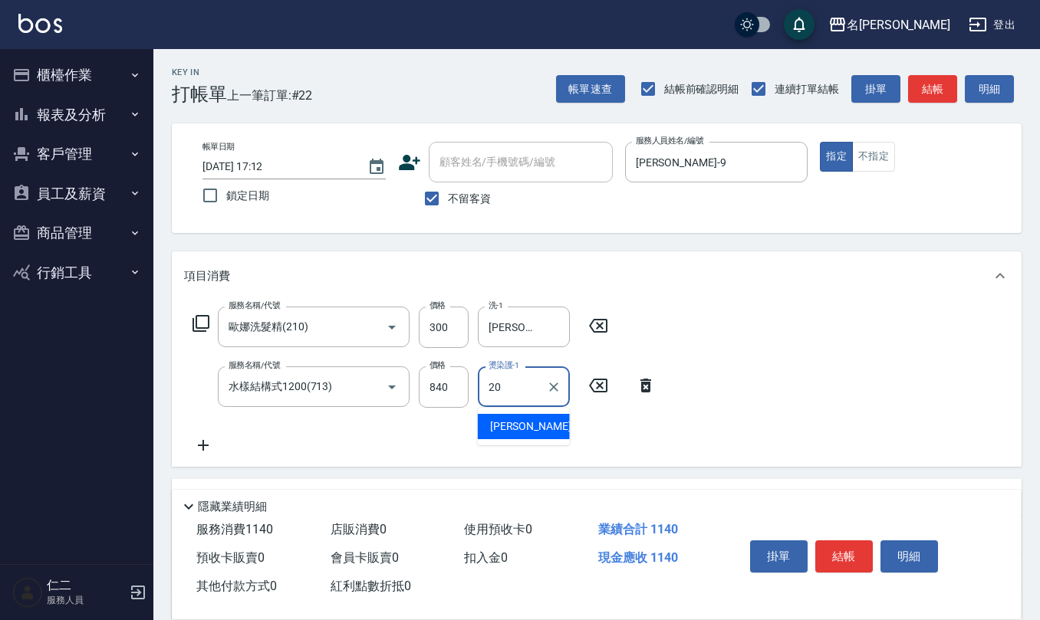
type input "[PERSON_NAME]-20"
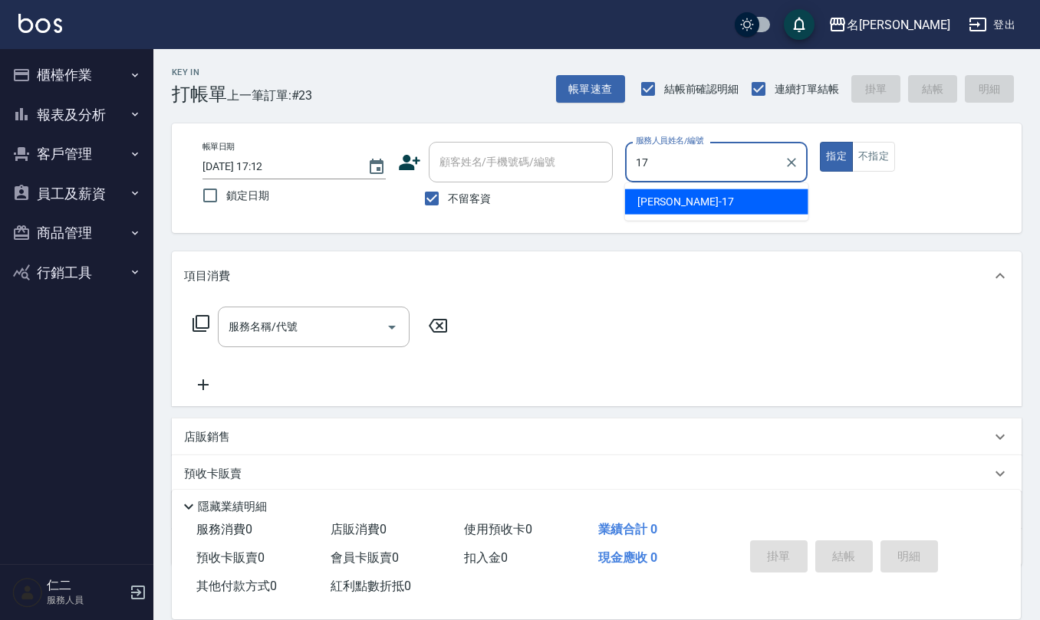
type input "[PERSON_NAME]-17"
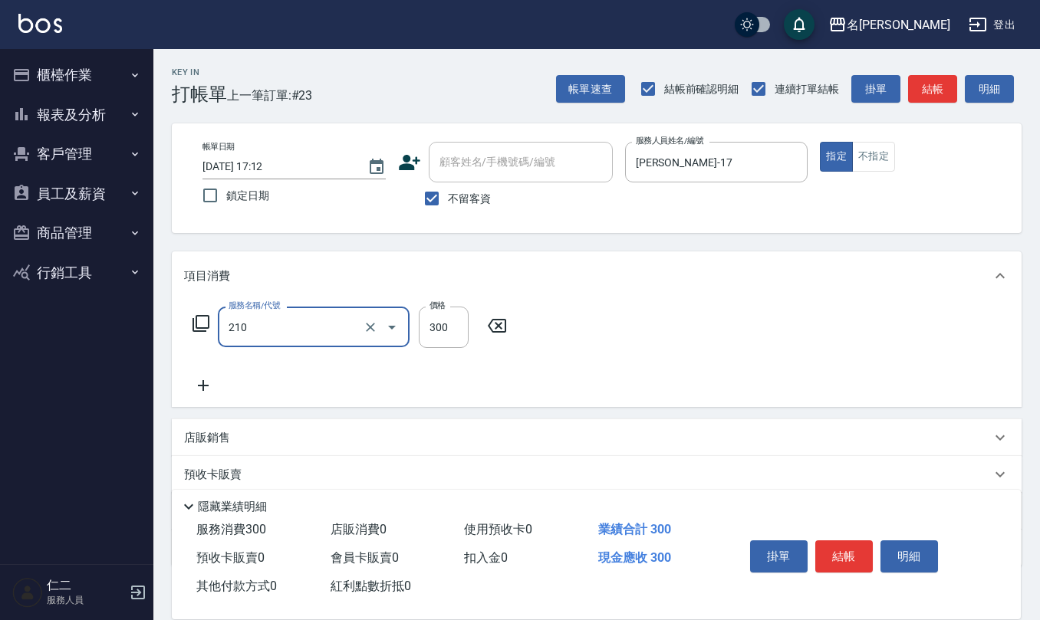
type input "歐娜洗髮精(210)"
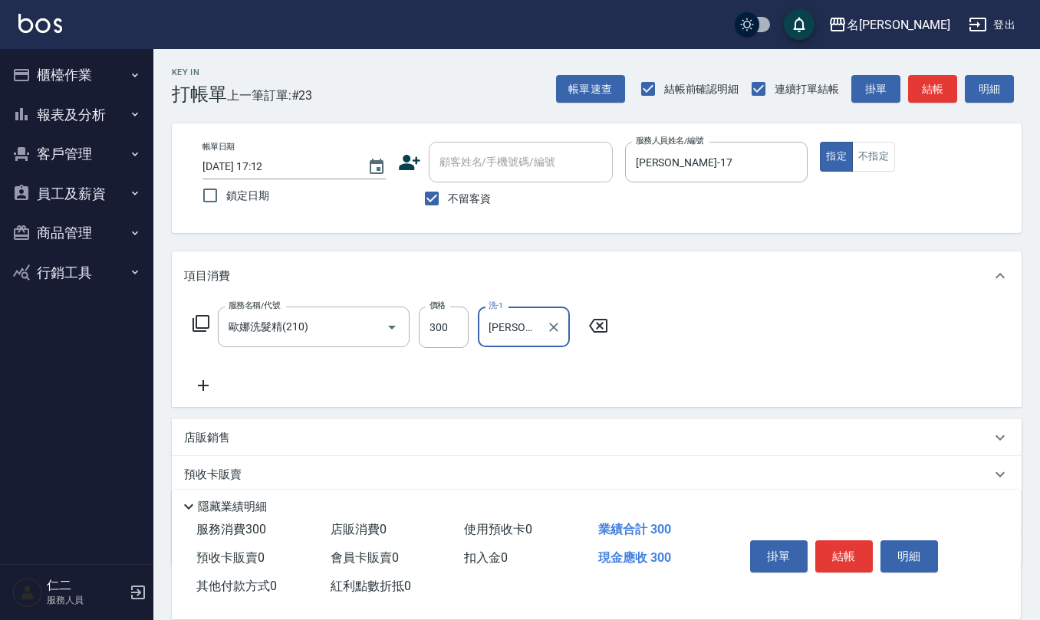
type input "[PERSON_NAME]-17"
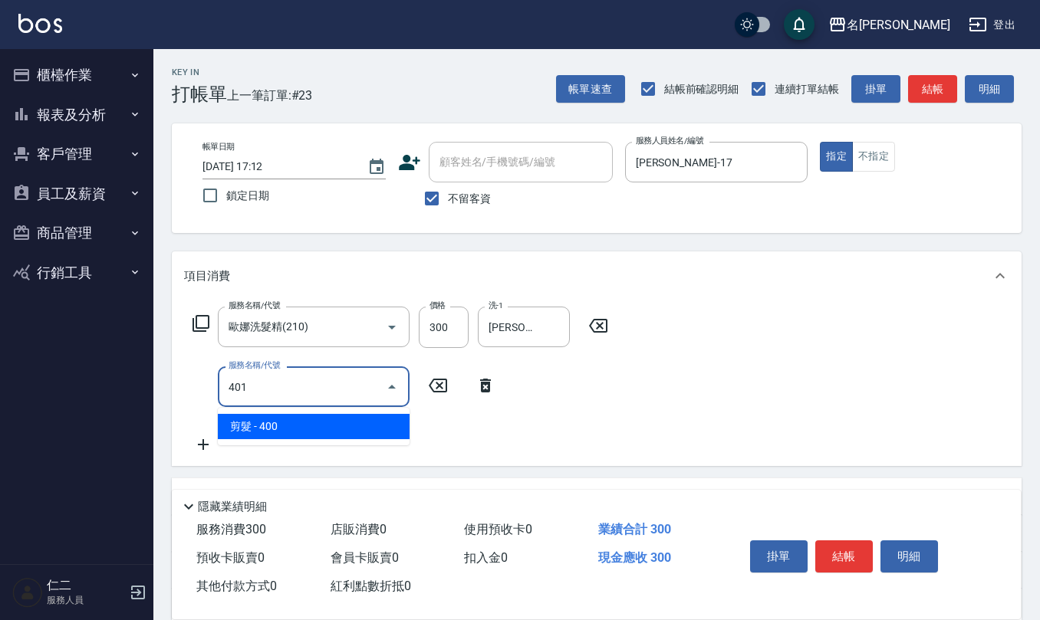
type input "剪髮(401)"
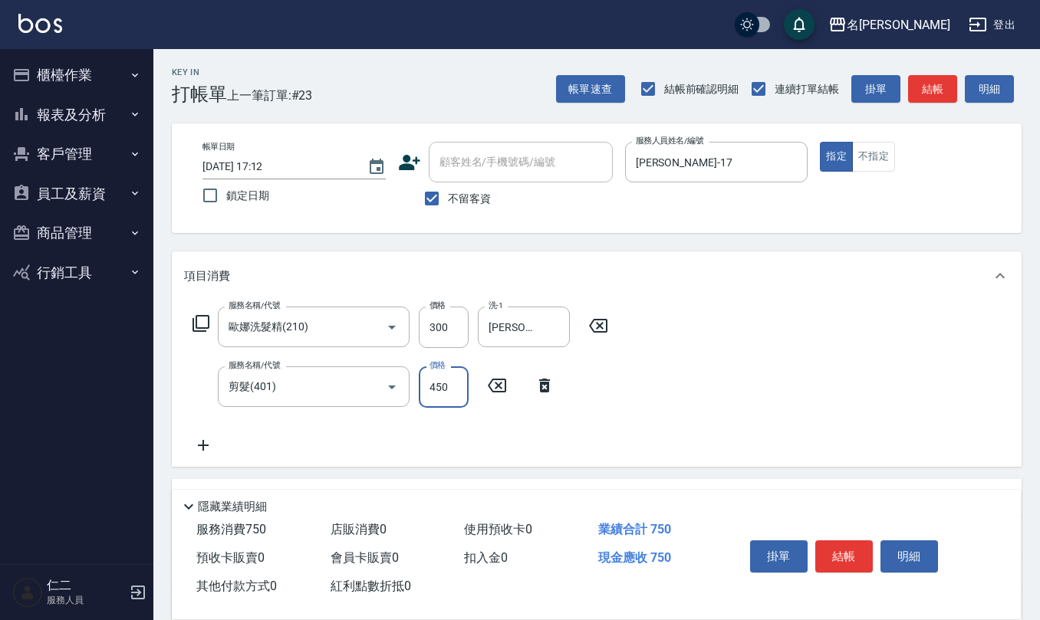
type input "450"
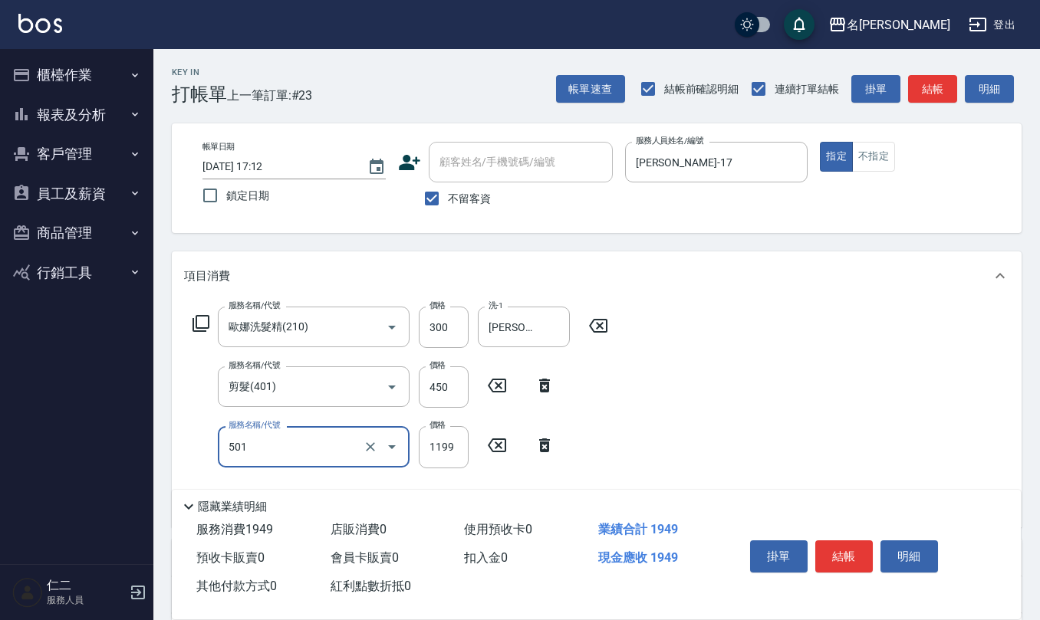
type input "染髮(501)"
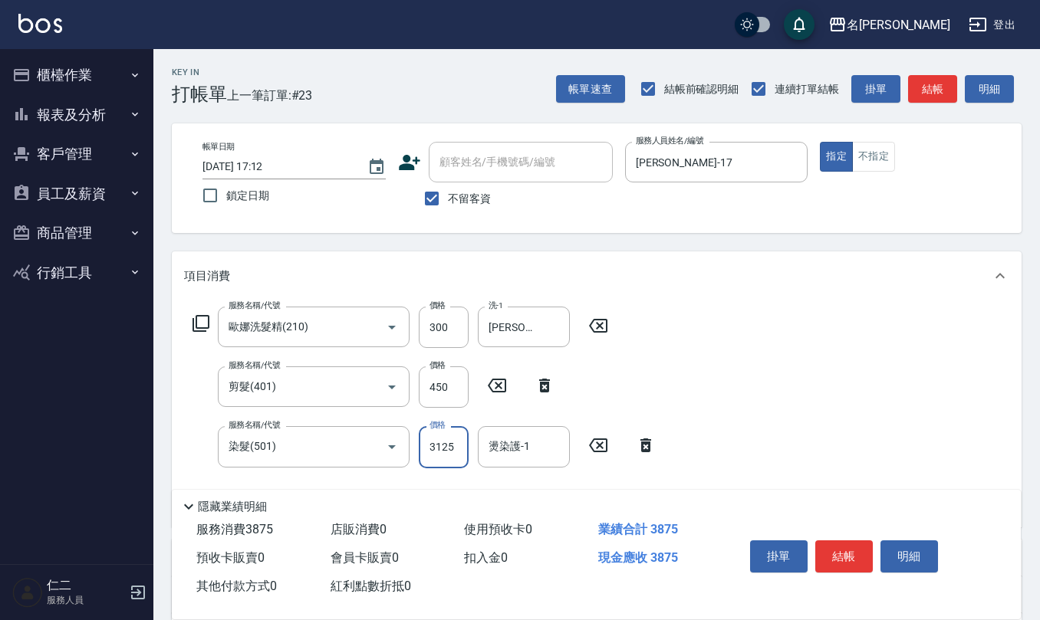
type input "3125"
type input "[PERSON_NAME]-17"
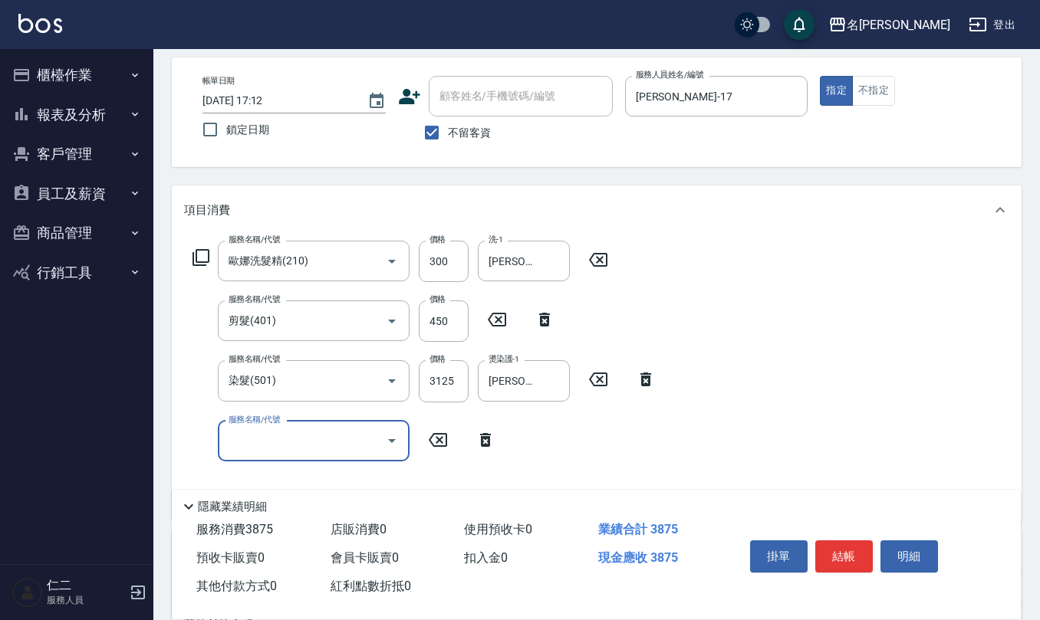
scroll to position [102, 0]
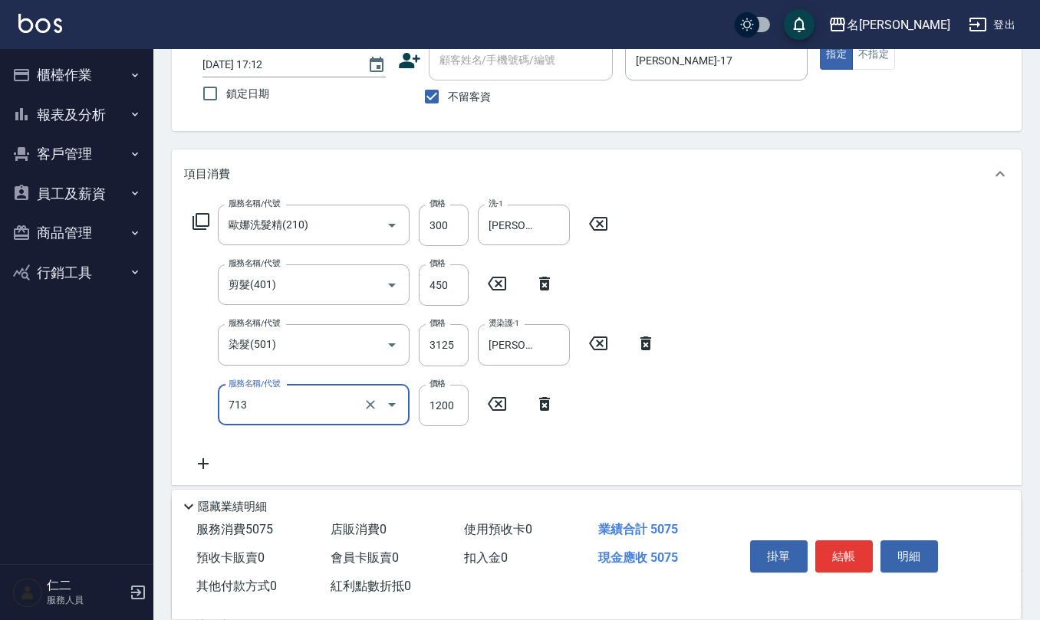
type input "水樣結構式1200(713)"
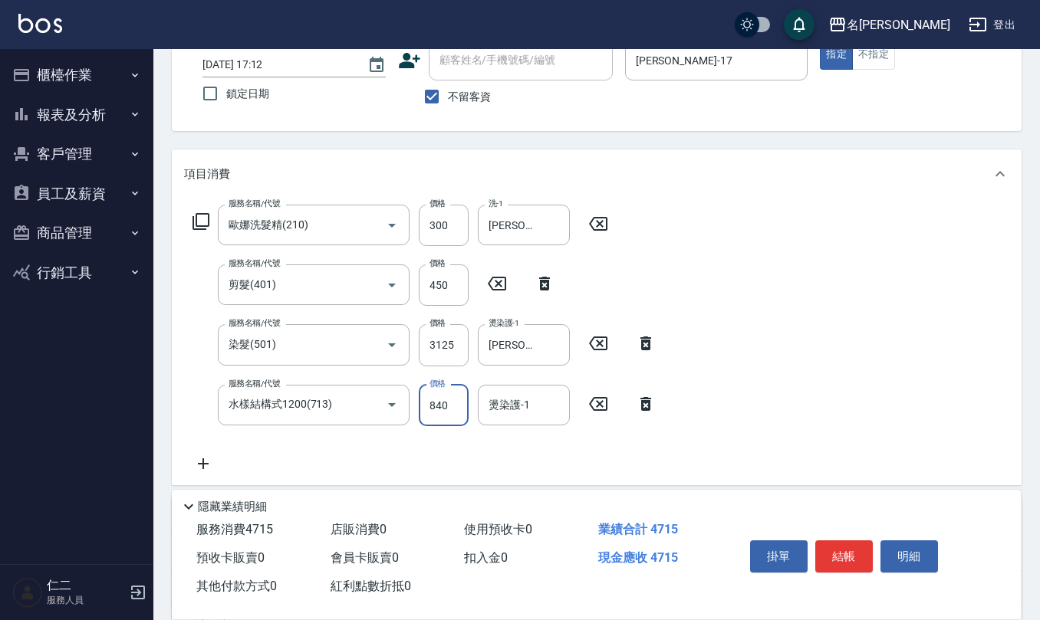
type input "840"
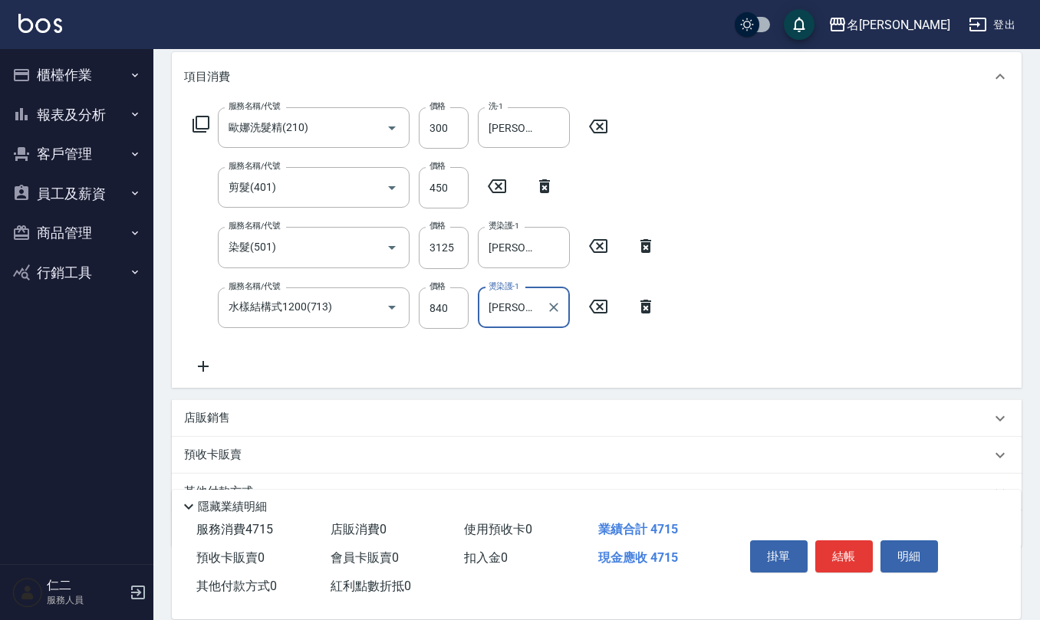
scroll to position [204, 0]
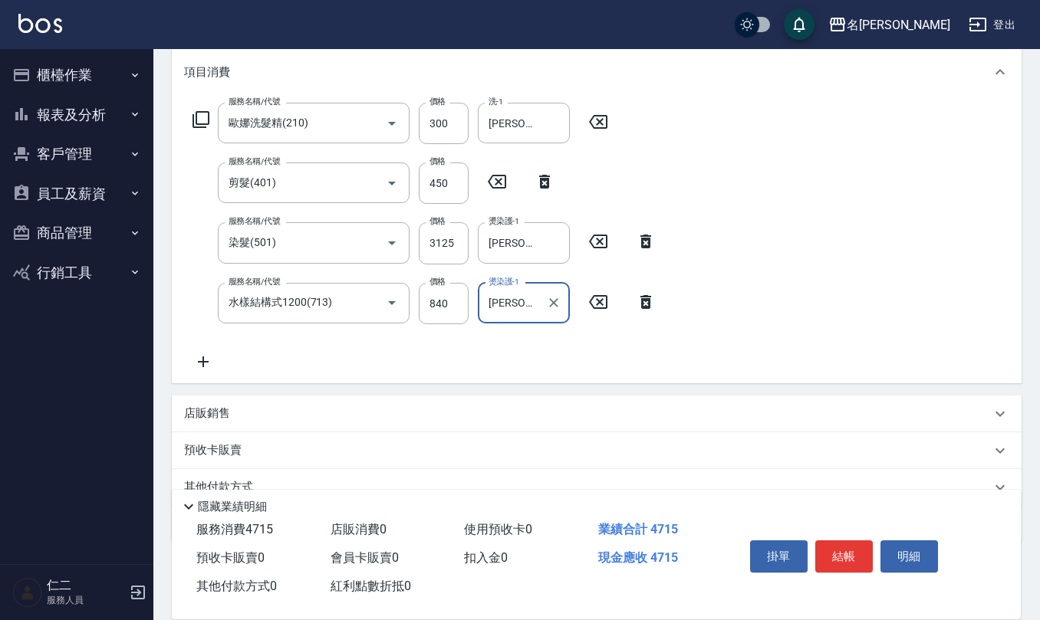
type input "[PERSON_NAME]-17"
click at [431, 421] on div "店販銷售" at bounding box center [587, 414] width 807 height 16
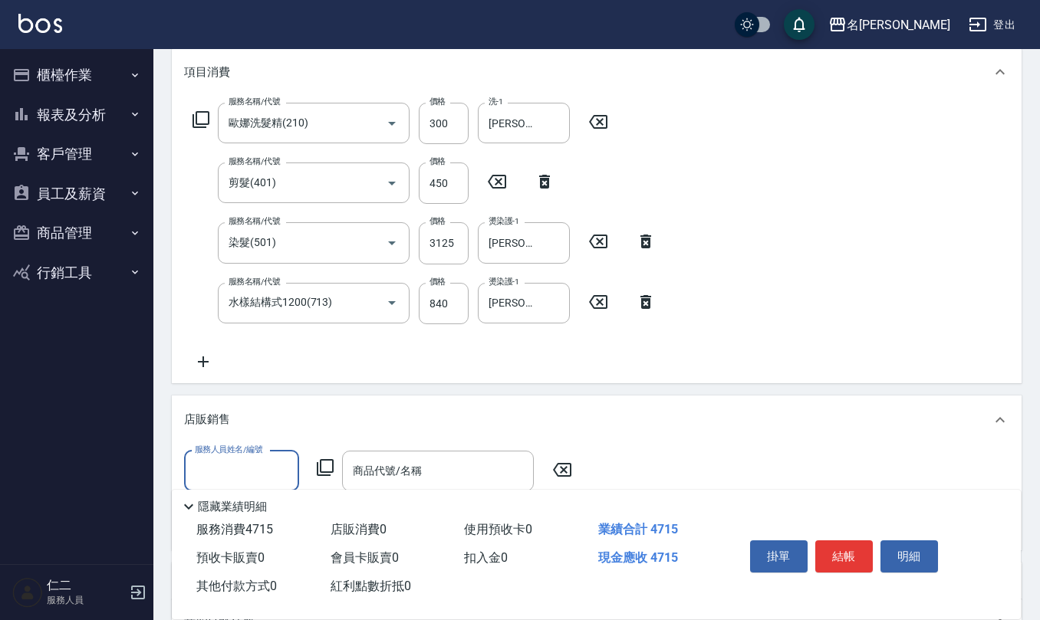
scroll to position [0, 0]
type input "[PERSON_NAME]-17"
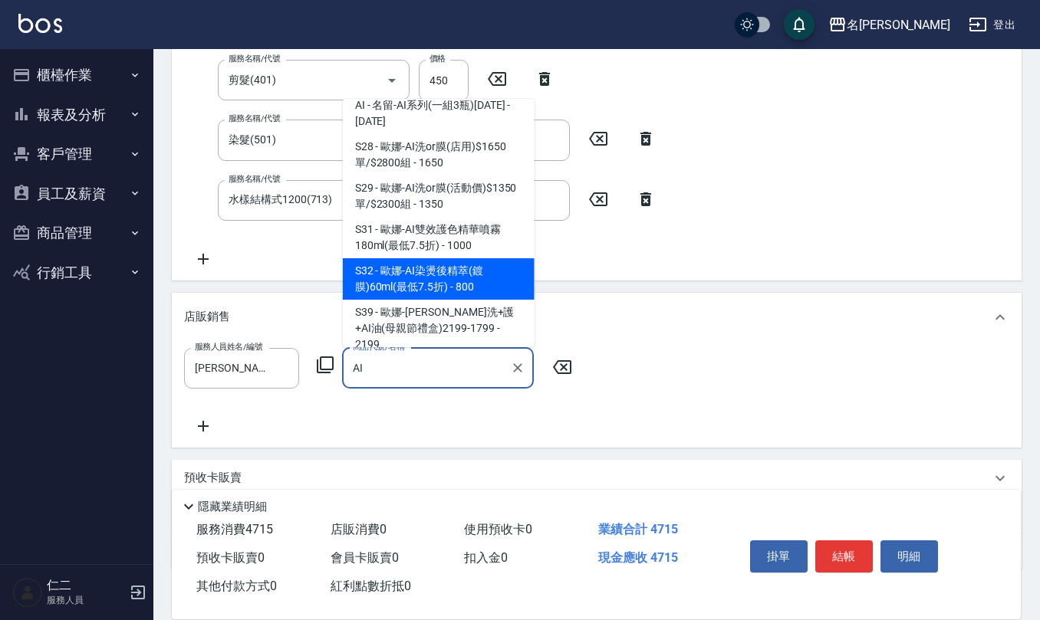
scroll to position [204, 0]
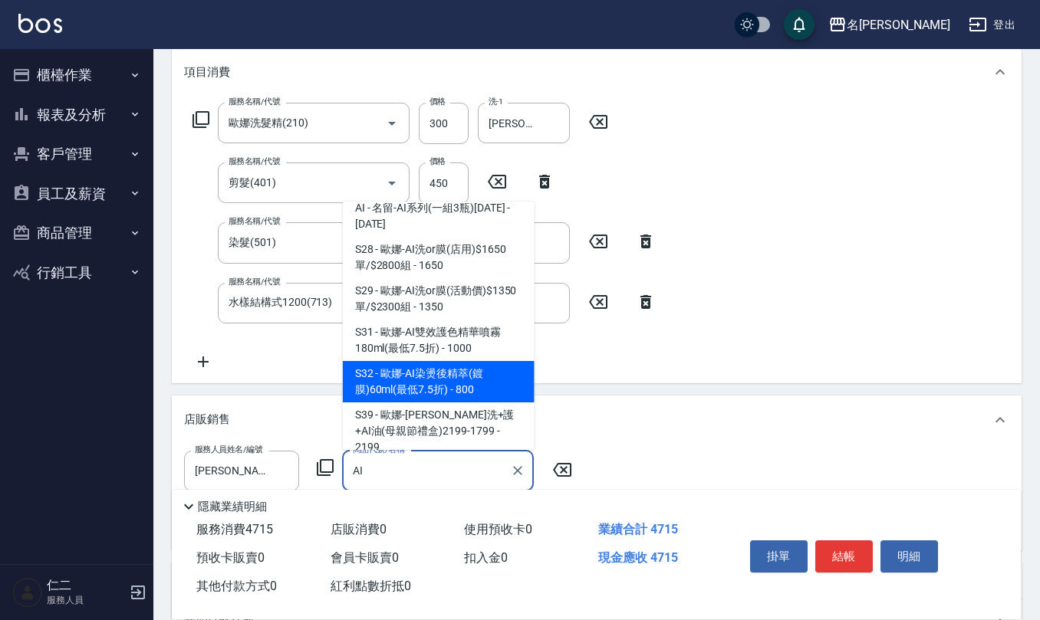
type input "[PERSON_NAME]-AI染燙後精萃(鍍膜)60ml(最低7.5折)"
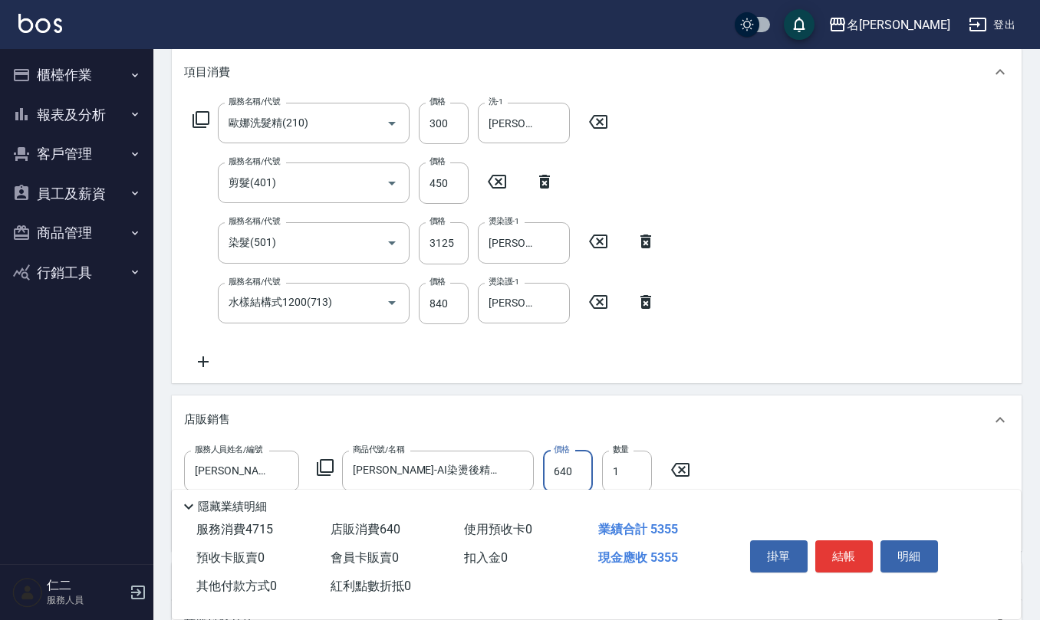
type input "640"
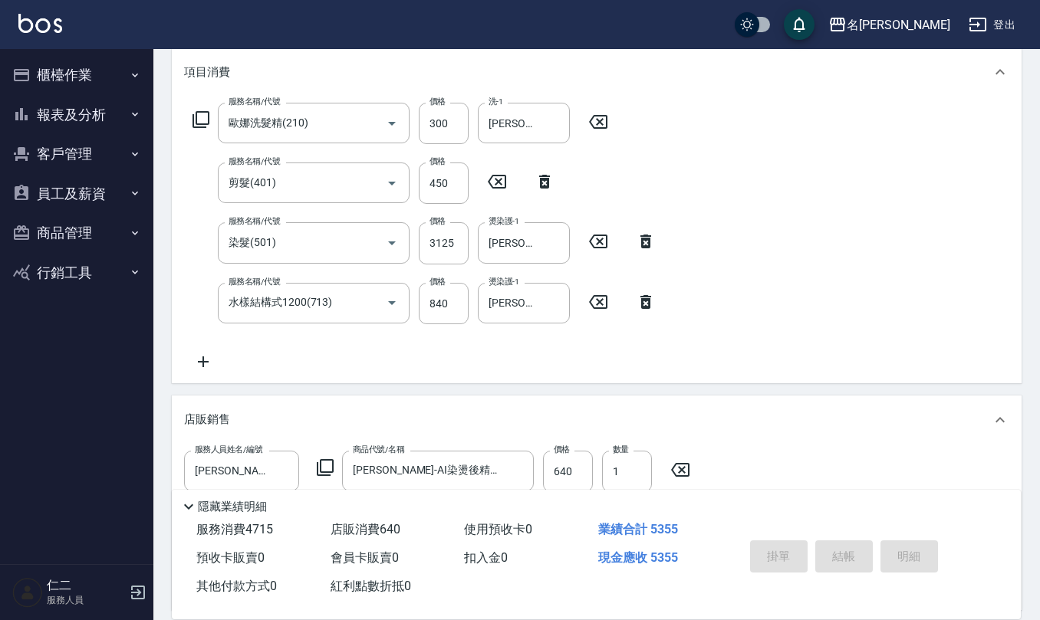
type input "[DATE] 17:15"
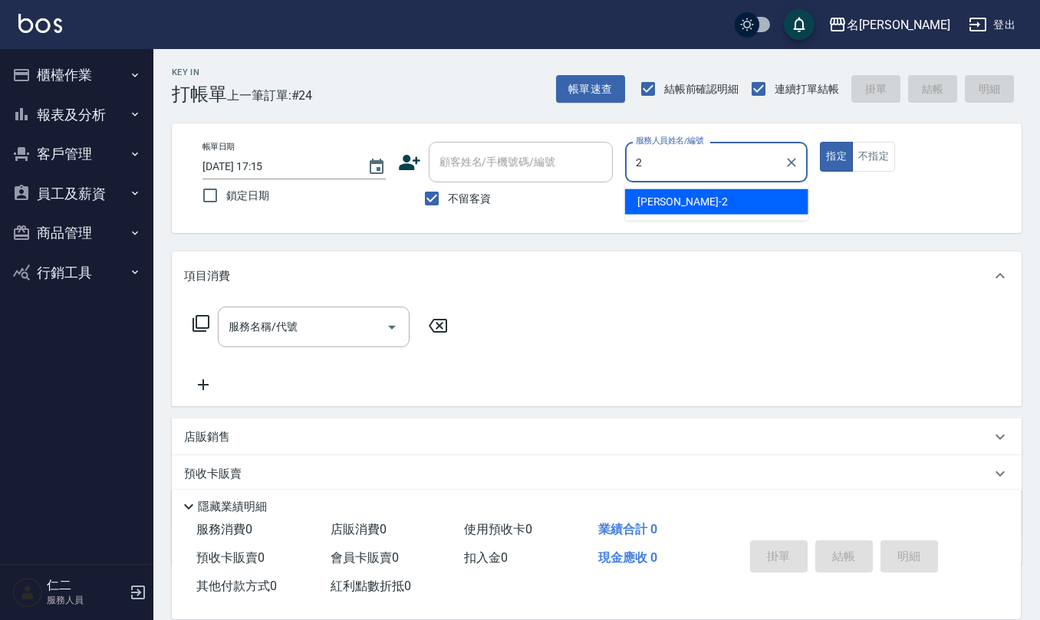
type input "[PERSON_NAME]-2"
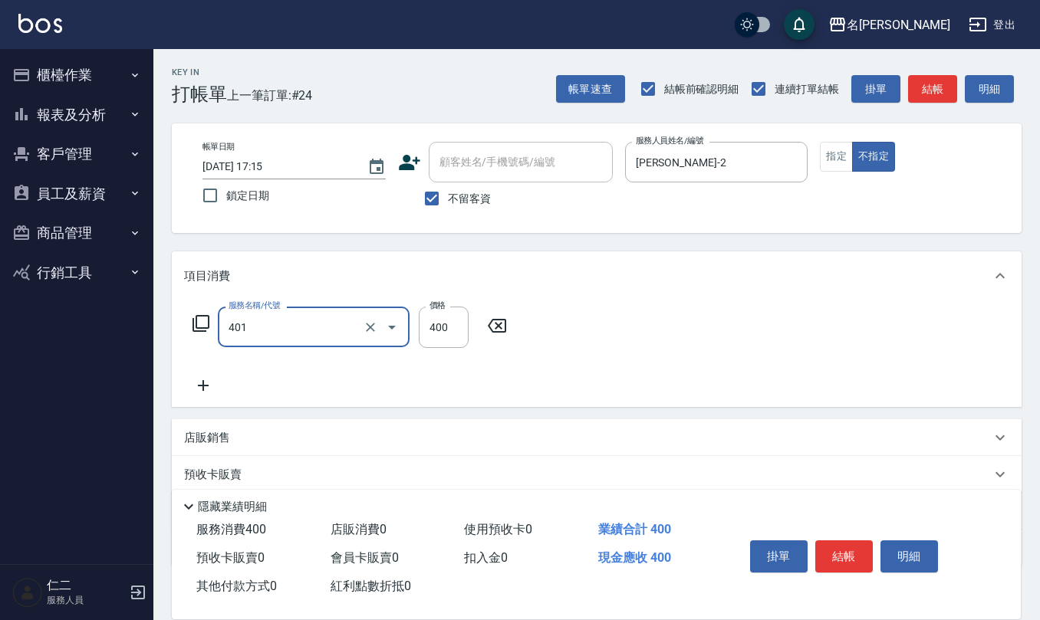
type input "剪髮(401)"
type input "200"
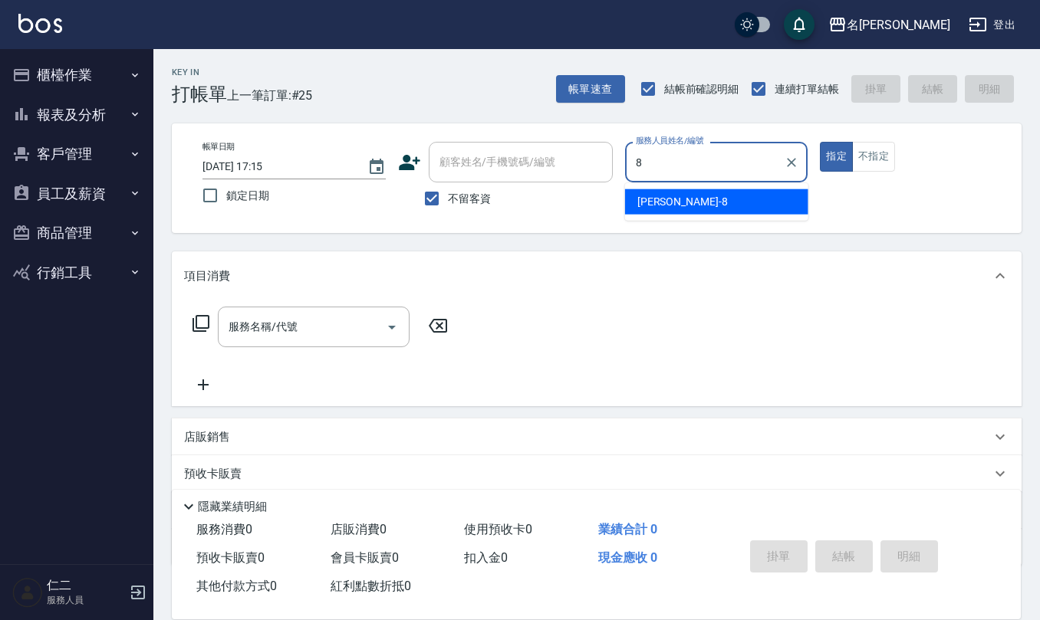
type input "[PERSON_NAME]-8"
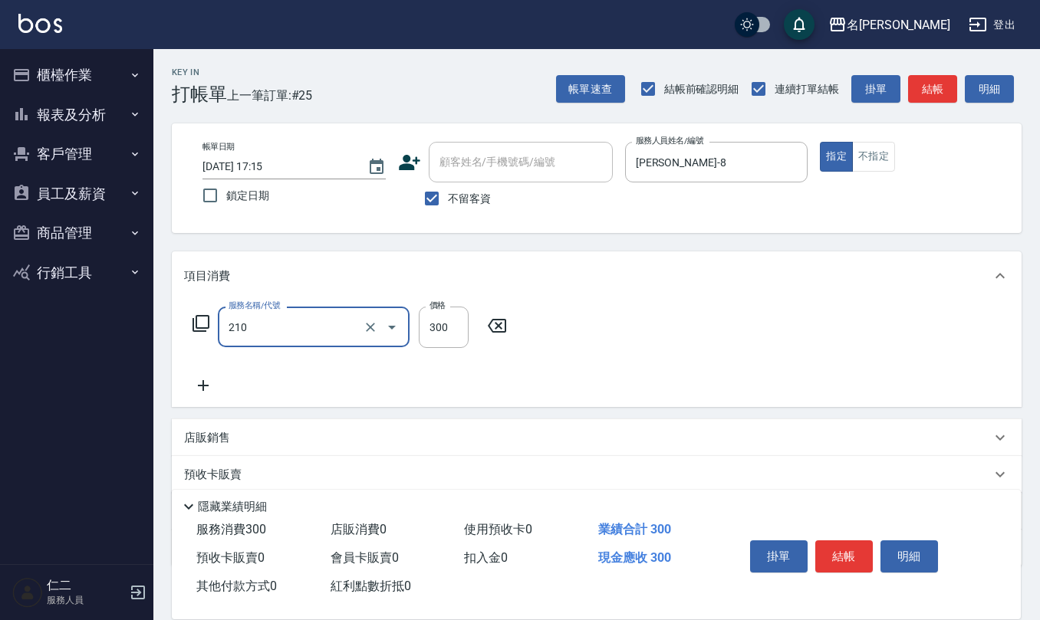
type input "歐娜洗髮精(210)"
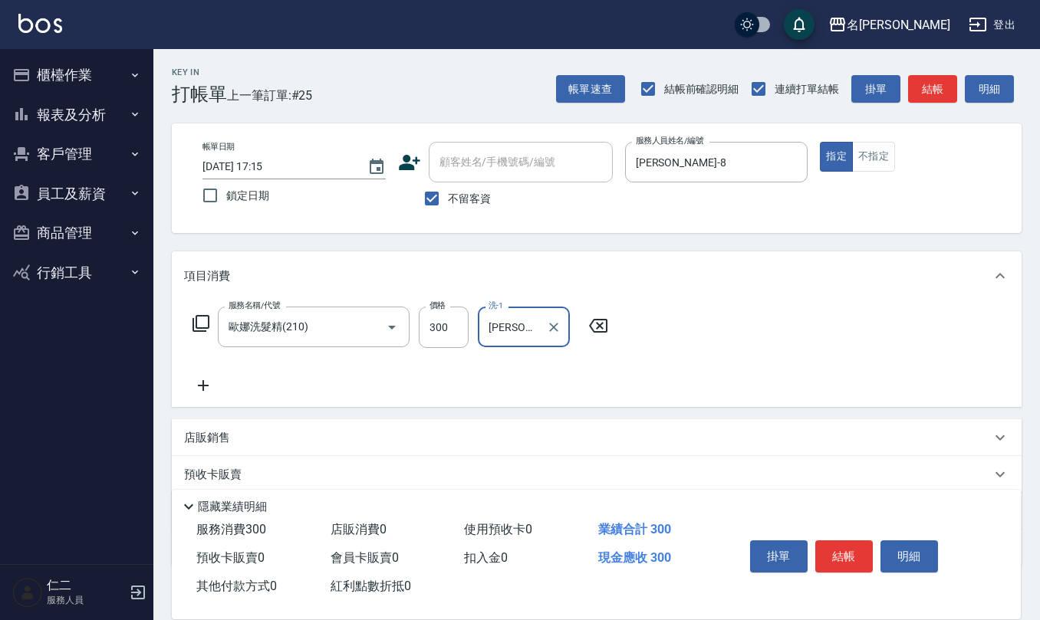
type input "[PERSON_NAME]5"
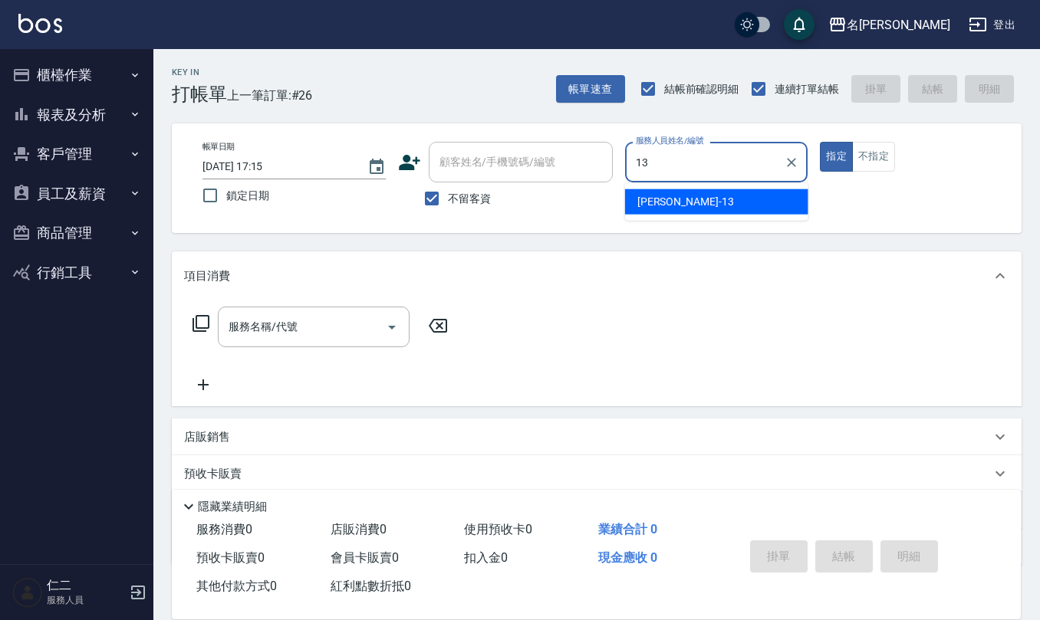
type input "[PERSON_NAME]-13"
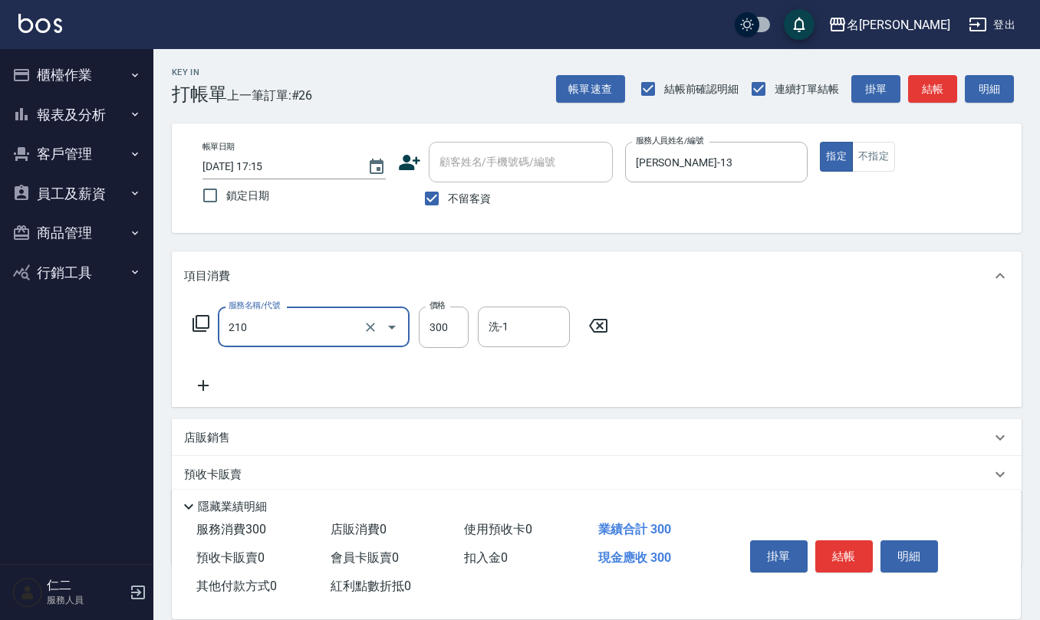
type input "歐娜洗髮精(210)"
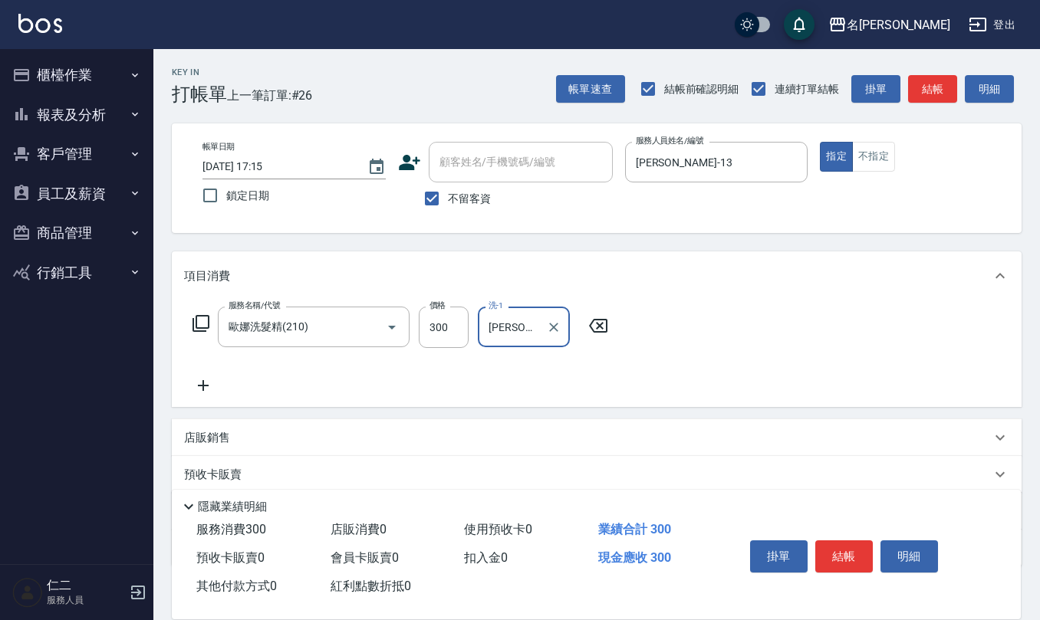
type input "[PERSON_NAME]-24"
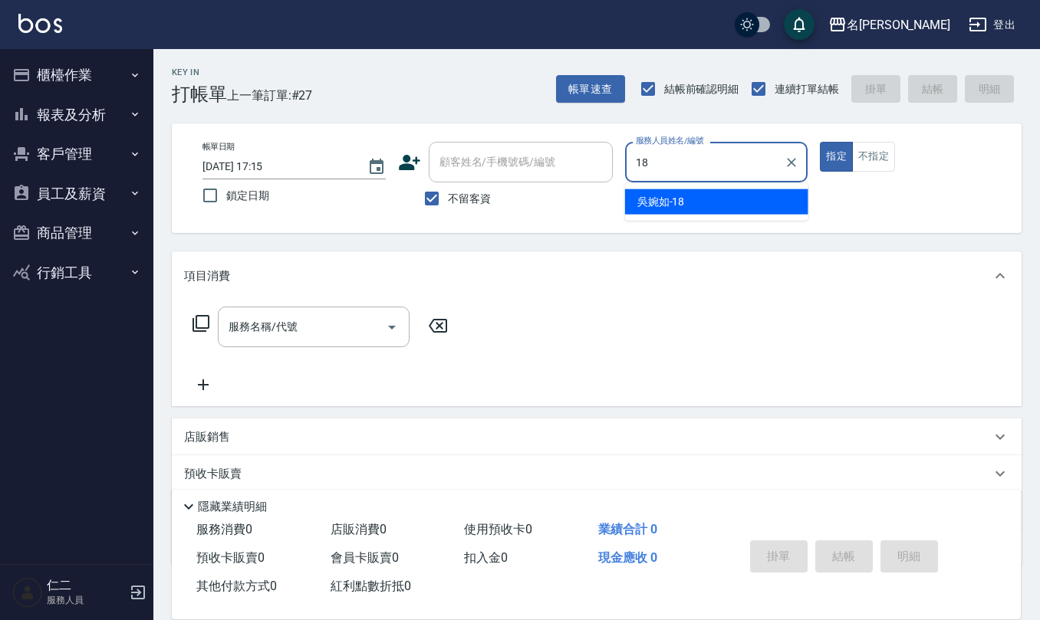
type input "[PERSON_NAME]-18"
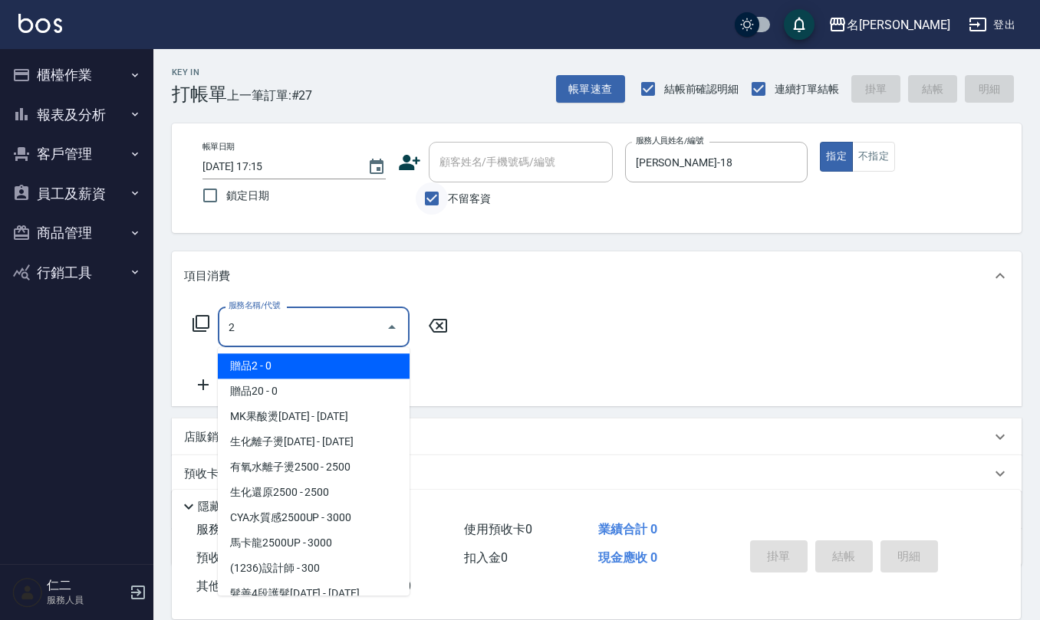
type input "2"
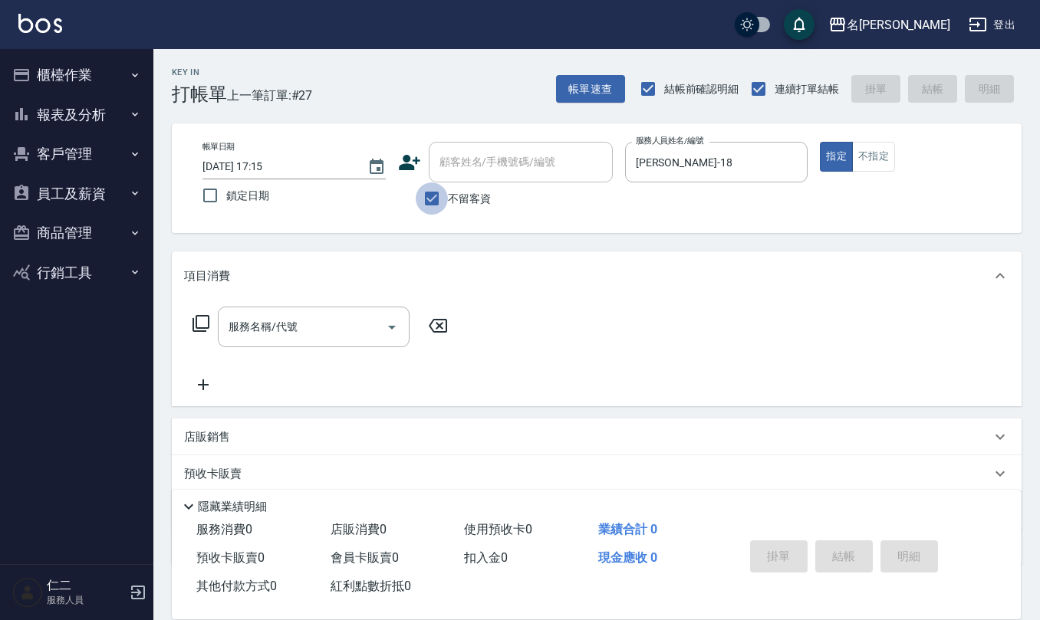
click at [430, 197] on input "不留客資" at bounding box center [432, 198] width 32 height 32
checkbox input "false"
click at [458, 166] on input "顧客姓名/手機號碼/編號" at bounding box center [508, 162] width 147 height 27
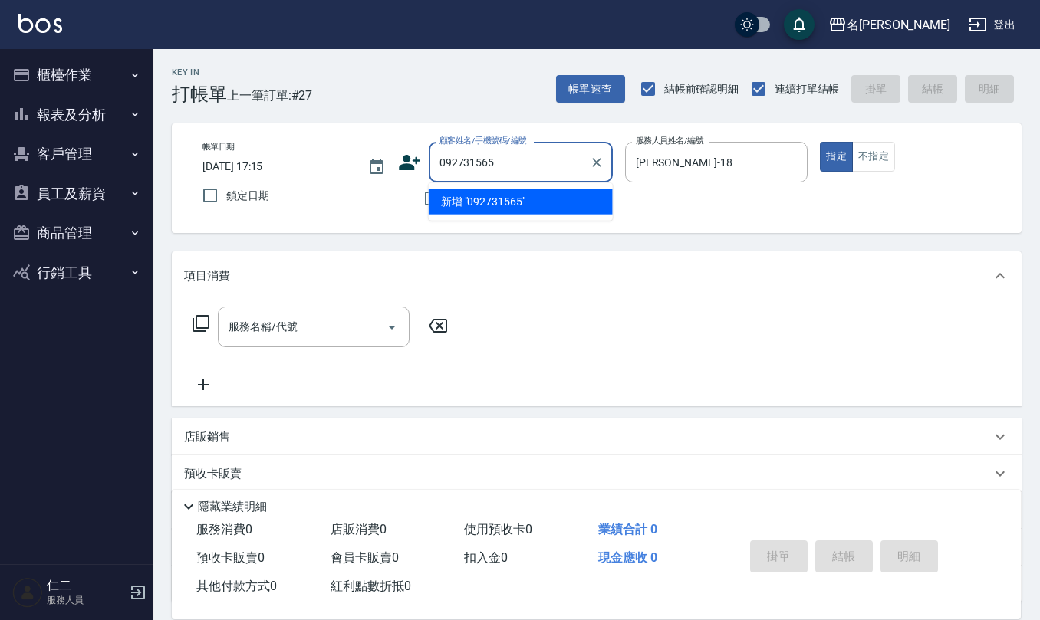
type input "0927315656"
drag, startPoint x: 514, startPoint y: 163, endPoint x: 440, endPoint y: 161, distance: 73.6
click at [437, 159] on input "0927315656" at bounding box center [508, 162] width 147 height 27
click at [416, 160] on icon at bounding box center [409, 162] width 21 height 15
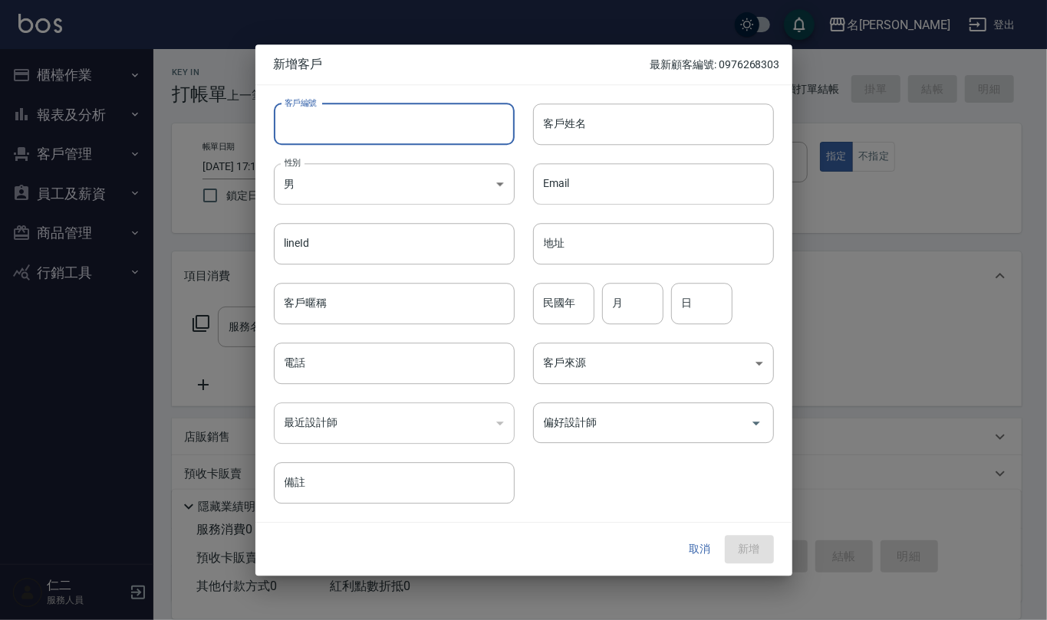
paste input "0927315656"
type input "0927315656"
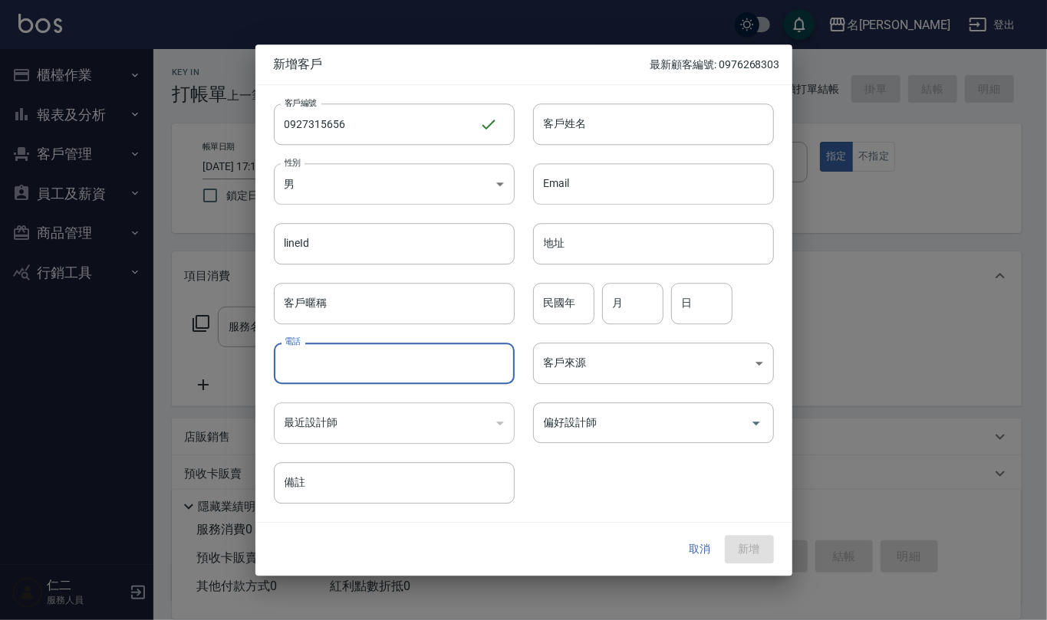
click at [429, 362] on input "電話" at bounding box center [394, 363] width 241 height 41
paste input "0927315656"
type input "0927315656"
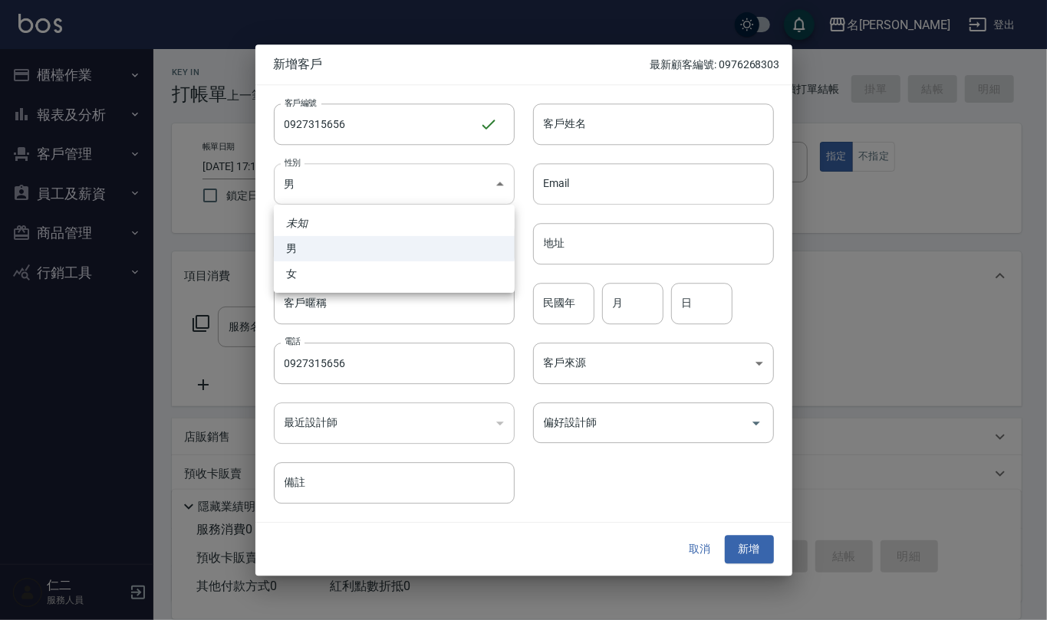
click at [422, 195] on body "名留仁二 登出 櫃檯作業 打帳單 帳單列表 現金收支登錄 材料自購登錄 每日結帳 排班表 報表及分析 報表目錄 店家區間累計表 店家日報表 互助日報表 互助月…" at bounding box center [523, 373] width 1047 height 747
drag, startPoint x: 462, startPoint y: 268, endPoint x: 541, endPoint y: 219, distance: 93.2
click at [464, 268] on li "女" at bounding box center [394, 273] width 241 height 25
type input "[DEMOGRAPHIC_DATA]"
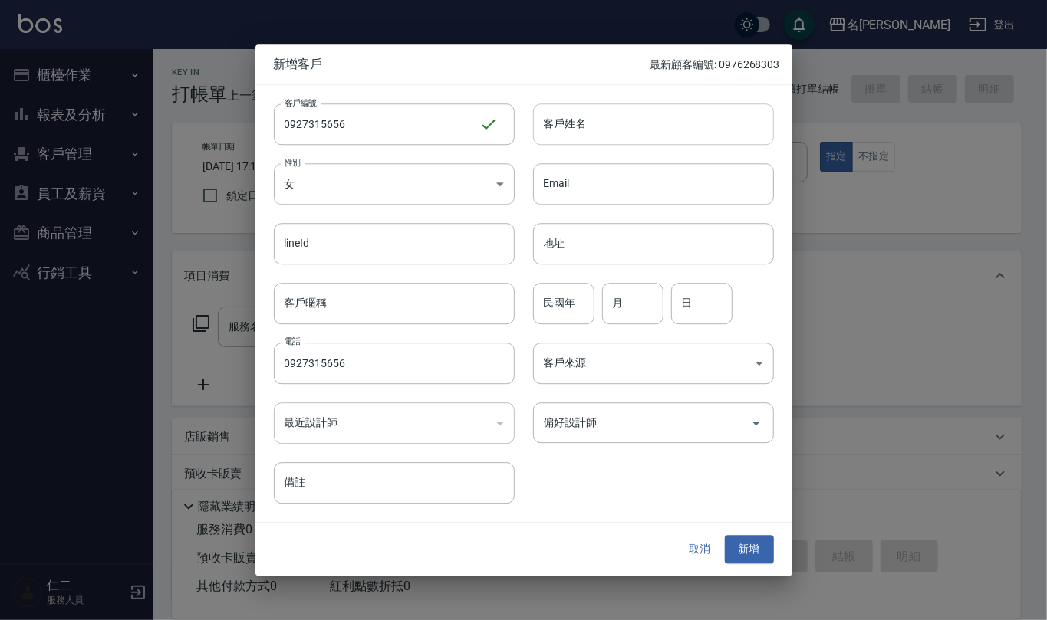
click at [580, 130] on input "客戶姓名" at bounding box center [653, 124] width 241 height 41
type input "葉淑貞"
click at [577, 317] on input "民國年" at bounding box center [563, 303] width 61 height 41
type input "62"
type input "07"
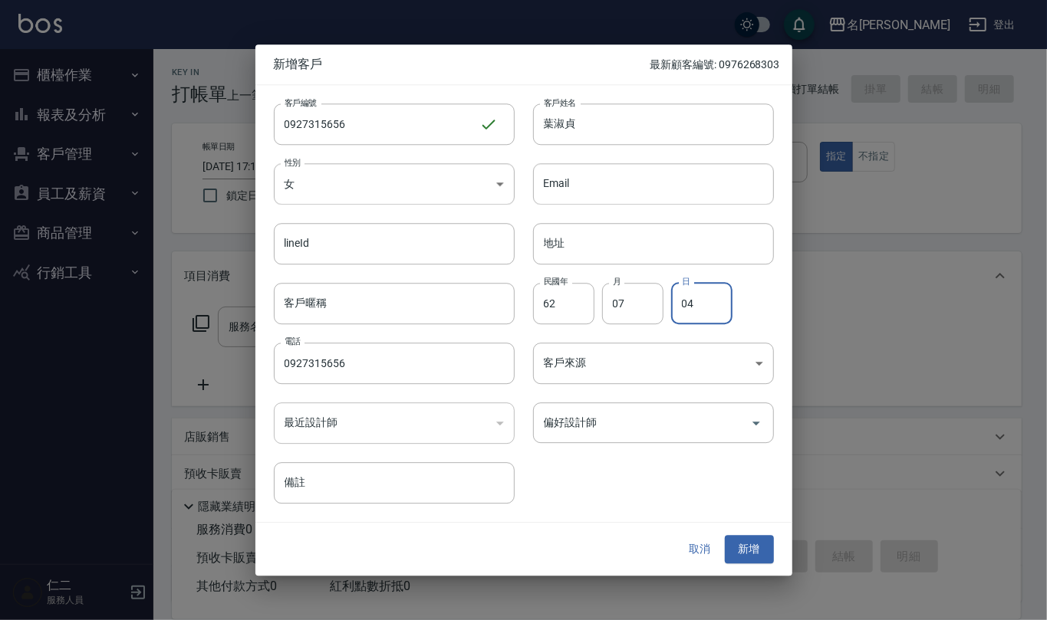
type input "04"
click at [636, 425] on input "偏好設計師" at bounding box center [642, 422] width 204 height 27
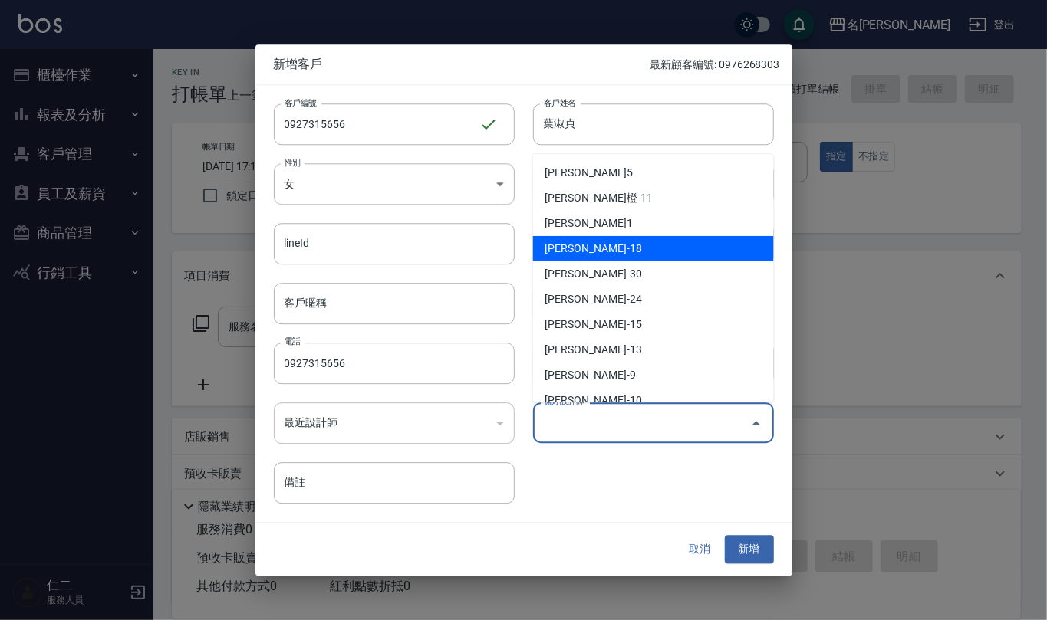
click at [658, 255] on li "[PERSON_NAME]-18" at bounding box center [653, 248] width 241 height 25
type input "吳婉如"
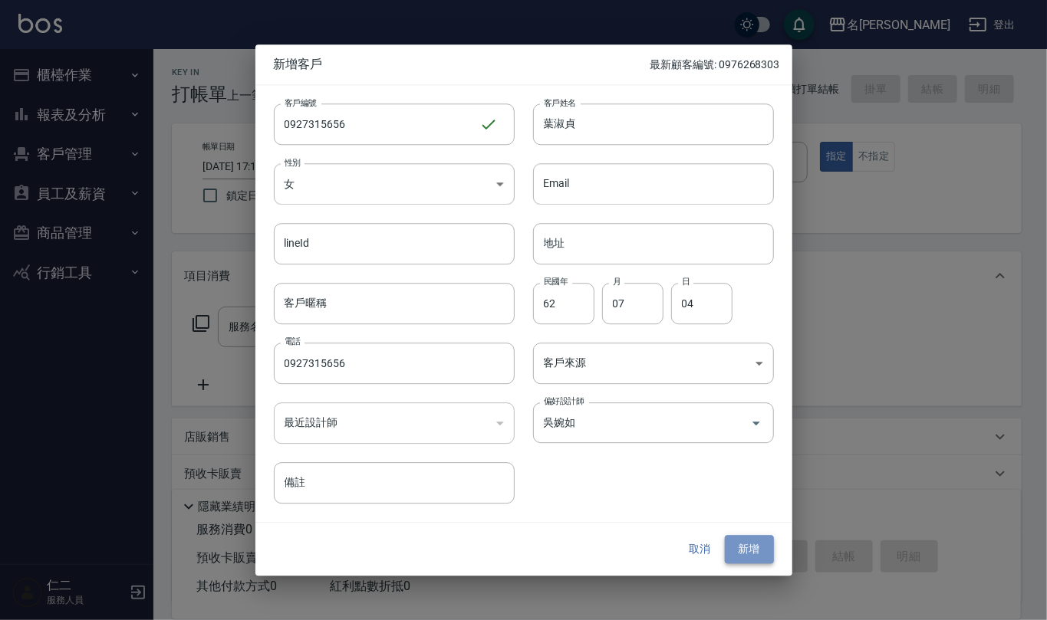
click at [747, 547] on button "新增" at bounding box center [749, 550] width 49 height 28
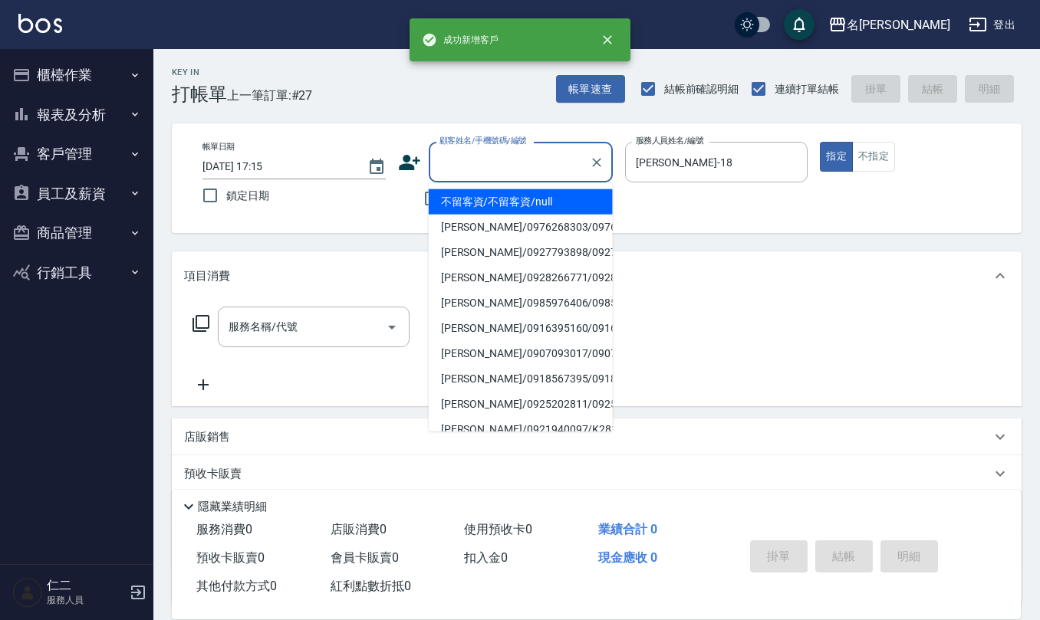
paste input "0927315656"
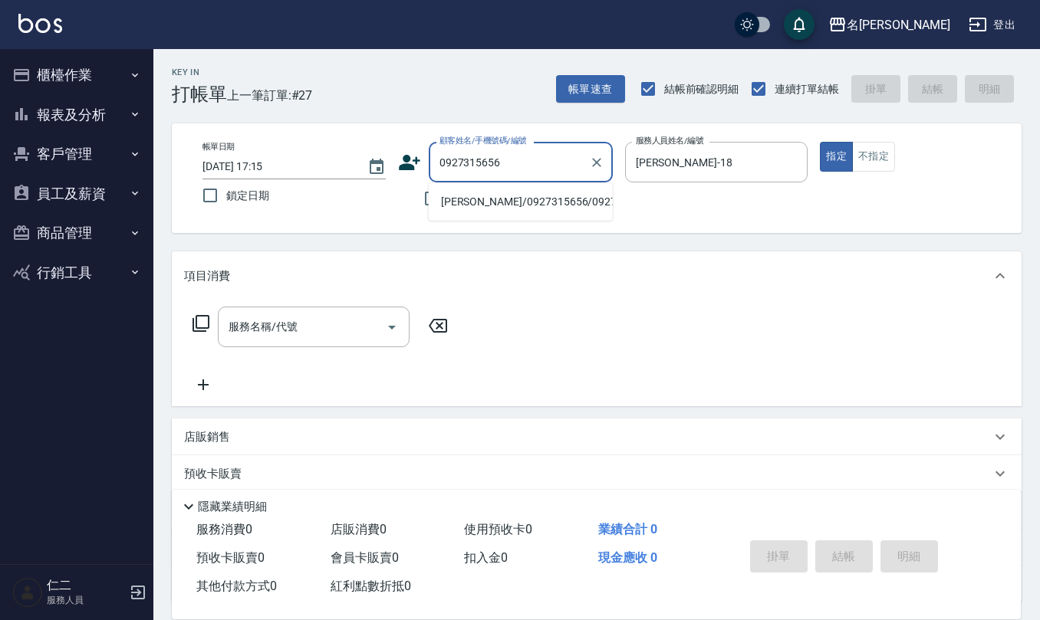
type input "[PERSON_NAME]/0927315656/0927315656"
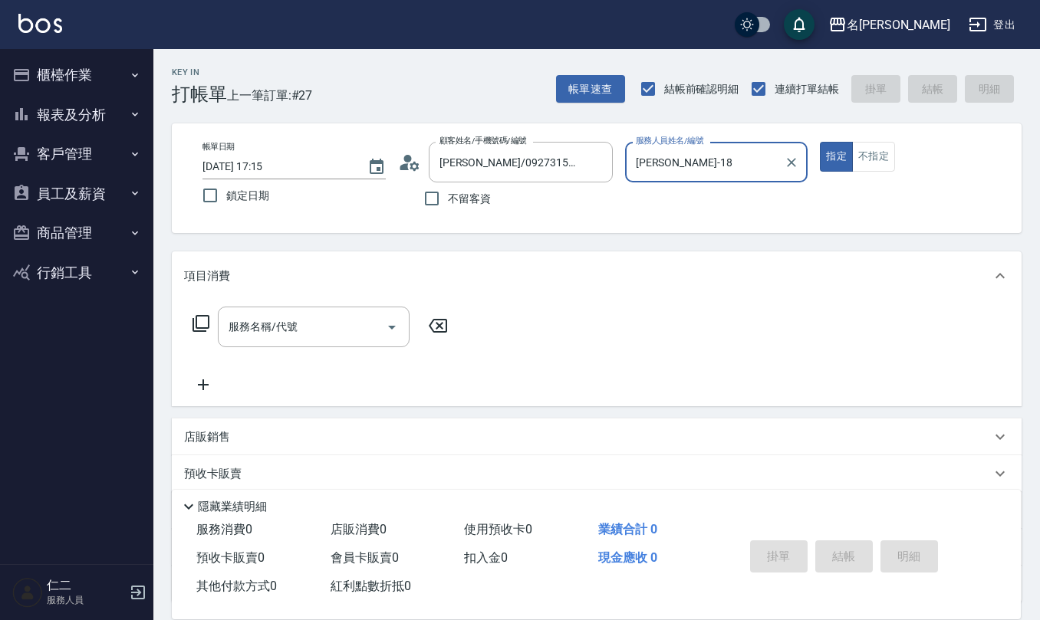
click at [820, 142] on button "指定" at bounding box center [836, 157] width 33 height 30
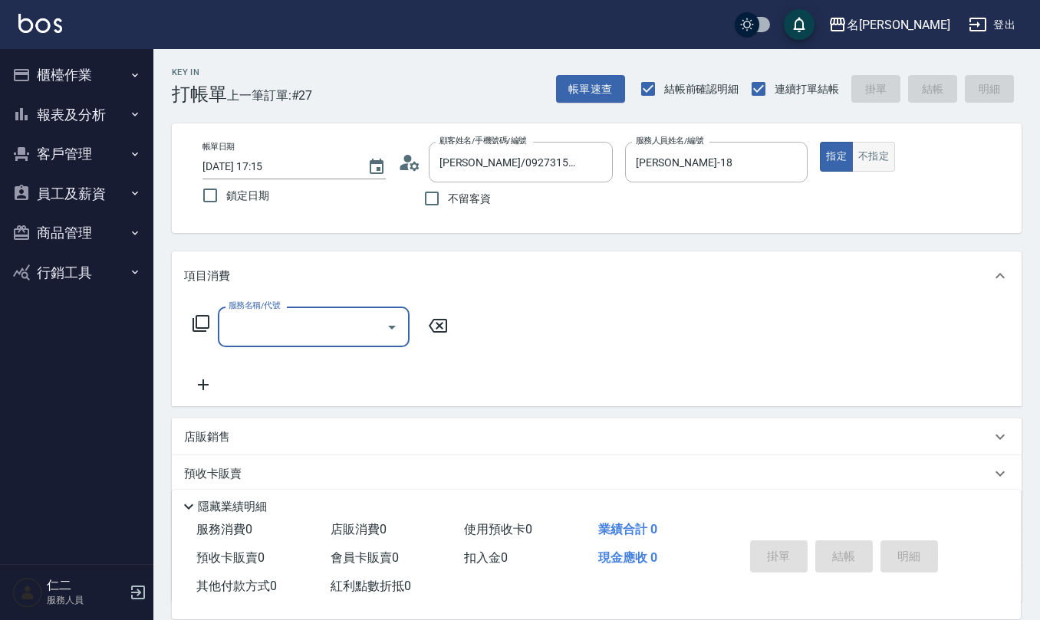
click at [881, 157] on button "不指定" at bounding box center [873, 157] width 43 height 30
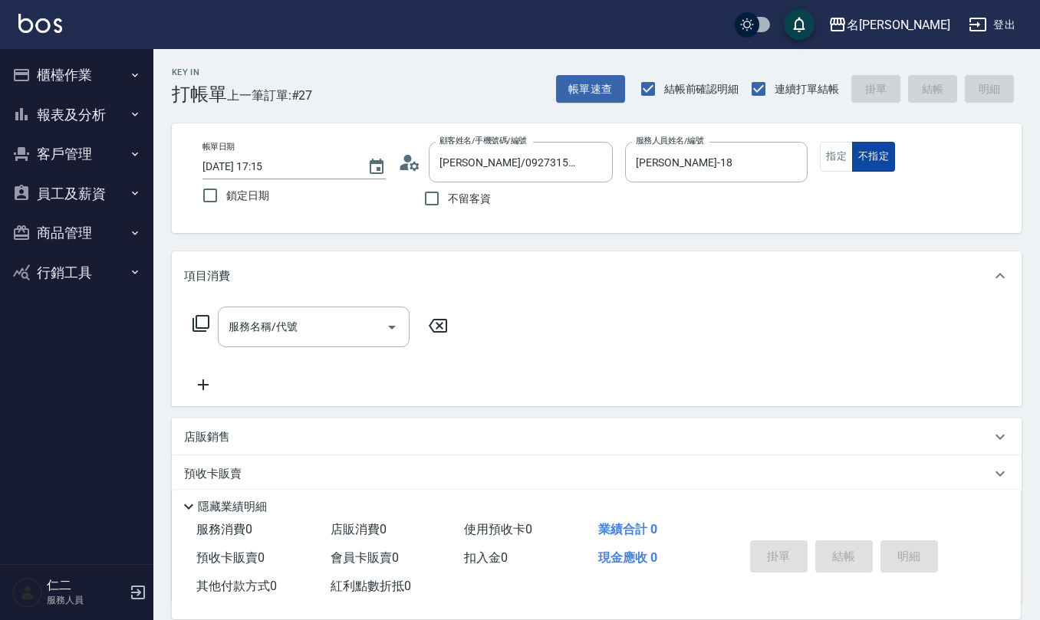
type button "false"
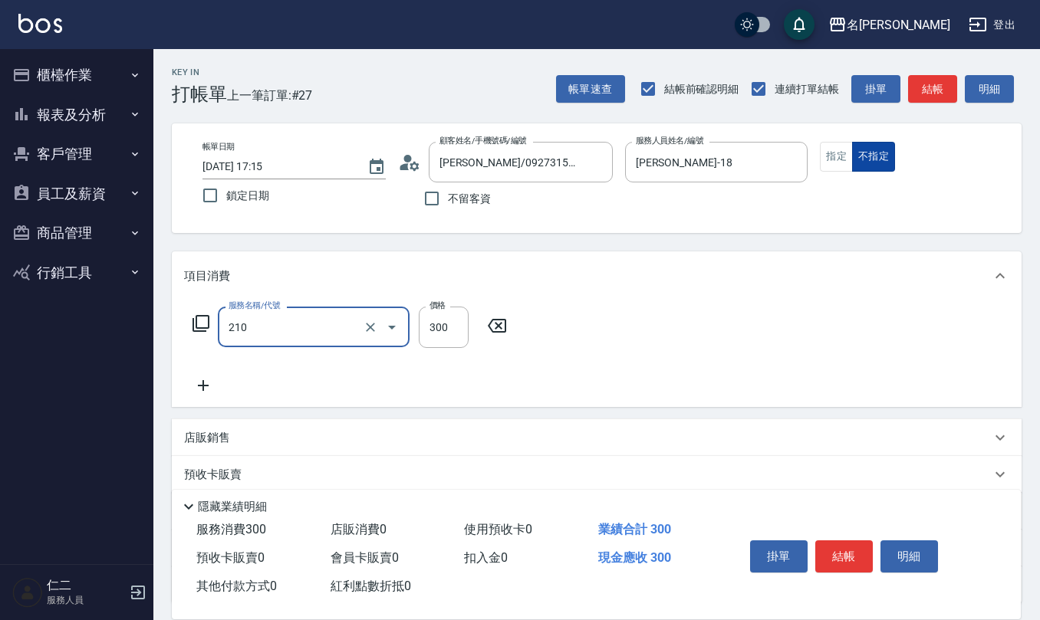
type input "歐娜洗髮精(210)"
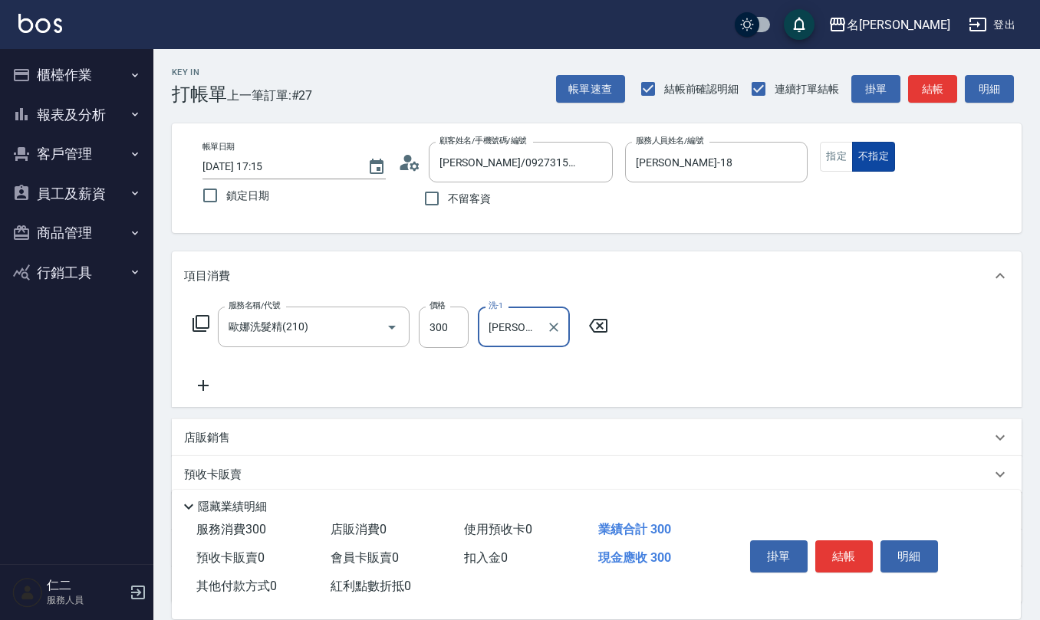
type input "[PERSON_NAME]-28"
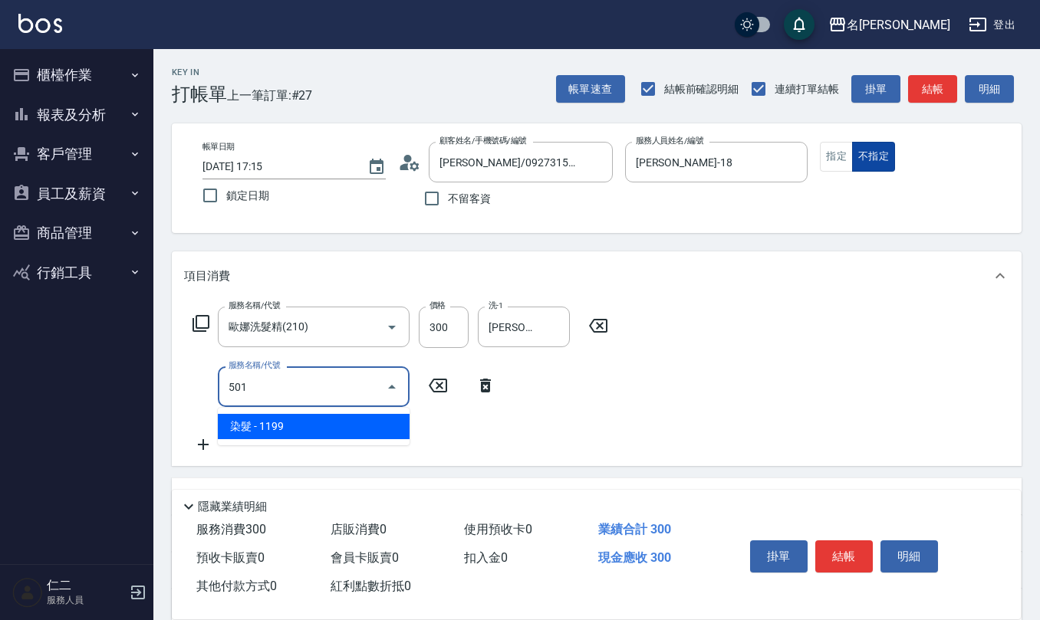
type input "染髮(501)"
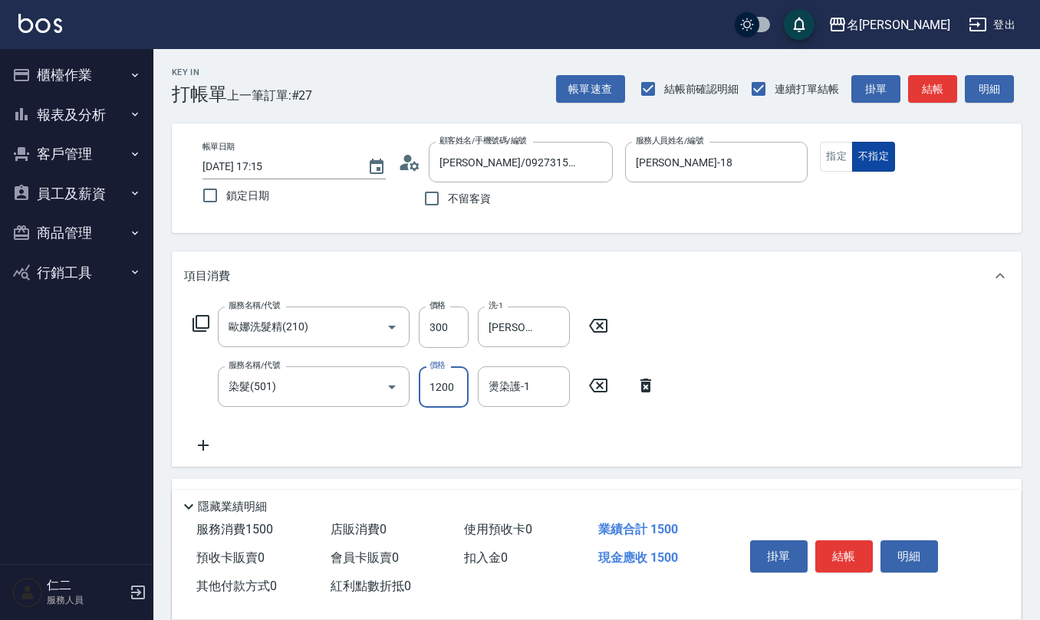
type input "1200"
type input "[PERSON_NAME]-28"
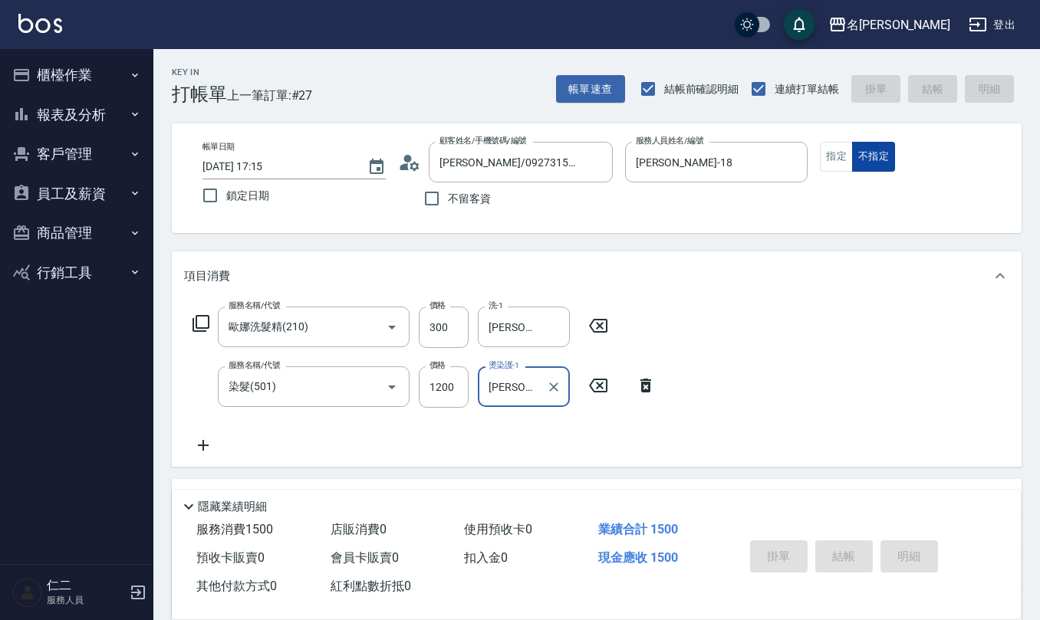
type input "[DATE] 17:17"
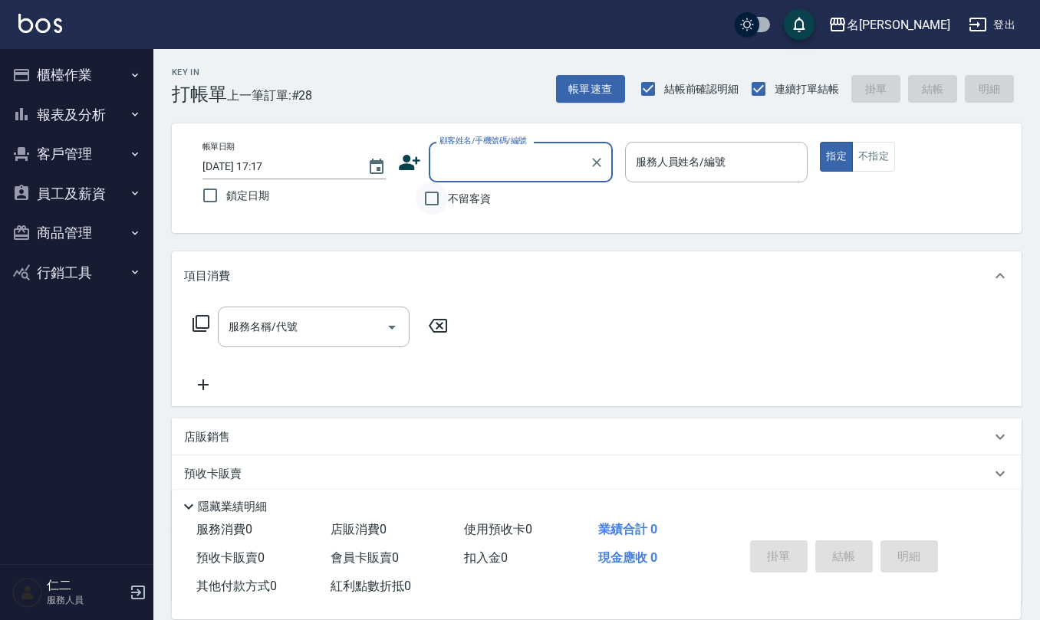
click at [431, 197] on input "不留客資" at bounding box center [432, 198] width 32 height 32
checkbox input "true"
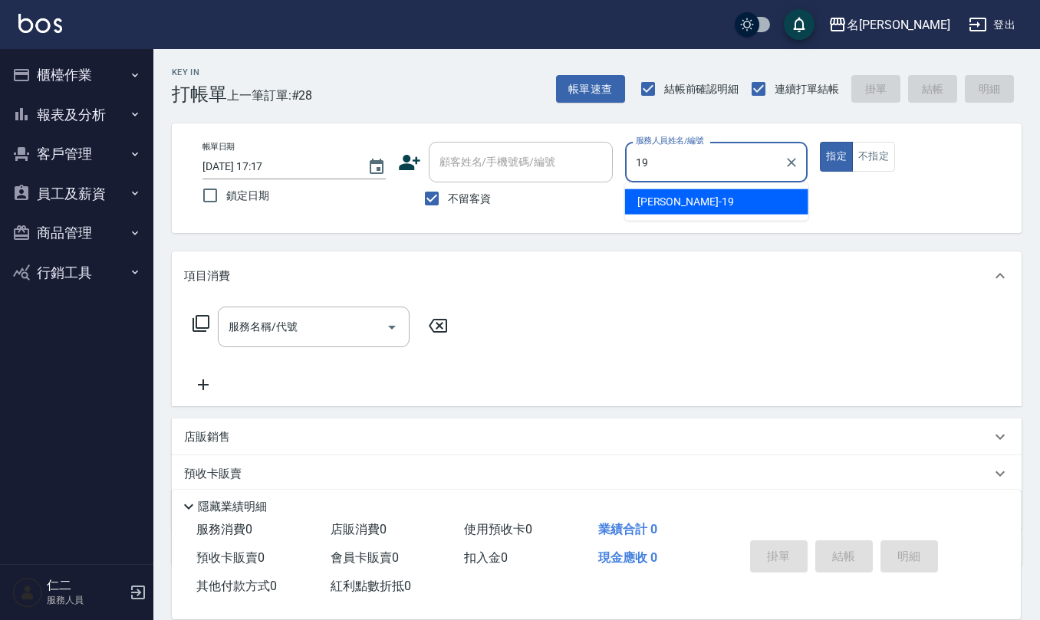
type input "[PERSON_NAME]-19"
click at [74, 84] on button "櫃檯作業" at bounding box center [76, 75] width 141 height 40
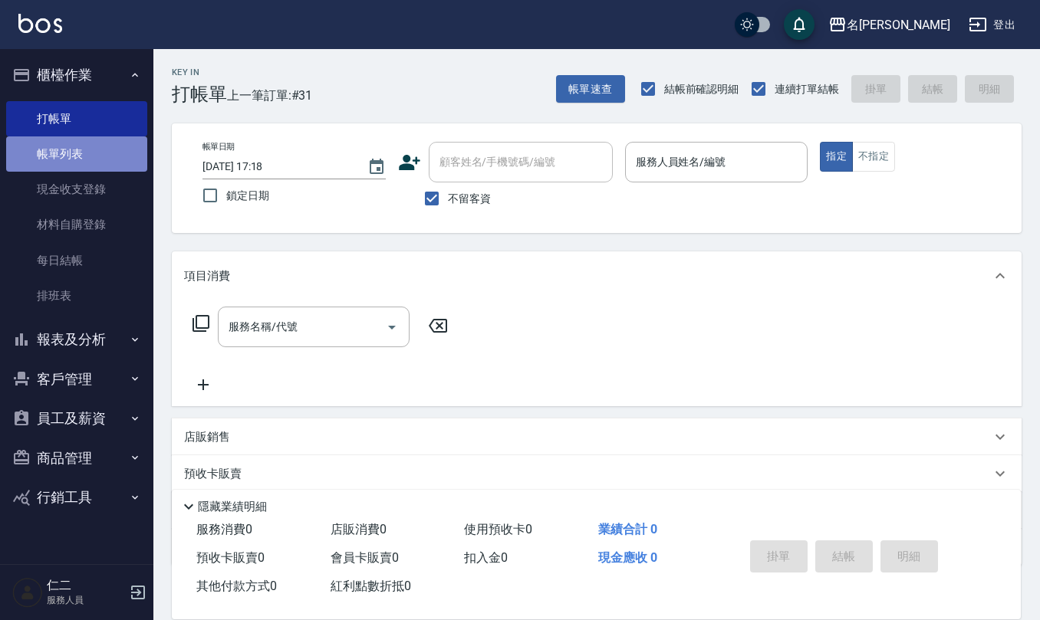
click at [81, 149] on link "帳單列表" at bounding box center [76, 153] width 141 height 35
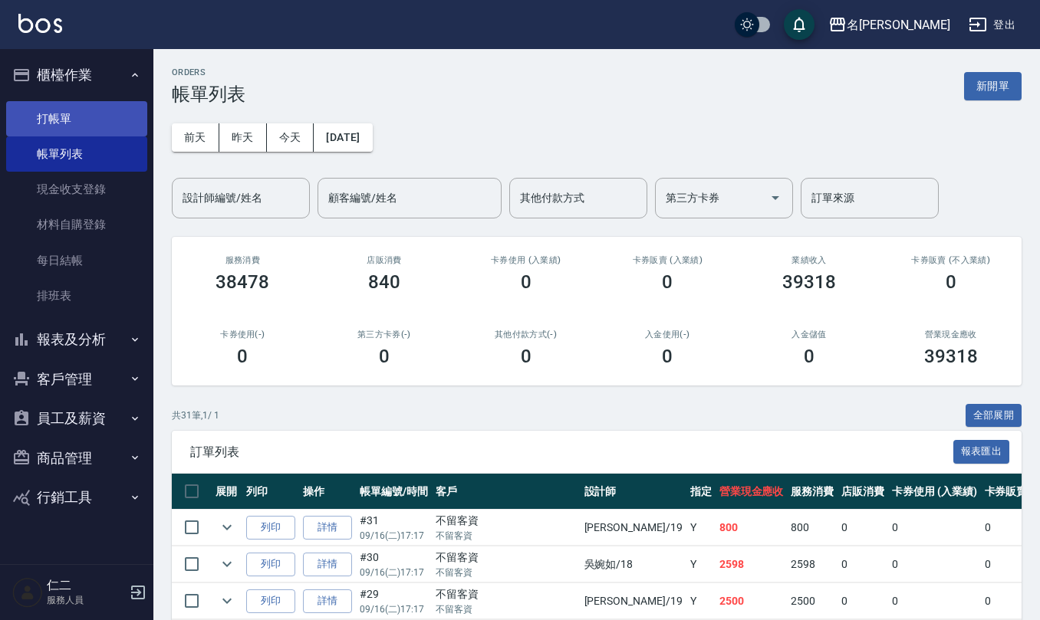
click at [78, 111] on link "打帳單" at bounding box center [76, 118] width 141 height 35
